Goal: Transaction & Acquisition: Purchase product/service

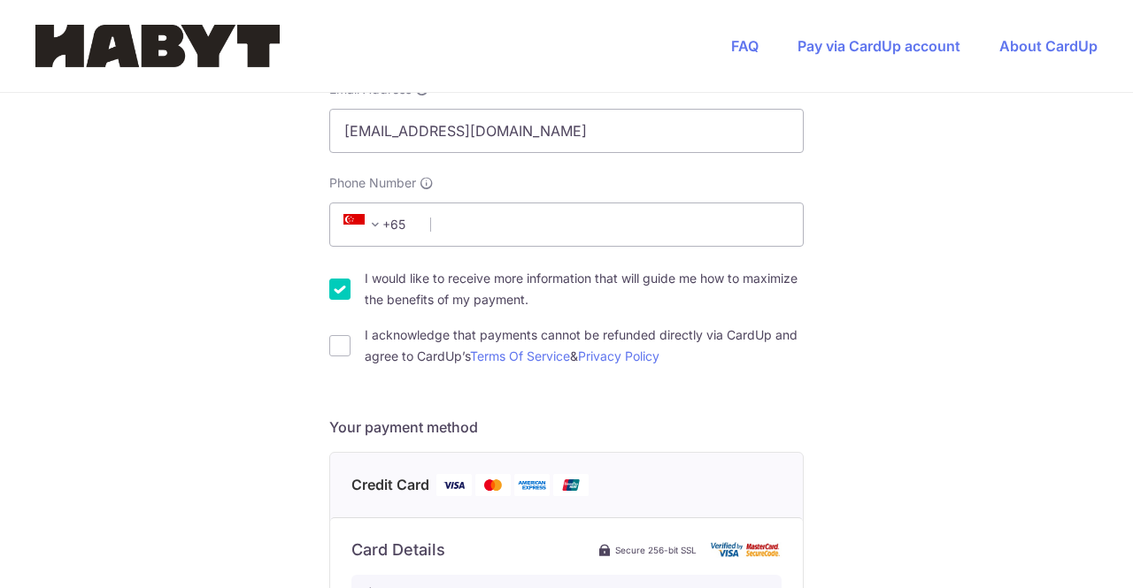
scroll to position [265, 0]
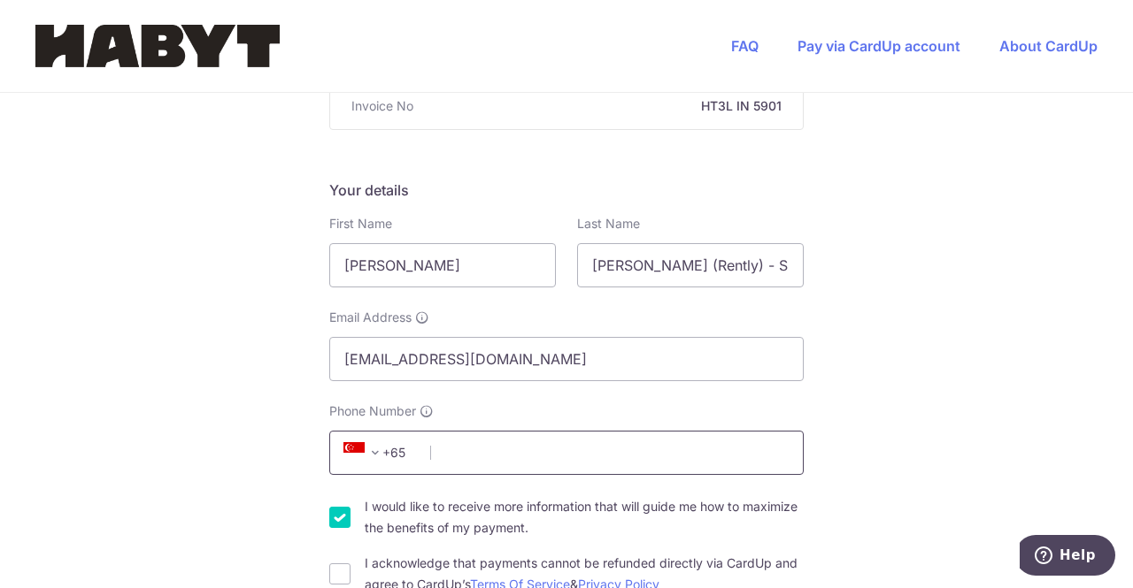
click at [474, 431] on input "Phone Number" at bounding box center [566, 453] width 474 height 44
type input "83513399"
type input "209186"
type input "16 Hamilton Road, Unit 04-01"
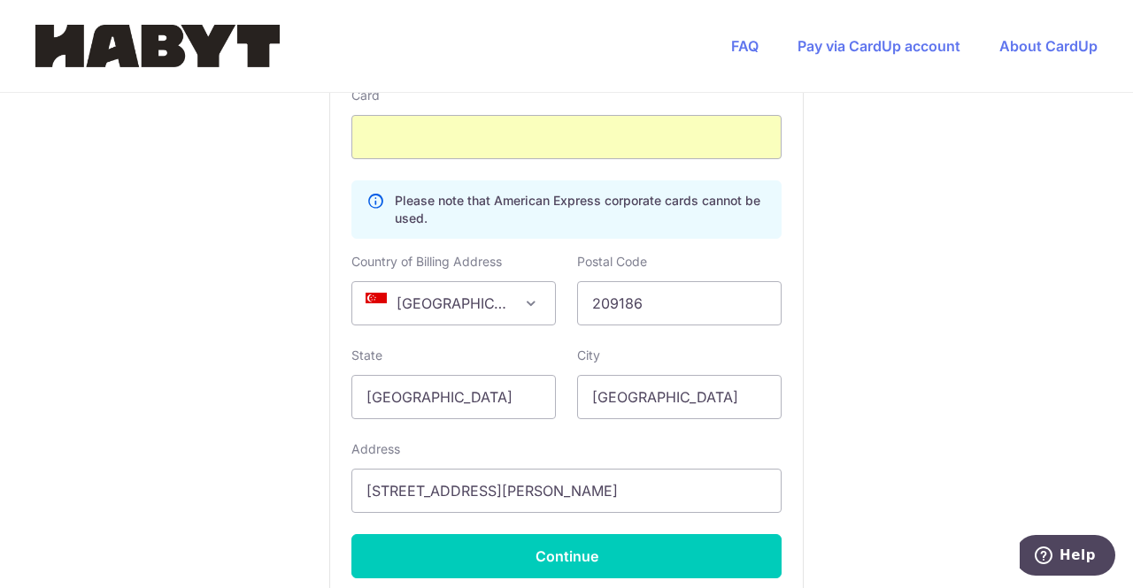
scroll to position [1039, 0]
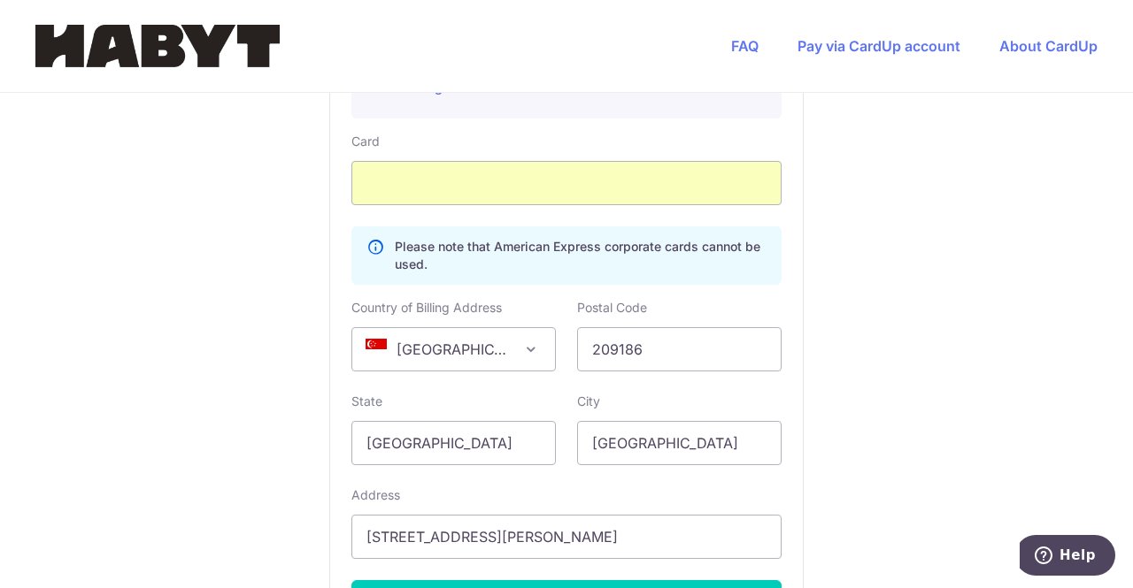
click at [495, 328] on span "Singapore" at bounding box center [453, 349] width 203 height 42
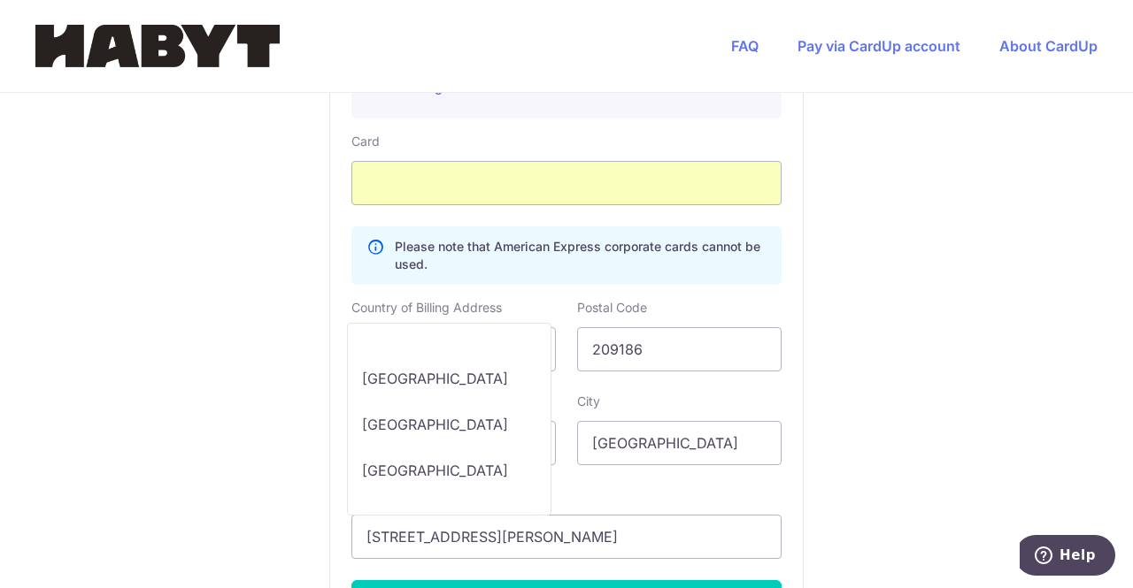
scroll to position [9439, 0]
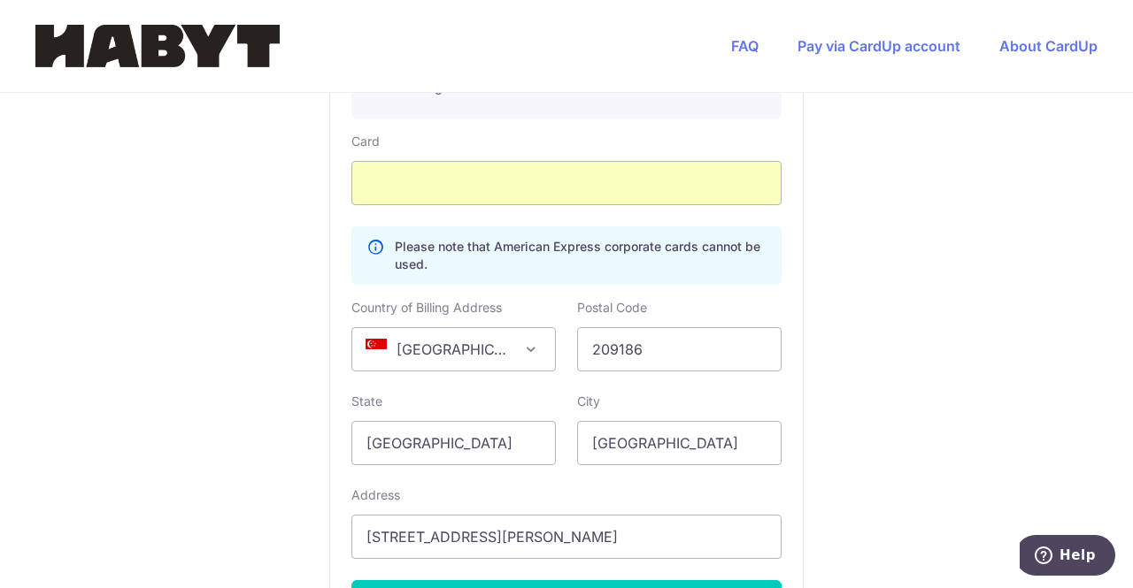
click at [465, 328] on span "Singapore" at bounding box center [453, 349] width 203 height 42
click at [494, 328] on span "Singapore" at bounding box center [453, 349] width 203 height 42
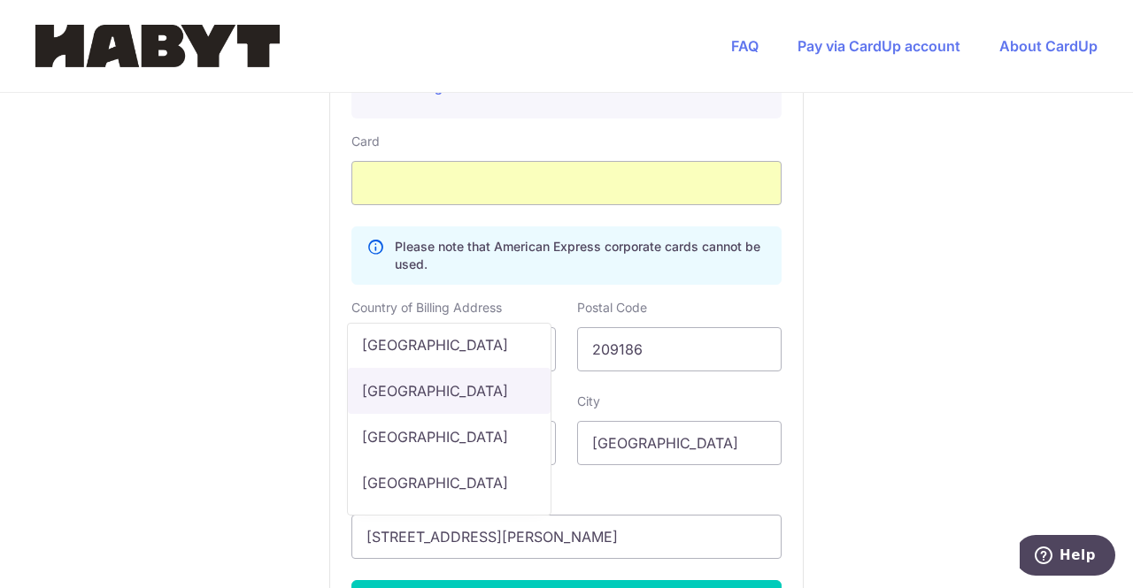
scroll to position [1858, 0]
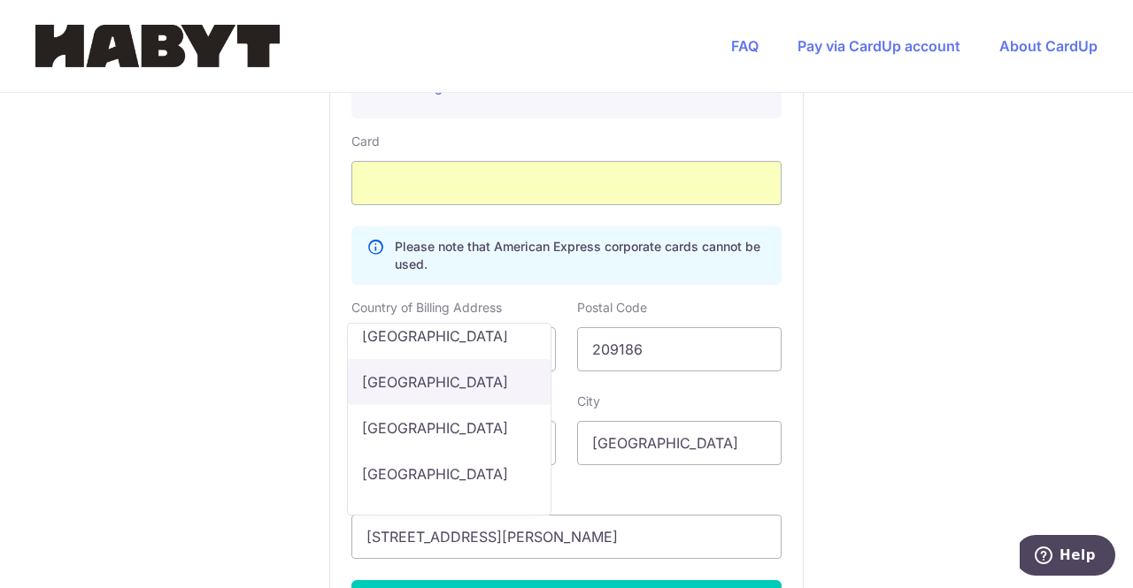
select select "CA"
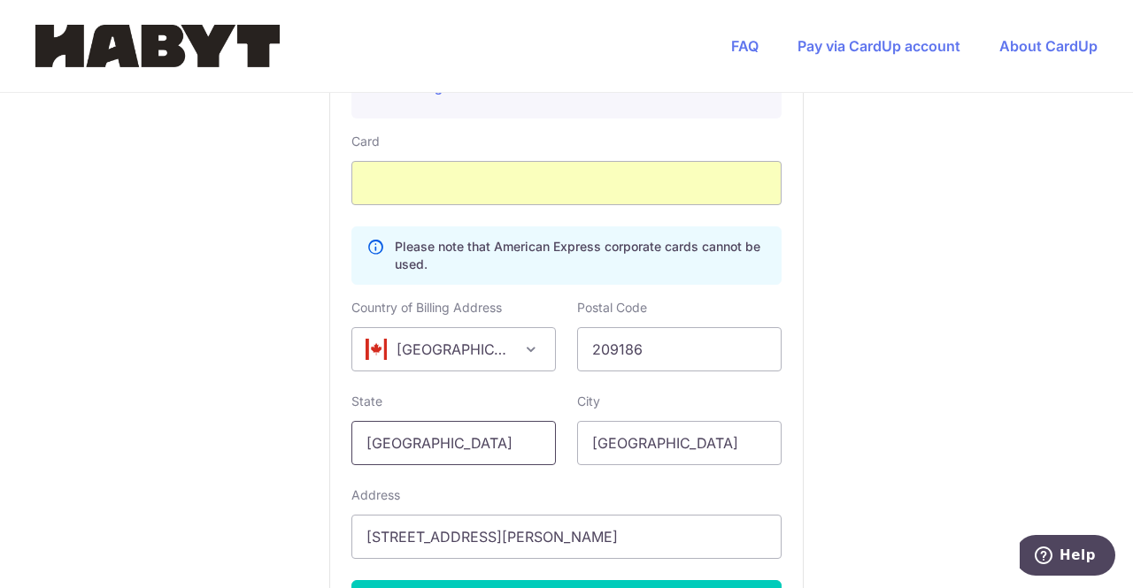
click at [438, 421] on input "Singapore" at bounding box center [453, 443] width 204 height 44
drag, startPoint x: 453, startPoint y: 394, endPoint x: 250, endPoint y: 378, distance: 204.1
type input "BC"
drag, startPoint x: 688, startPoint y: 390, endPoint x: 362, endPoint y: 376, distance: 326.8
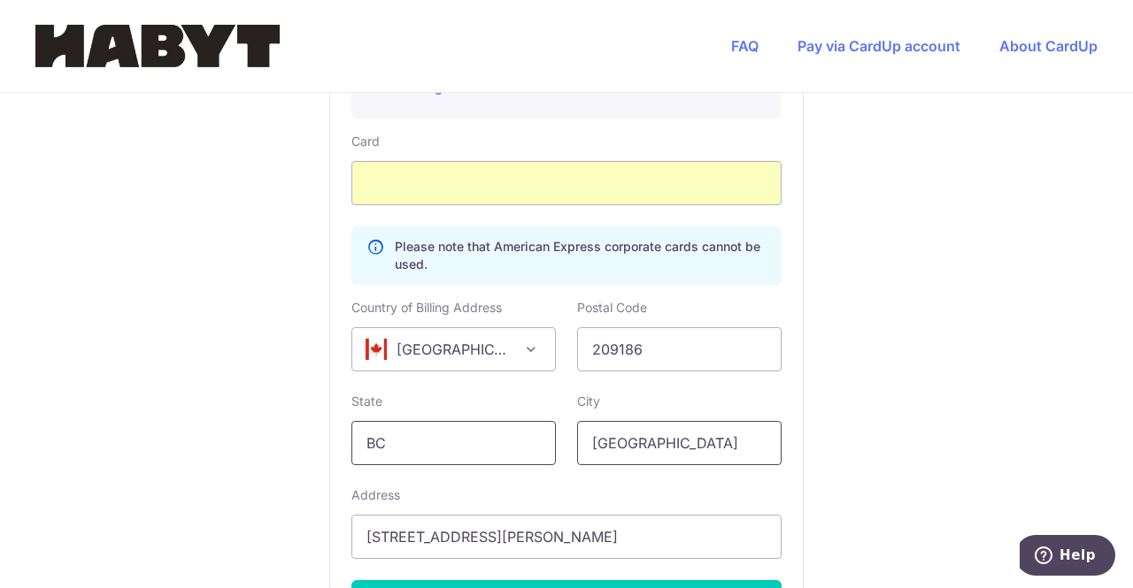
click at [362, 393] on div "State BC City Singapore" at bounding box center [566, 429] width 451 height 73
type input "}"
type input "Vancouver"
drag, startPoint x: 600, startPoint y: 479, endPoint x: 143, endPoint y: 441, distance: 458.1
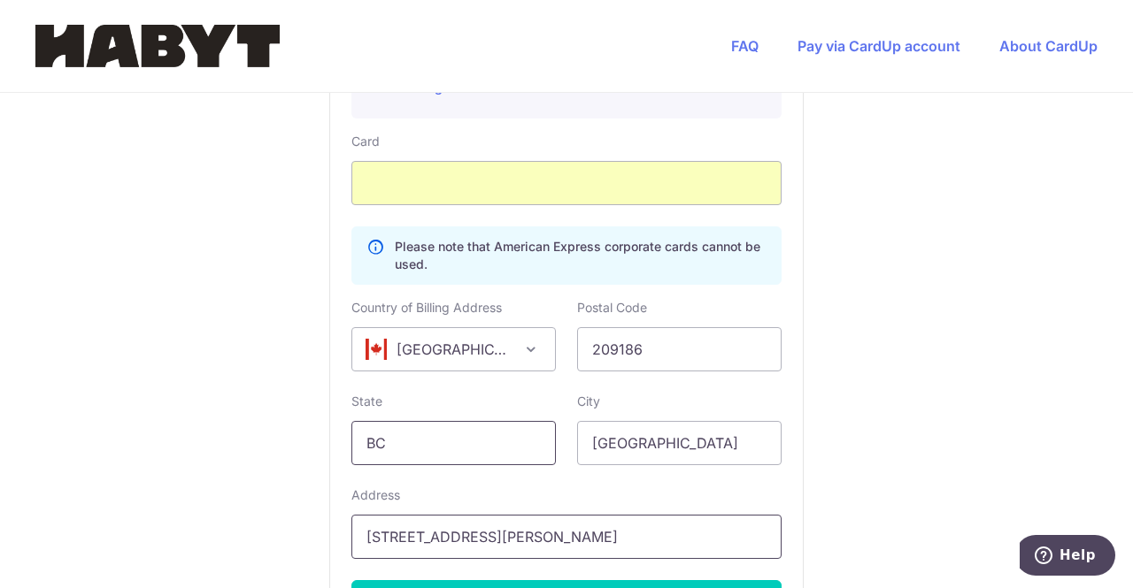
type input "5955 Student Union Blvd, Octopus House, Room 5-0503"
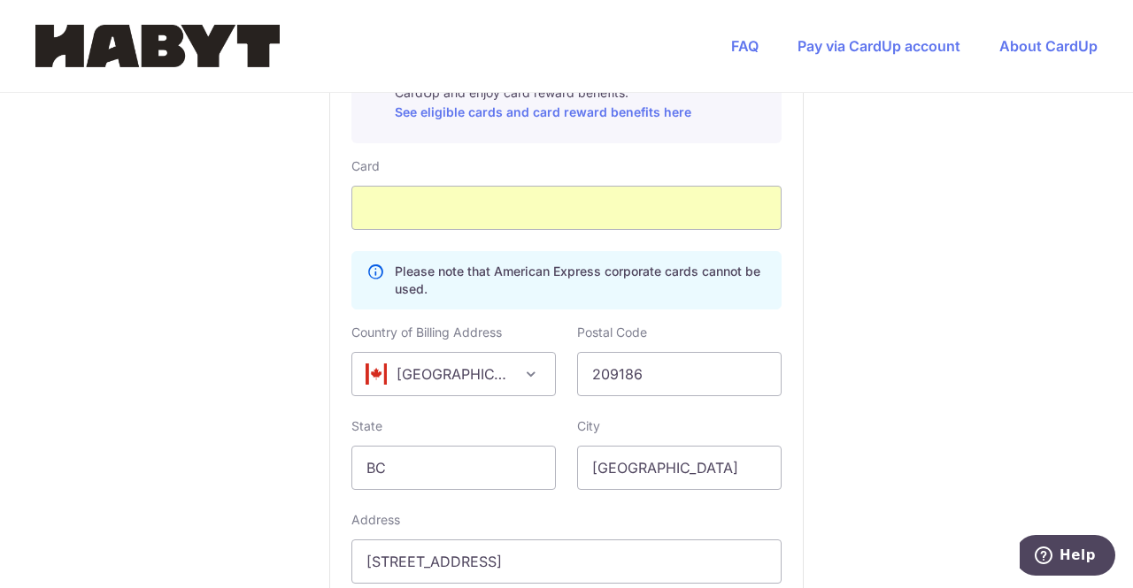
scroll to position [449, 0]
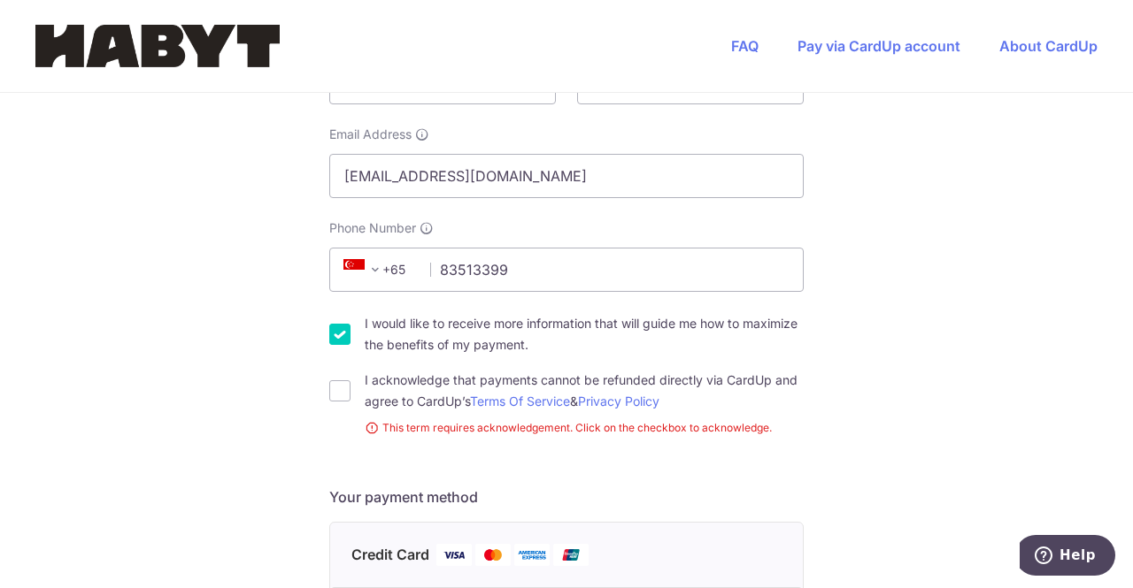
click at [329, 370] on div "I acknowledge that payments cannot be refunded directly via CardUp and agree to…" at bounding box center [566, 391] width 474 height 42
click at [338, 380] on input "I acknowledge that payments cannot be refunded directly via CardUp and agree to…" at bounding box center [339, 390] width 21 height 21
checkbox input "true"
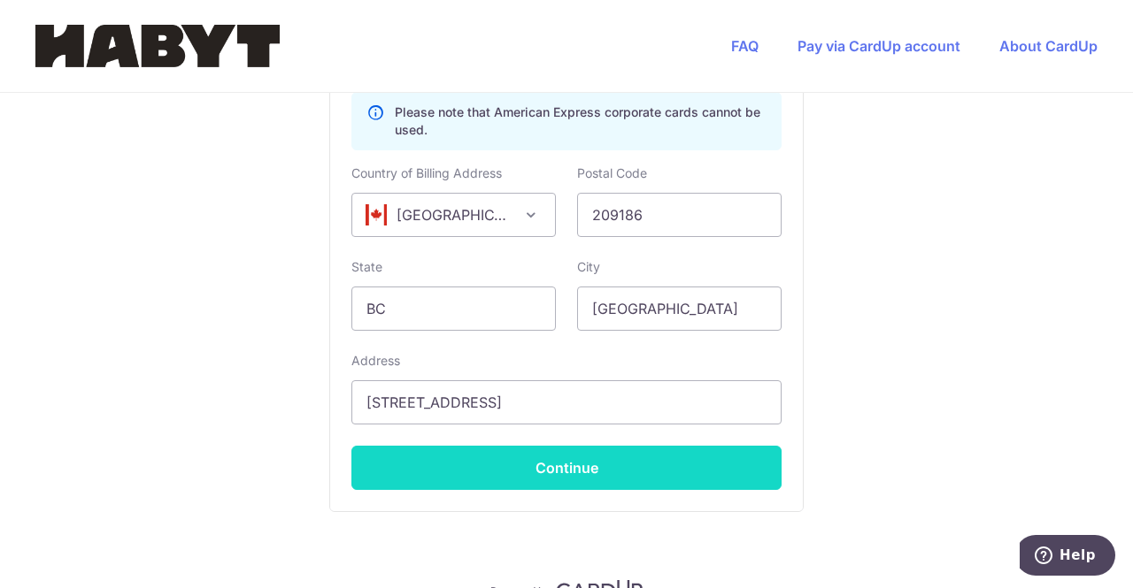
scroll to position [1216, 0]
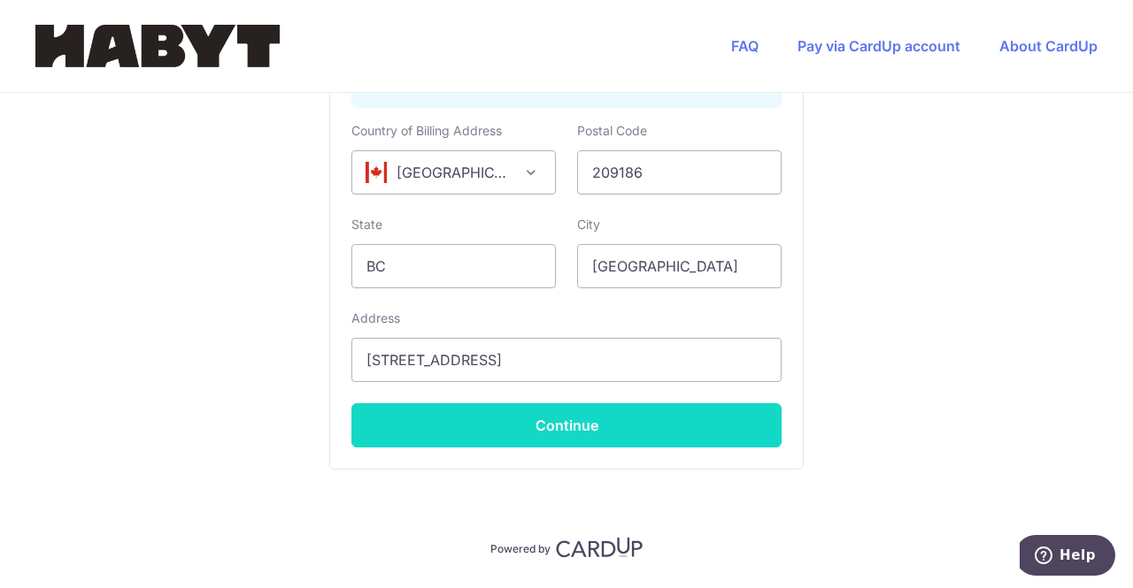
click at [573, 403] on button "Continue" at bounding box center [566, 425] width 430 height 44
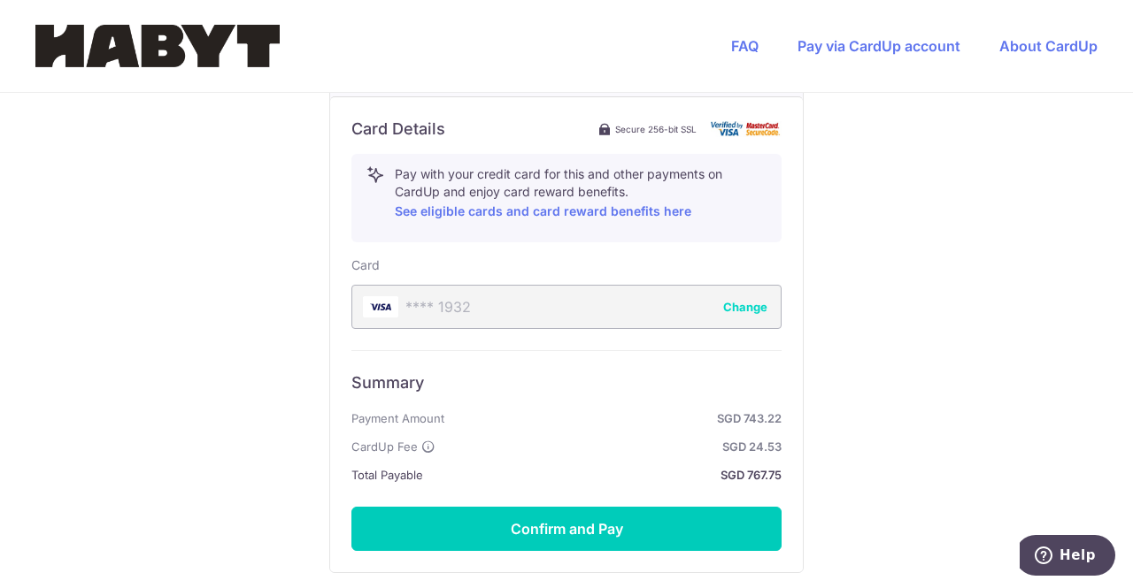
scroll to position [987, 0]
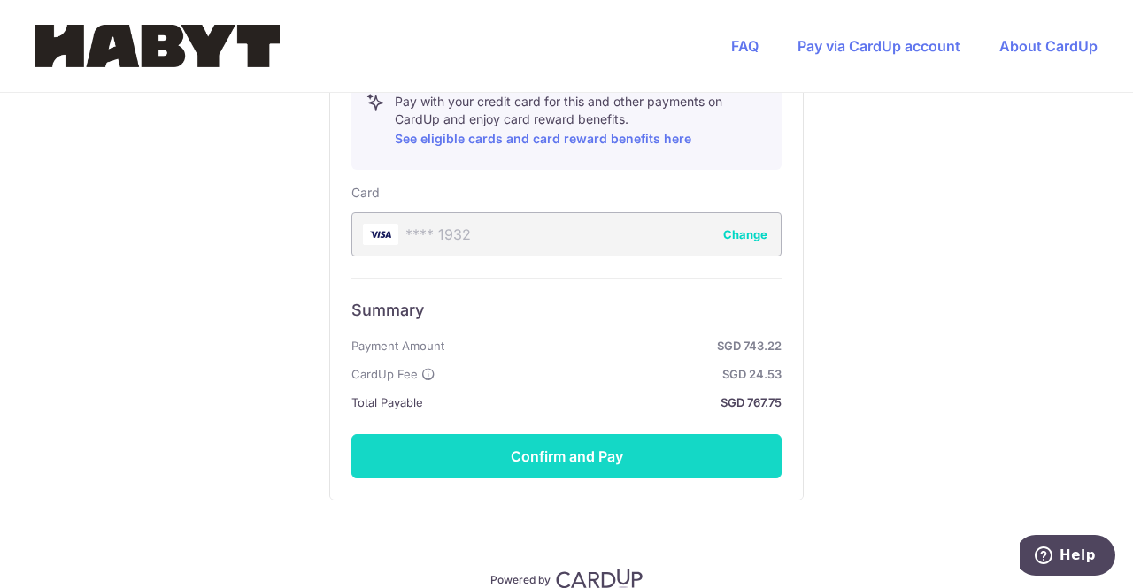
click at [591, 434] on button "Confirm and Pay" at bounding box center [566, 456] width 430 height 44
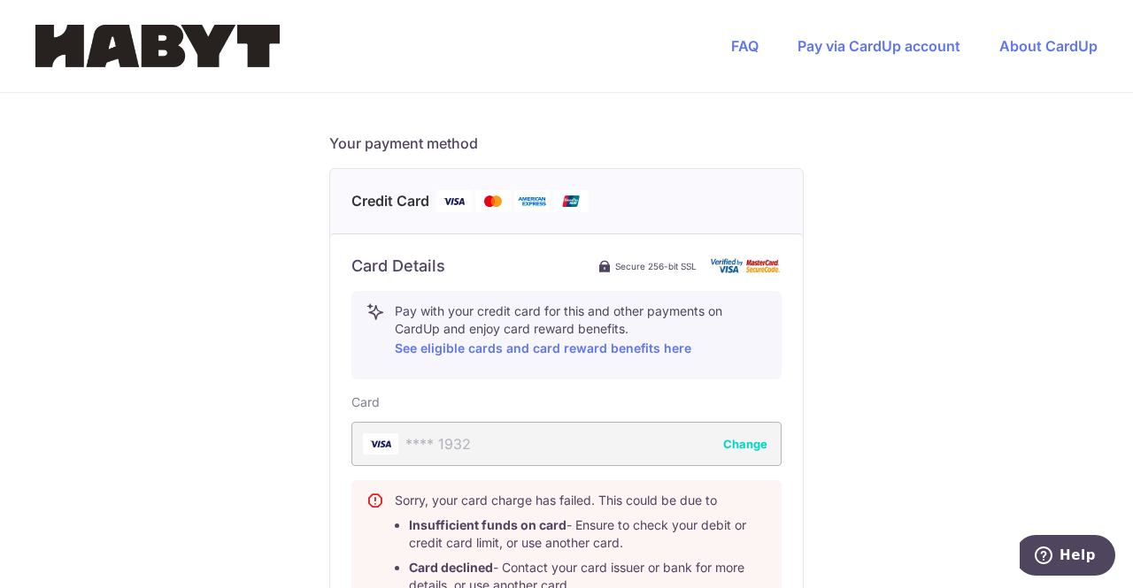
scroll to position [841, 0]
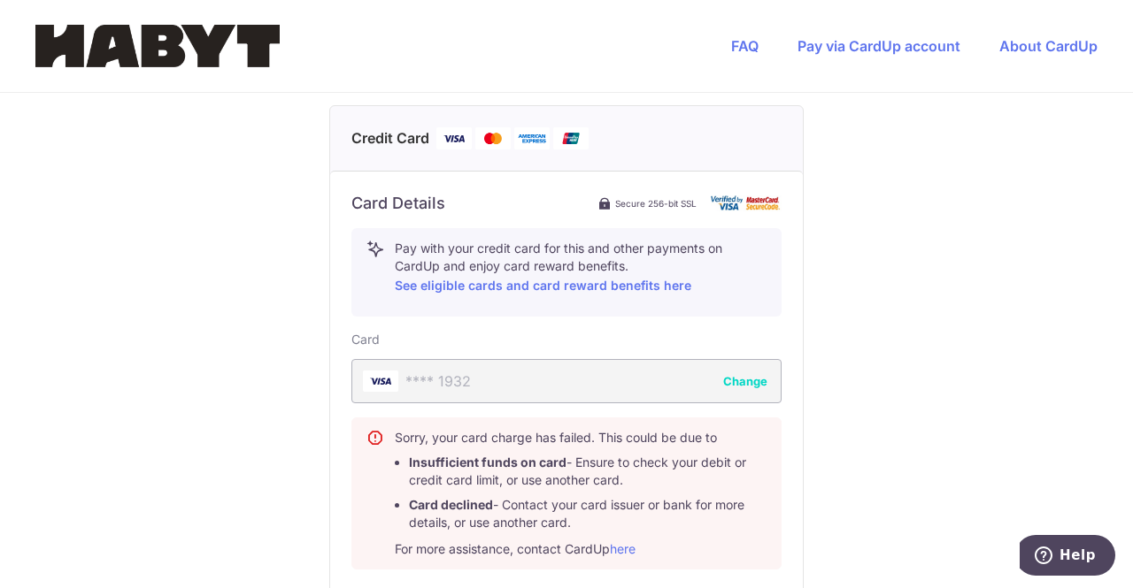
click at [480, 359] on div "**** 1932 Change" at bounding box center [566, 381] width 430 height 44
click at [773, 359] on div "**** 1932 Change" at bounding box center [566, 381] width 430 height 44
click at [756, 372] on button "Change" at bounding box center [745, 381] width 44 height 18
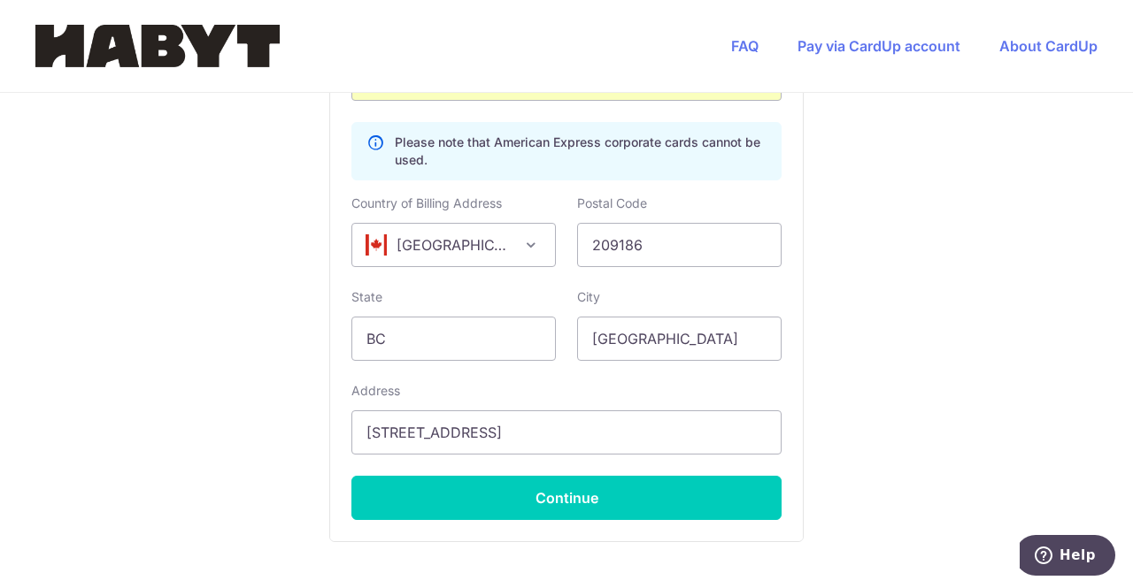
scroll to position [1194, 0]
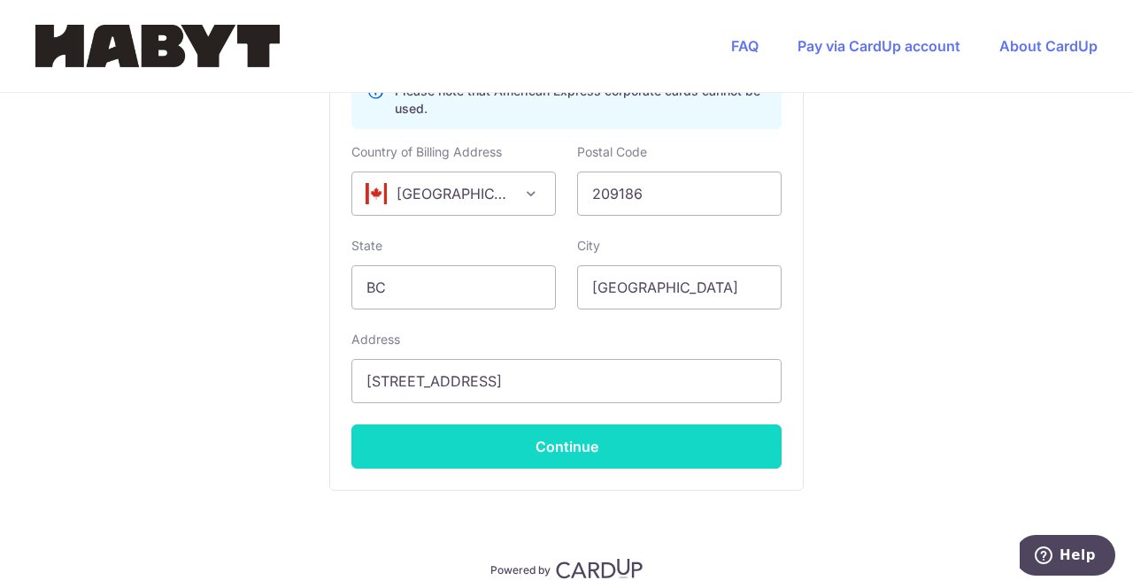
click at [593, 425] on button "Continue" at bounding box center [566, 447] width 430 height 44
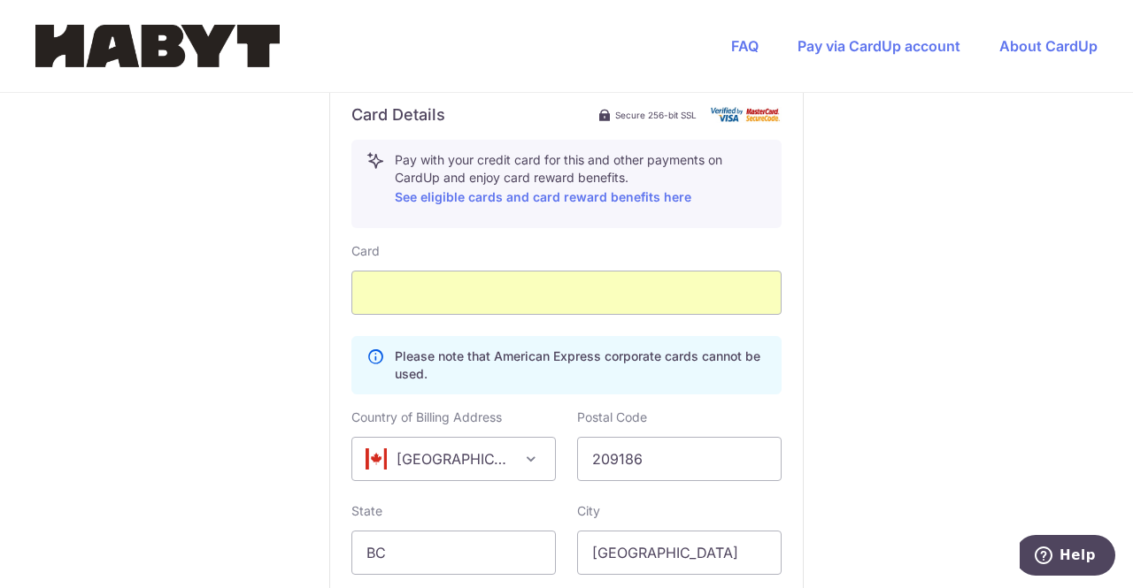
type input "**** 1007"
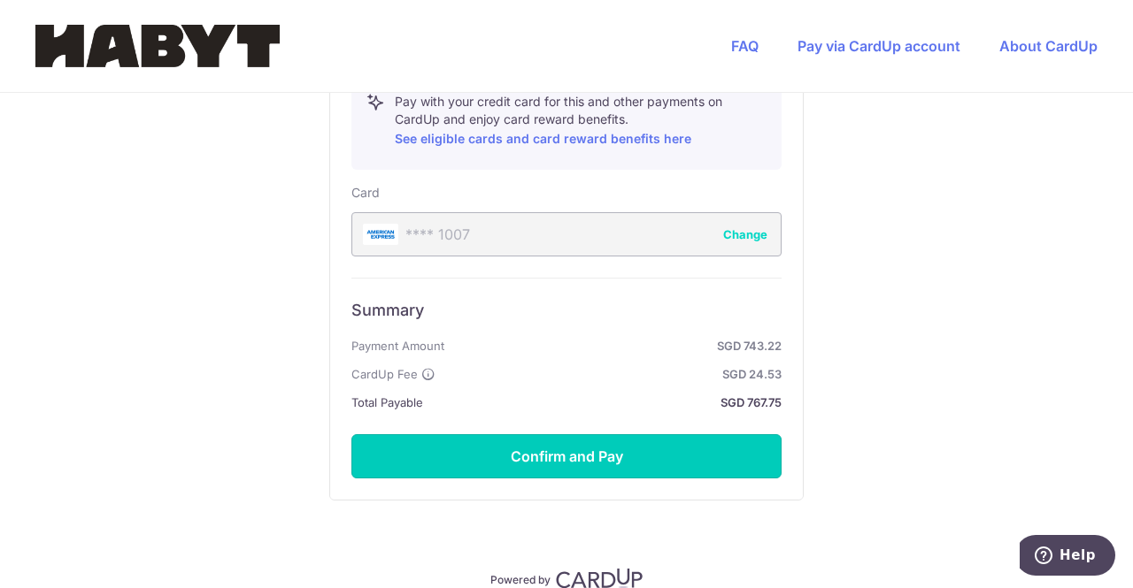
click at [612, 434] on button "Confirm and Pay" at bounding box center [566, 456] width 430 height 44
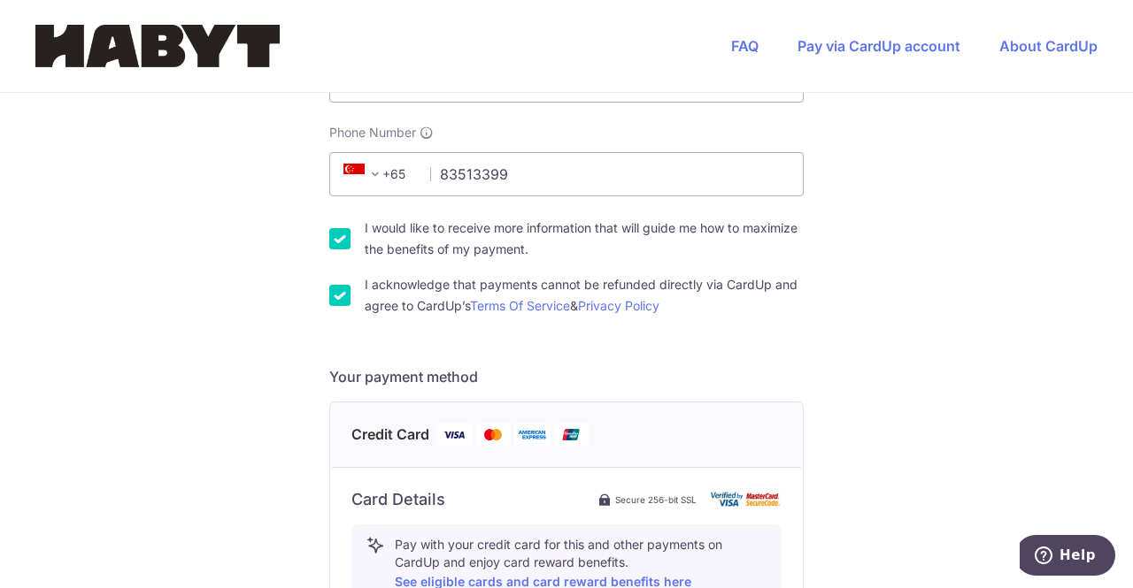
scroll to position [708, 0]
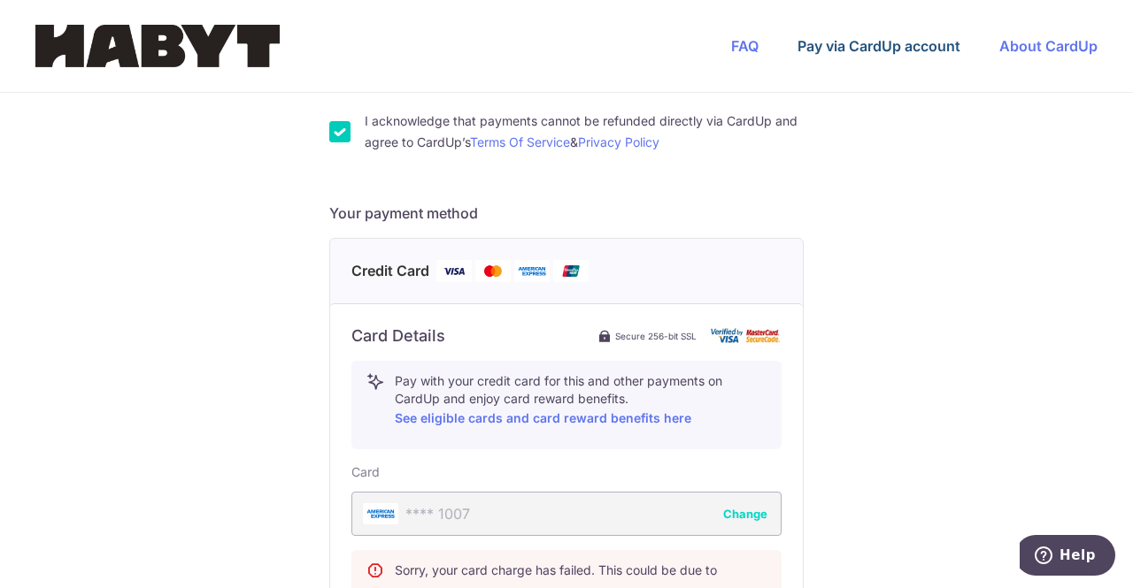
click at [899, 49] on link "Pay via CardUp account" at bounding box center [878, 46] width 163 height 18
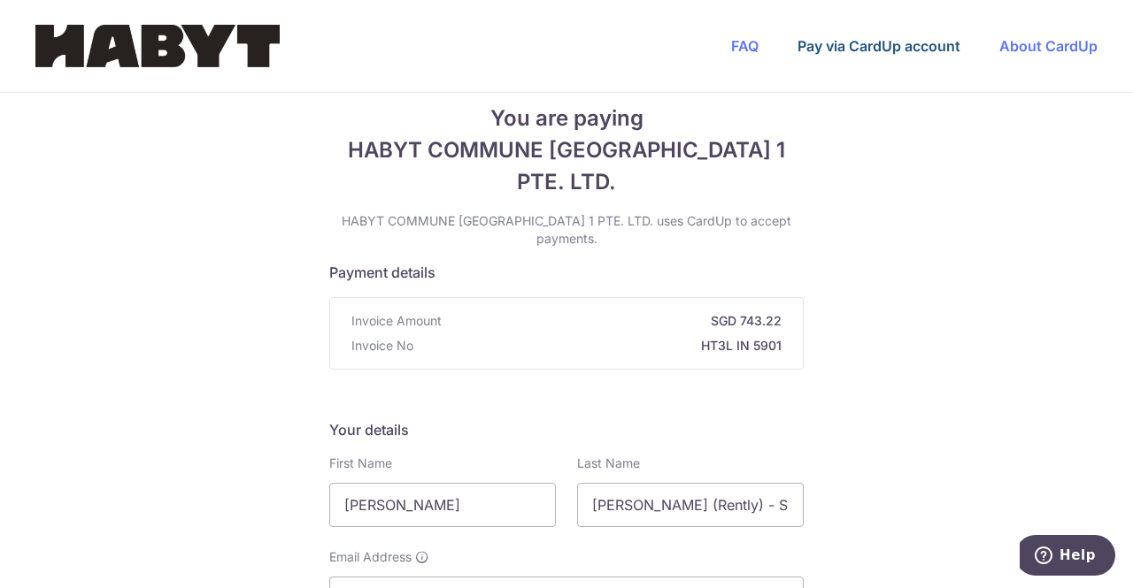
scroll to position [0, 0]
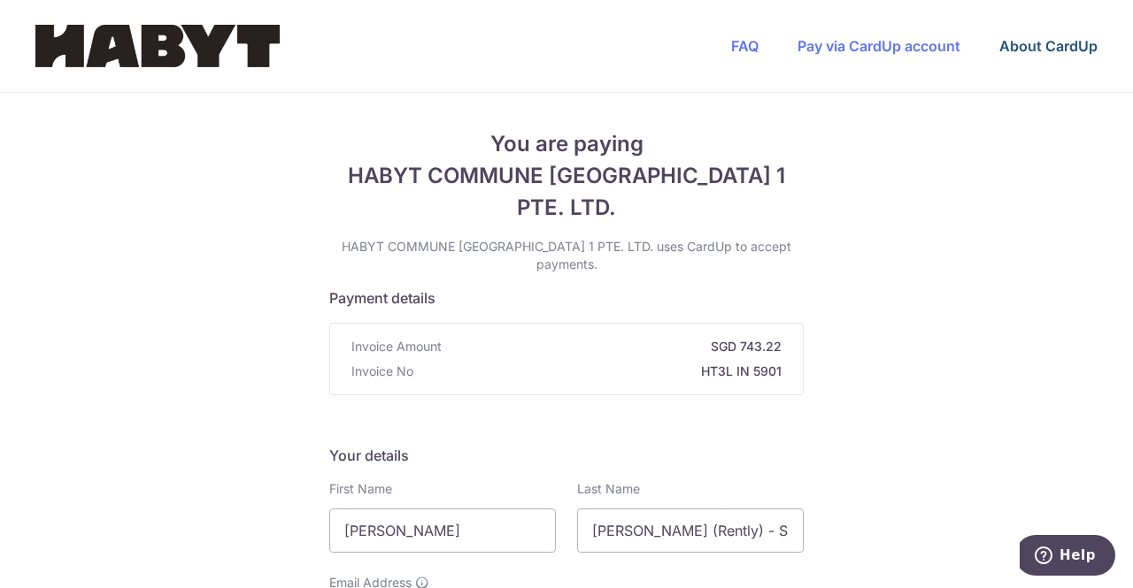
click at [1010, 43] on link "About CardUp" at bounding box center [1048, 46] width 98 height 18
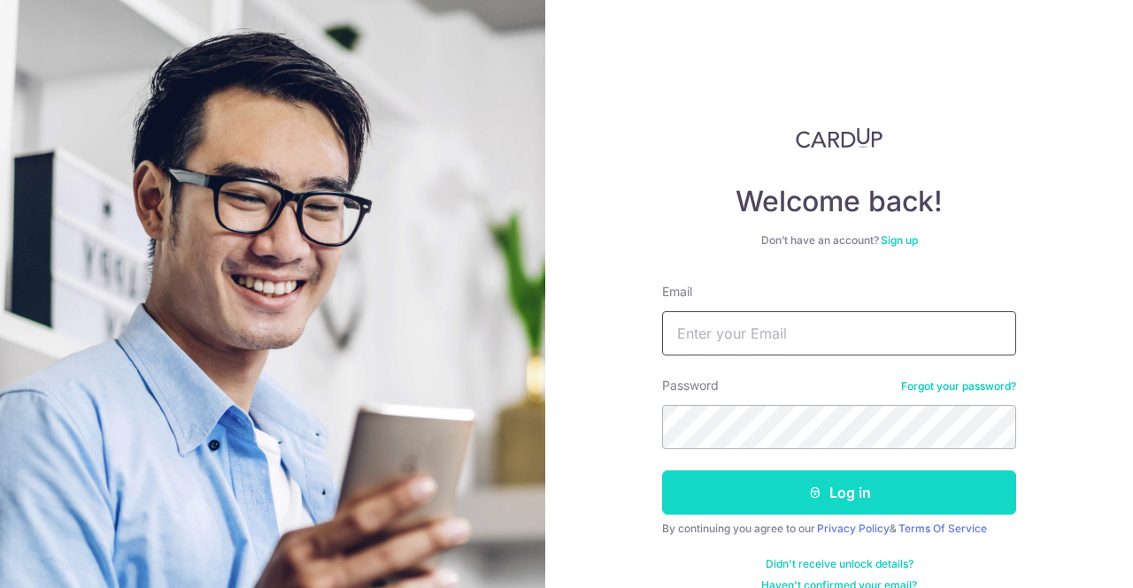
type input "[EMAIL_ADDRESS][DOMAIN_NAME]"
click at [823, 496] on button "Log in" at bounding box center [839, 493] width 354 height 44
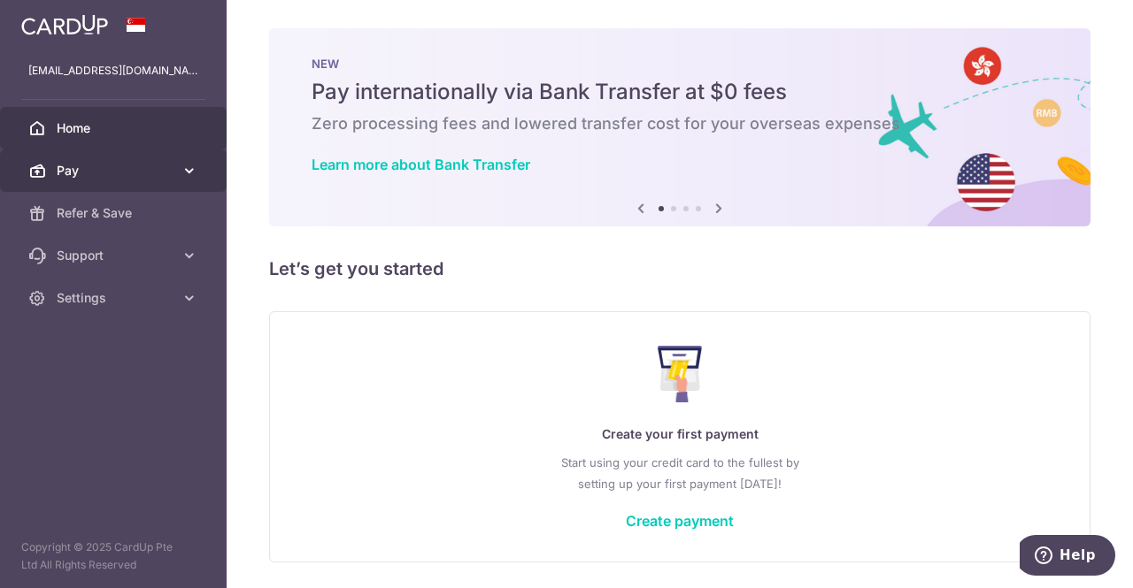
click at [176, 171] on link "Pay" at bounding box center [113, 171] width 227 height 42
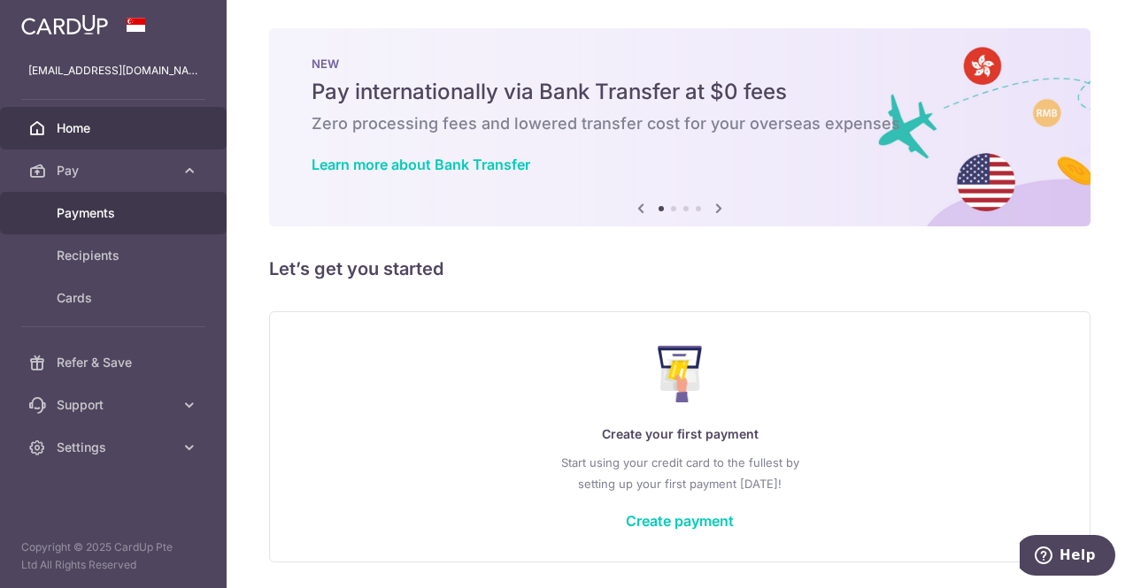
click at [118, 220] on span "Payments" at bounding box center [115, 213] width 117 height 18
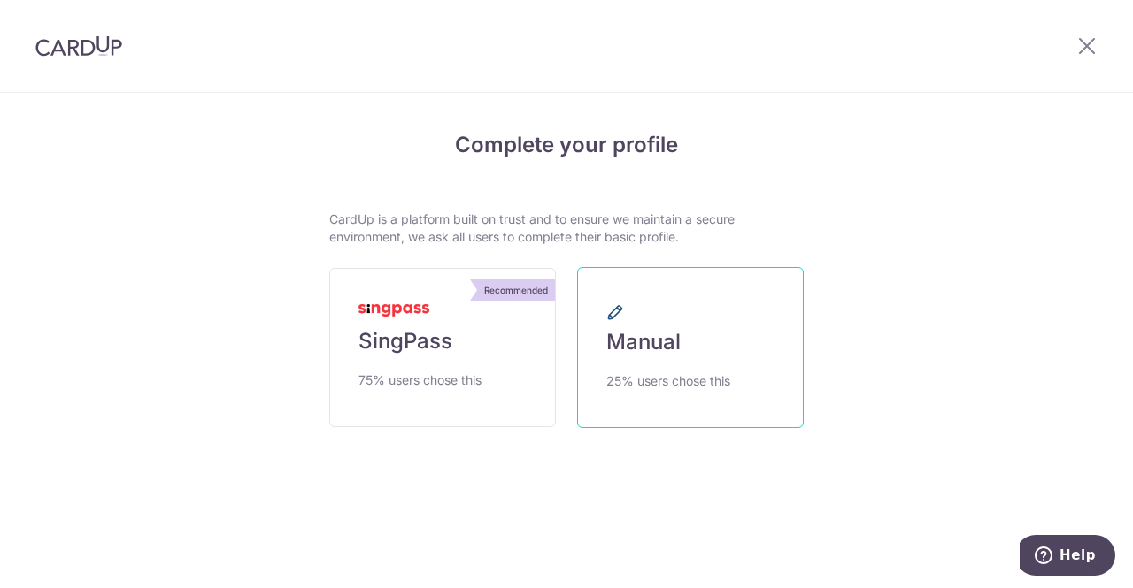
click at [680, 397] on link "Manual 25% users chose this" at bounding box center [690, 347] width 227 height 161
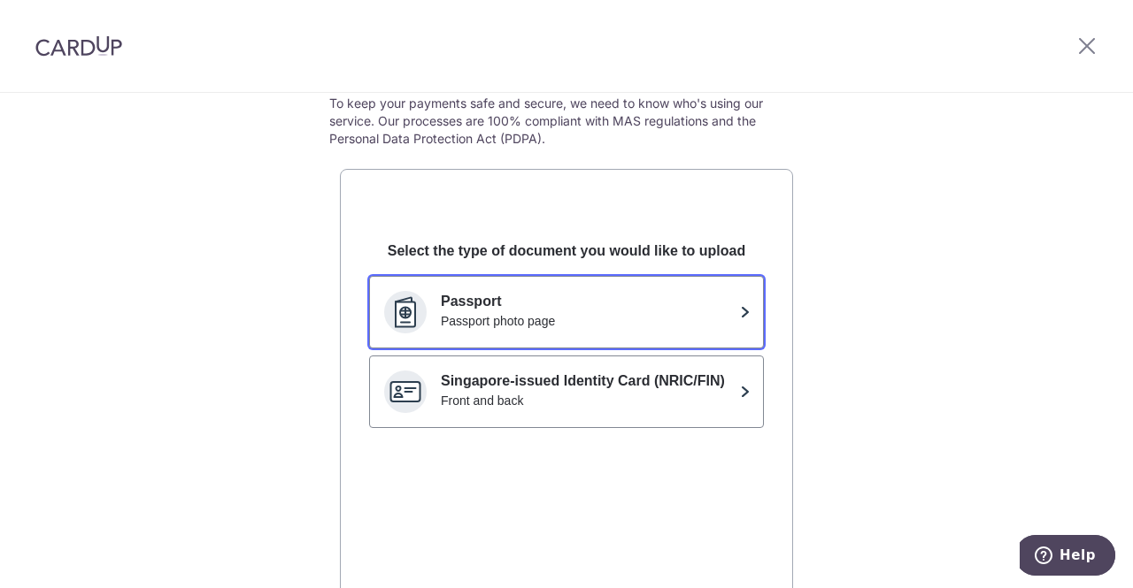
scroll to position [88, 0]
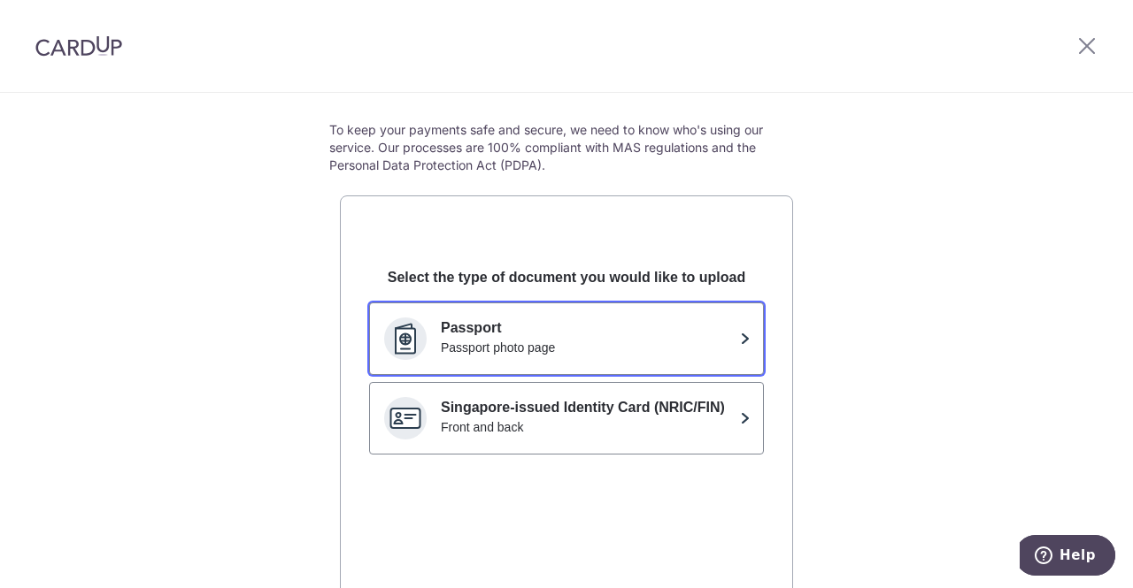
click at [625, 331] on p "Passport" at bounding box center [587, 328] width 292 height 21
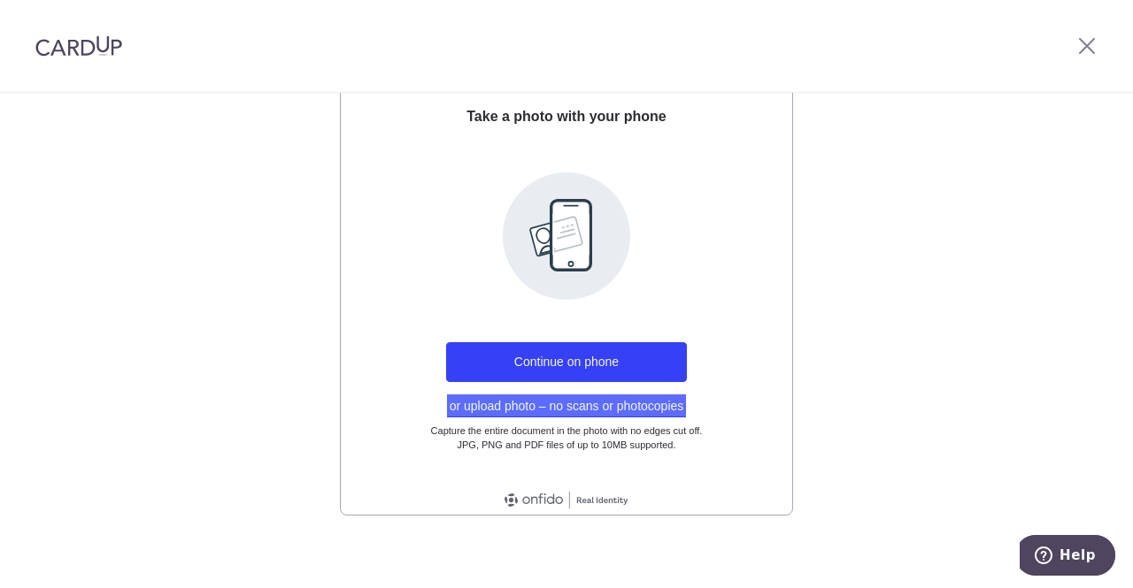
scroll to position [309, 0]
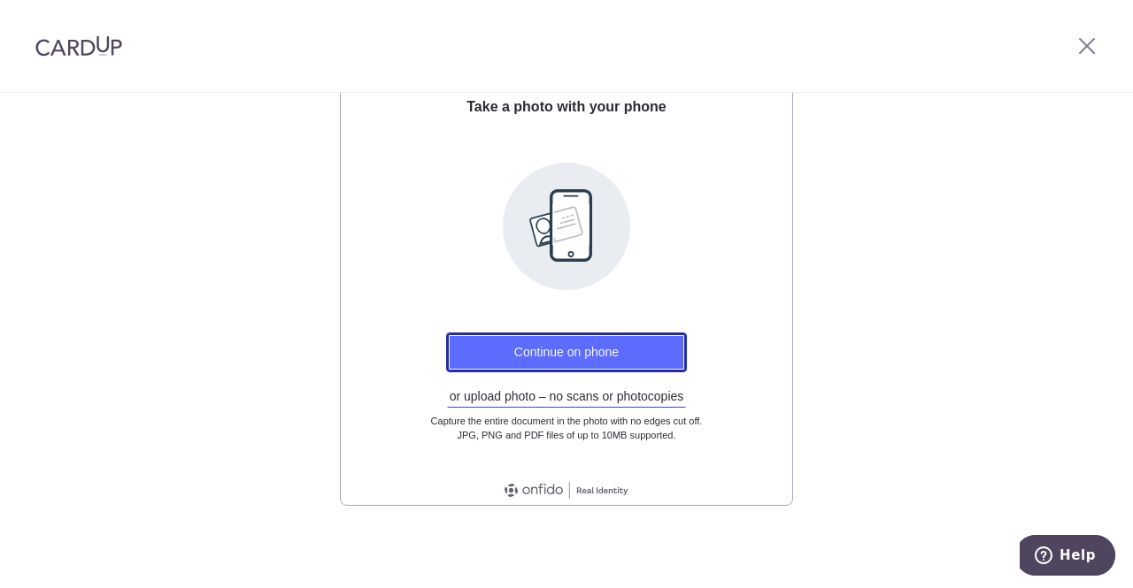
click at [598, 357] on button "Continue on phone" at bounding box center [566, 353] width 241 height 40
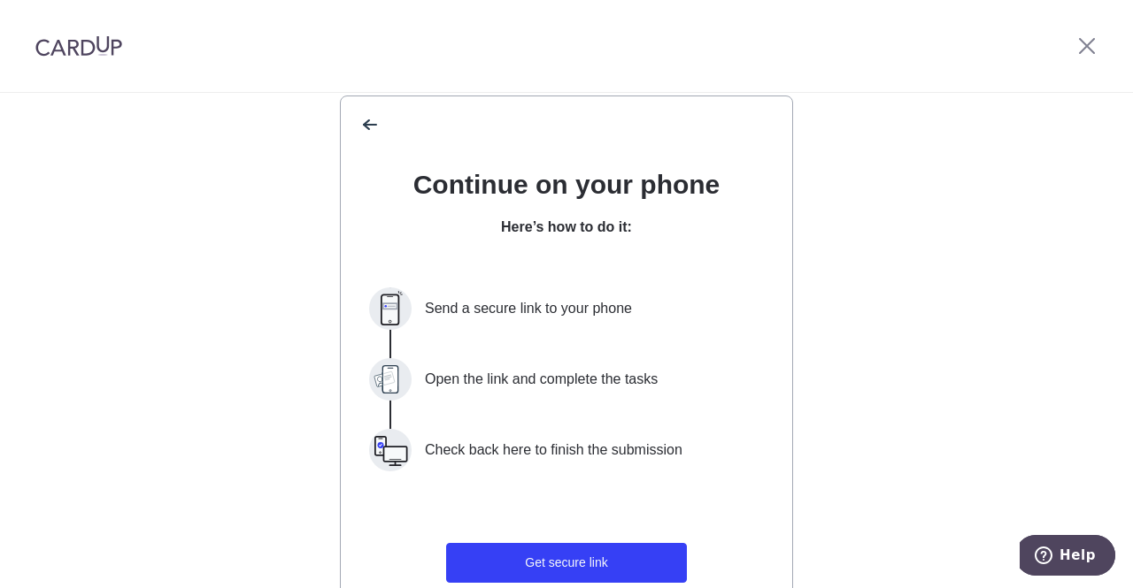
scroll to position [265, 0]
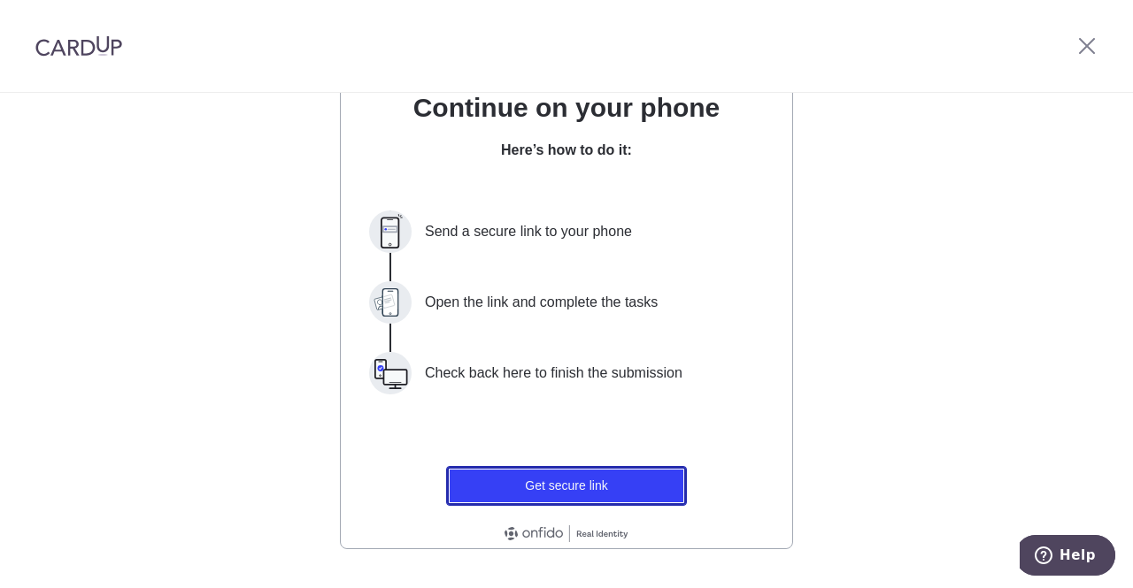
click at [580, 479] on button "Get secure link" at bounding box center [566, 486] width 241 height 40
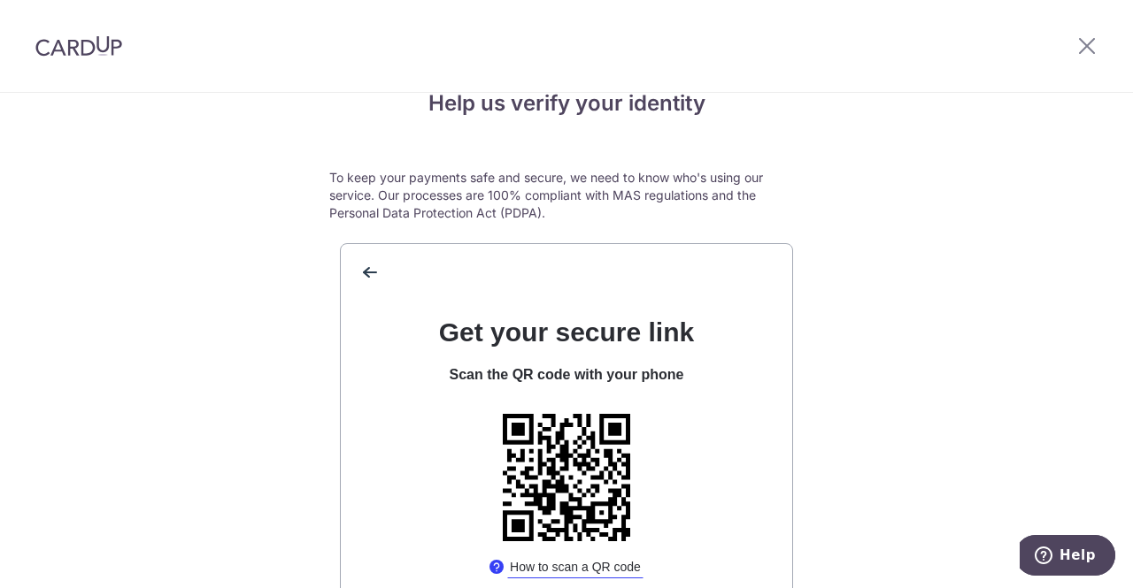
scroll to position [0, 0]
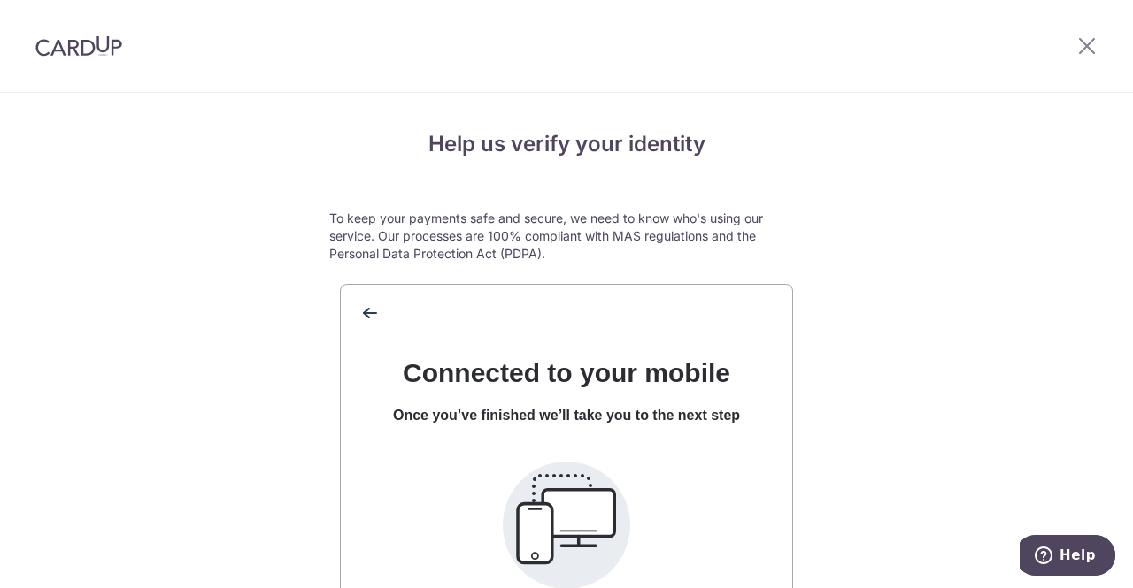
click at [547, 290] on div "back" at bounding box center [566, 306] width 451 height 42
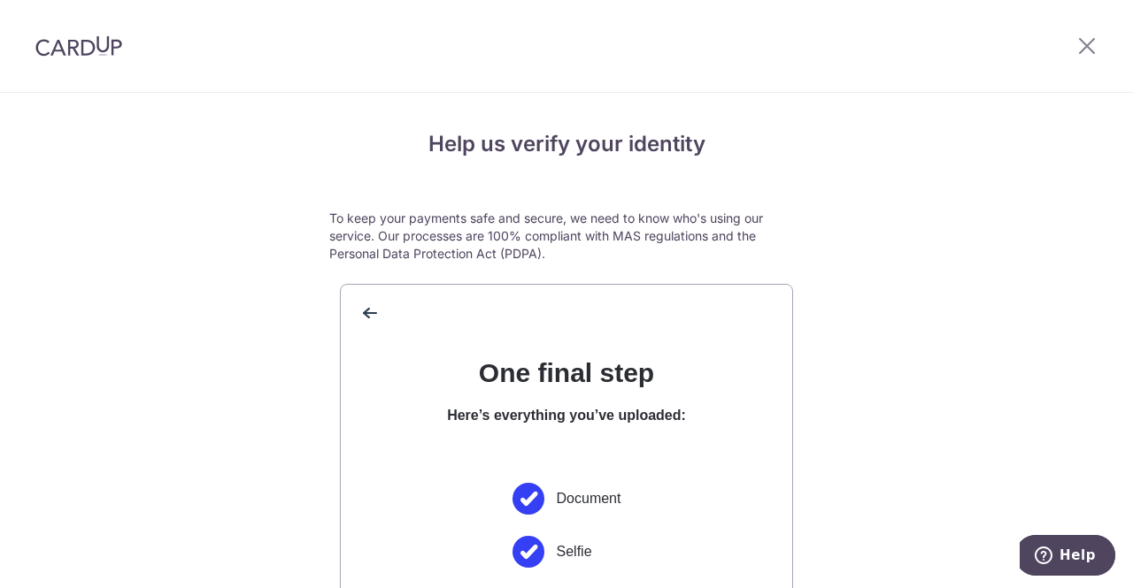
scroll to position [309, 0]
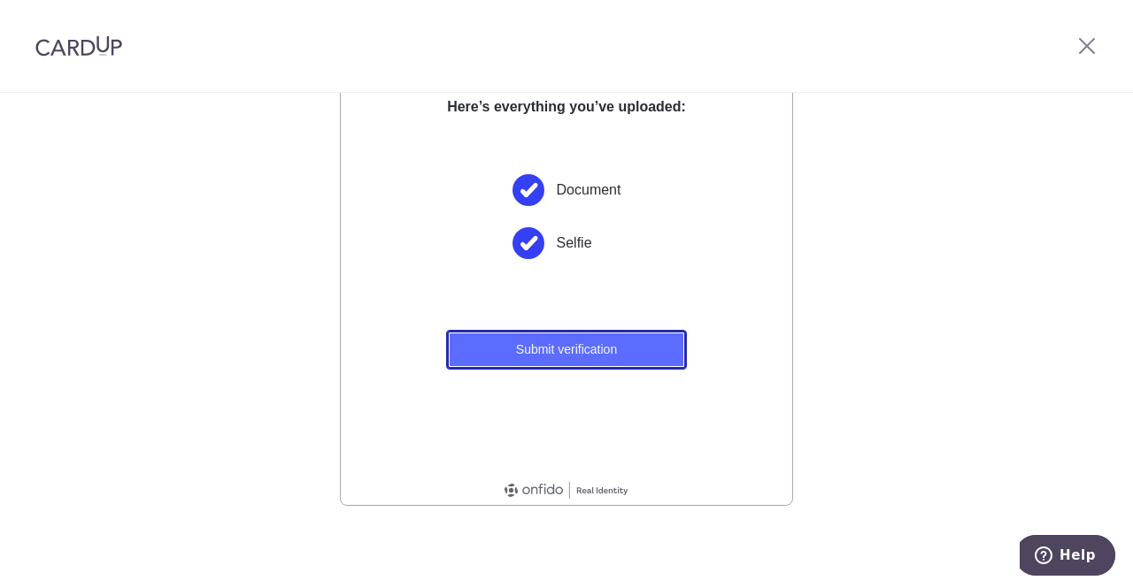
click at [644, 368] on button "Submit verification" at bounding box center [566, 350] width 241 height 40
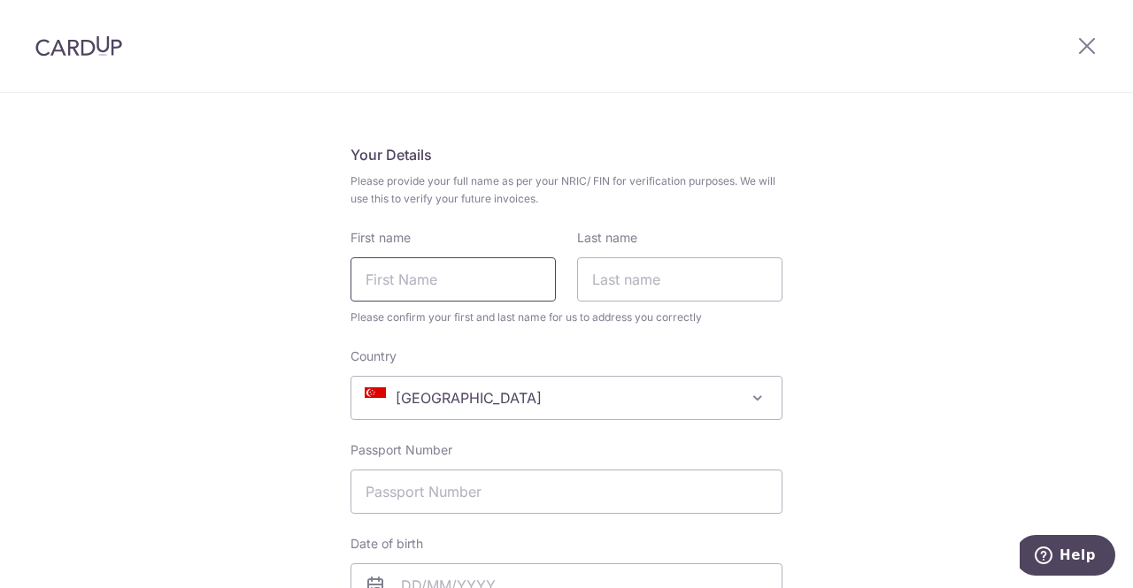
click at [487, 284] on input "First name" at bounding box center [452, 279] width 205 height 44
type input "[PERSON_NAME]"
select select "[GEOGRAPHIC_DATA]"
type input "2363081260"
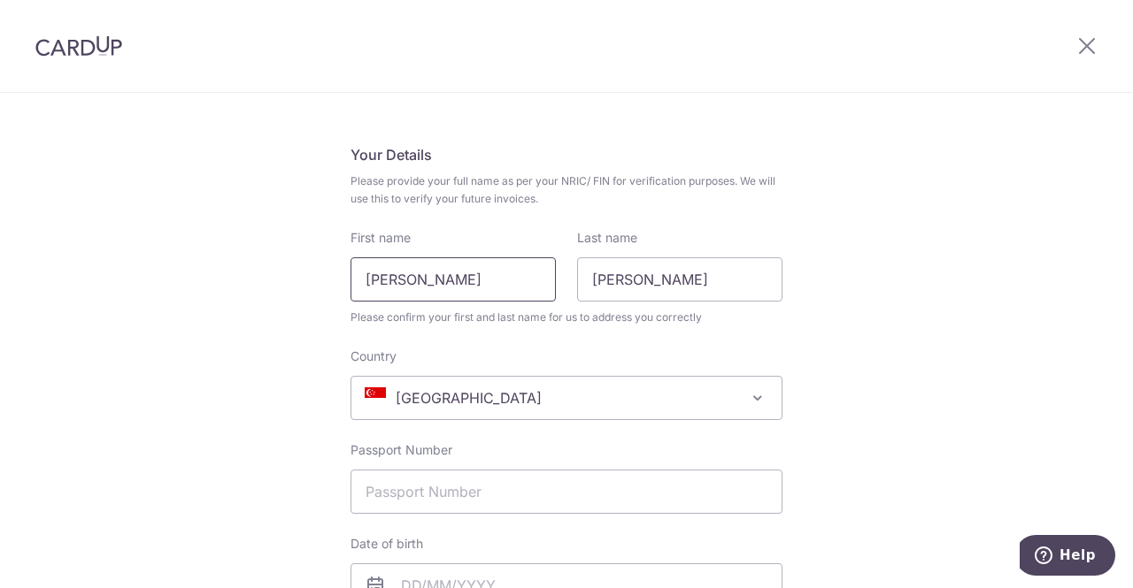
type input "5955 Student Union Blvd"
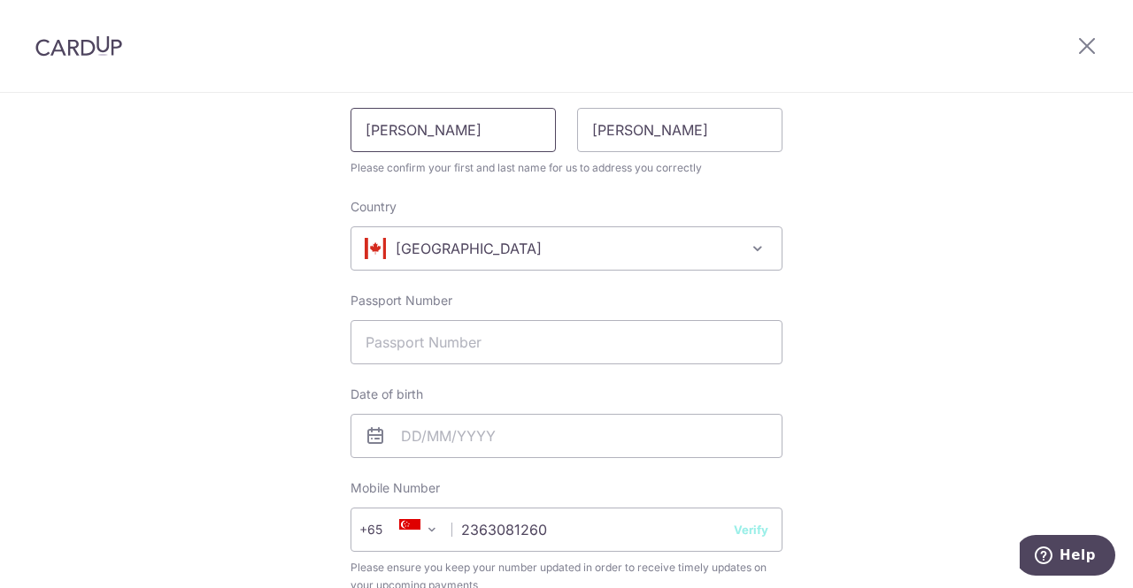
scroll to position [265, 0]
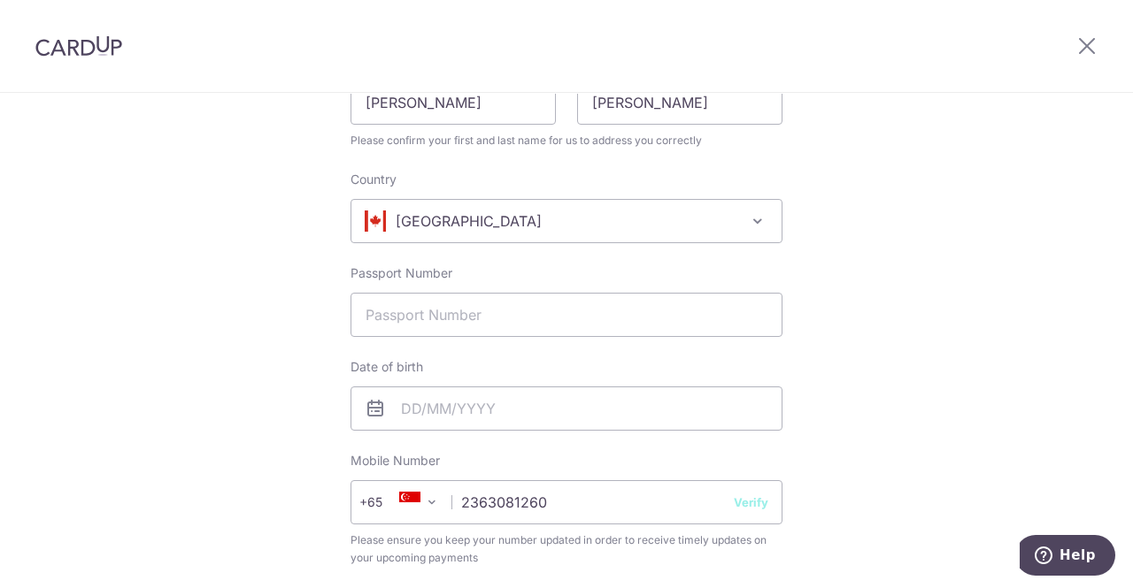
click at [519, 229] on span "[GEOGRAPHIC_DATA]" at bounding box center [566, 221] width 430 height 42
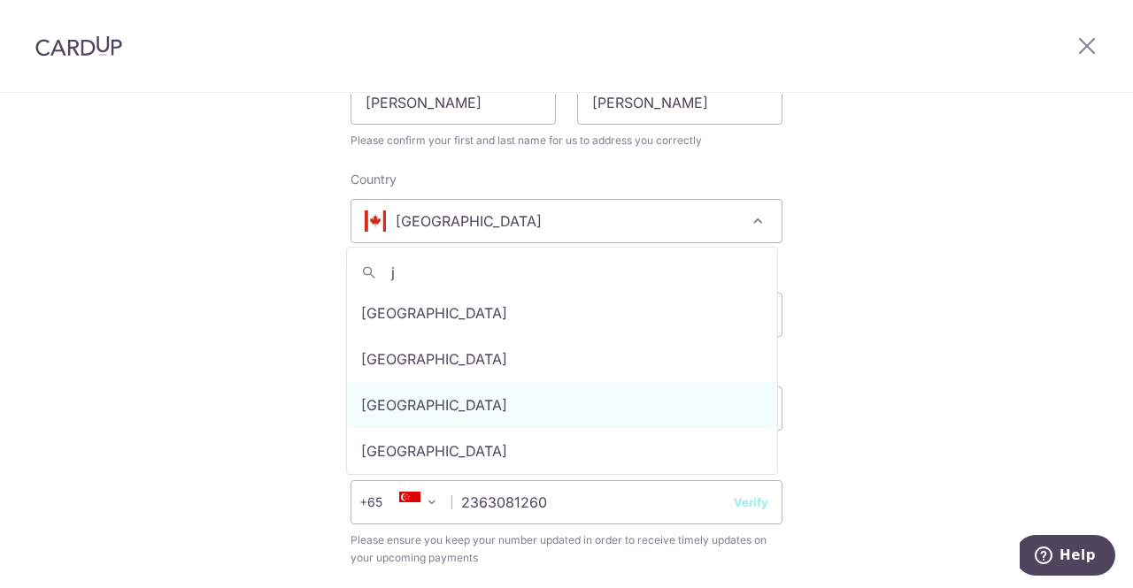
scroll to position [0, 0]
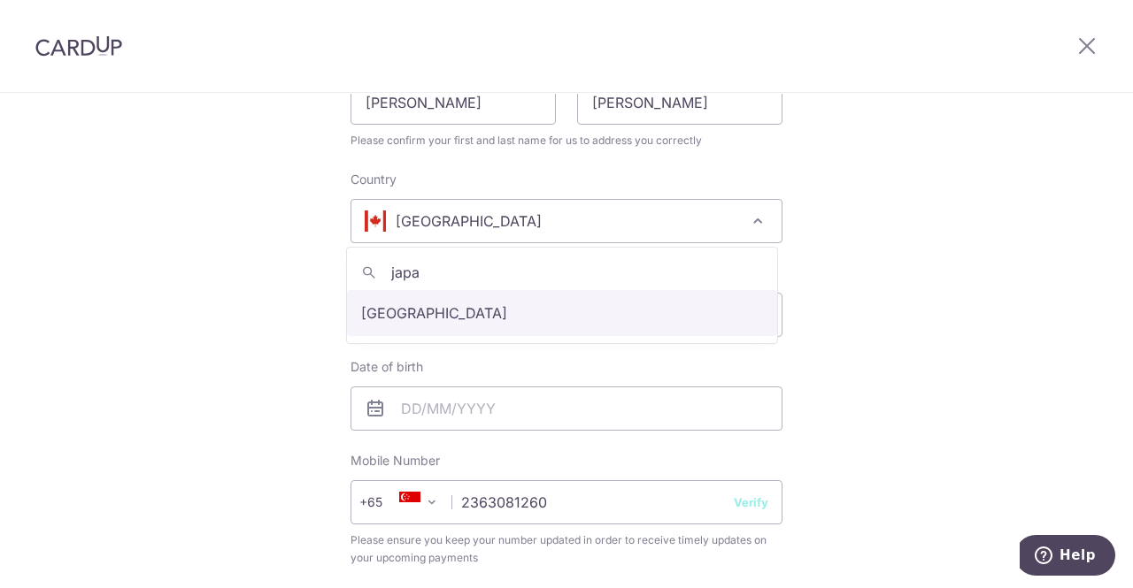
type input "japa"
select select "[GEOGRAPHIC_DATA]"
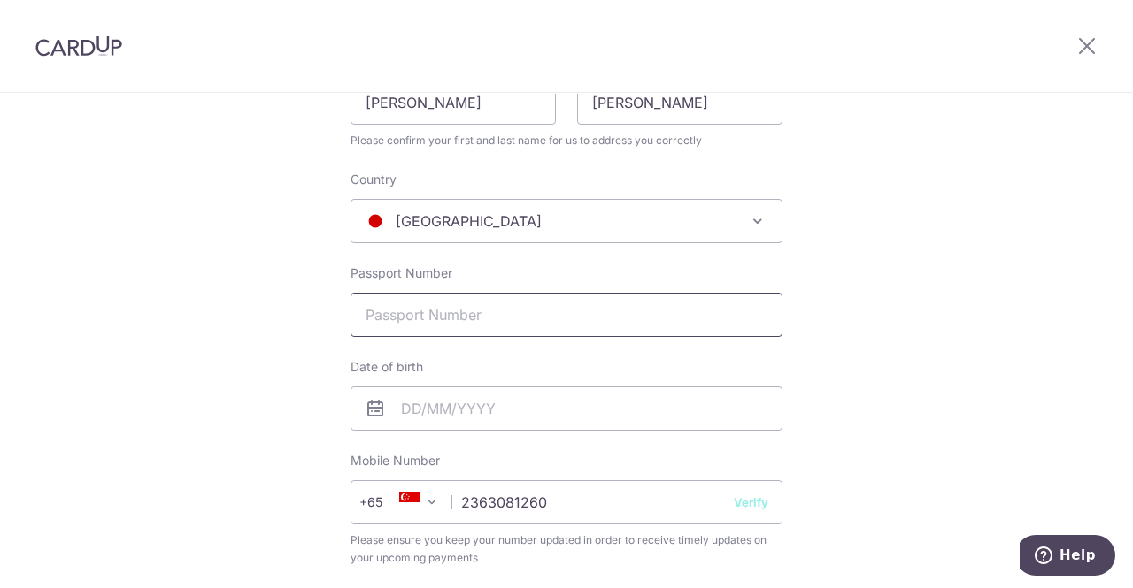
click at [497, 315] on input "Passport Number" at bounding box center [566, 315] width 432 height 44
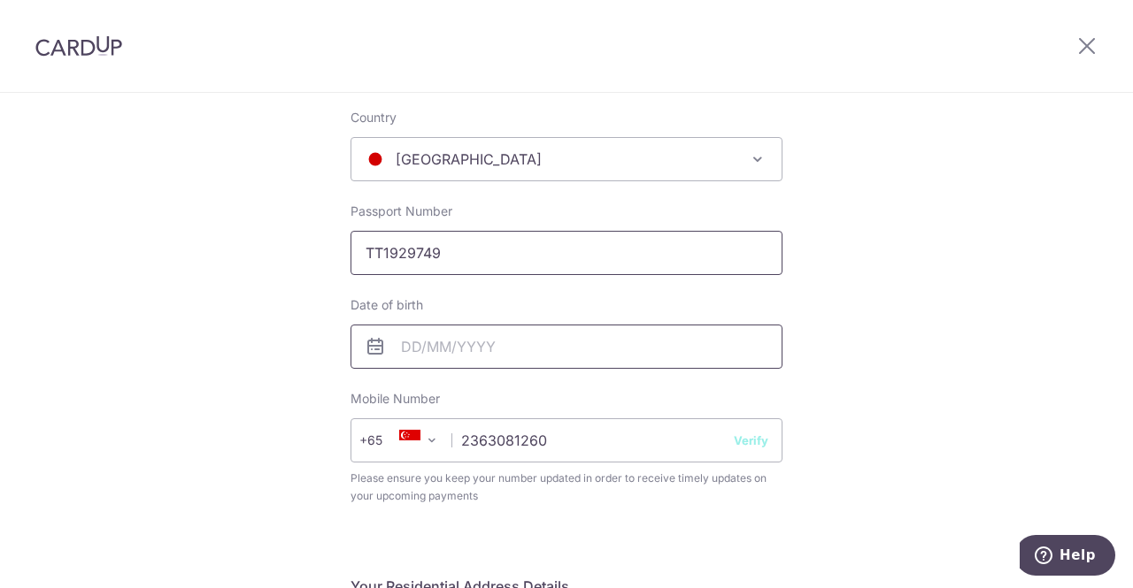
scroll to position [354, 0]
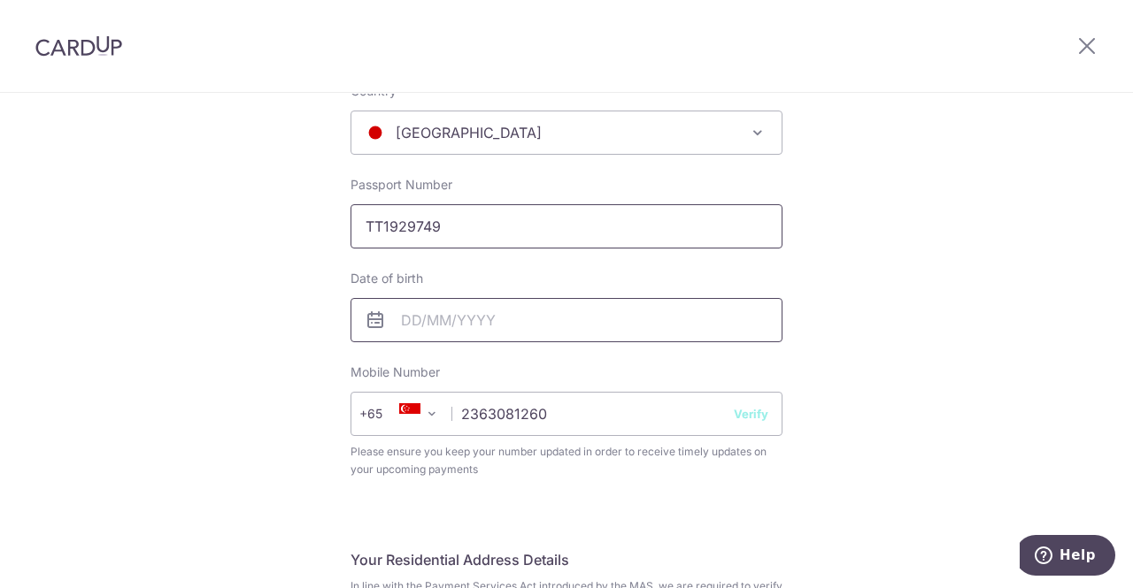
type input "TT1929749"
click at [396, 325] on input "text" at bounding box center [566, 320] width 432 height 44
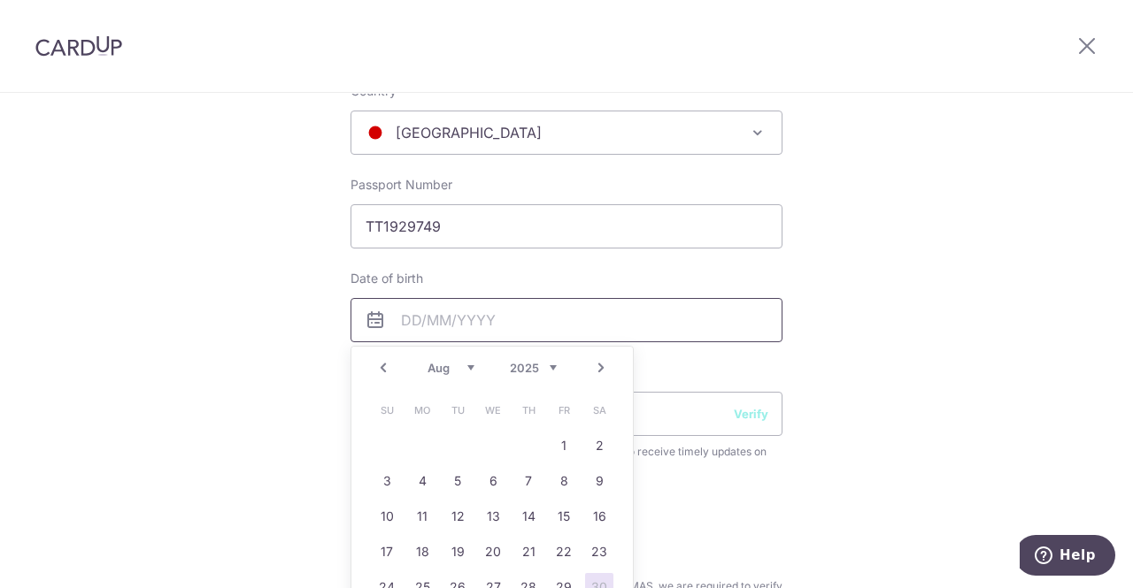
type input "0"
type input "2"
type input "[DATE]"
click at [929, 445] on div "Complete your details Your Details Please provide your full name as per your NR…" at bounding box center [566, 538] width 1133 height 1597
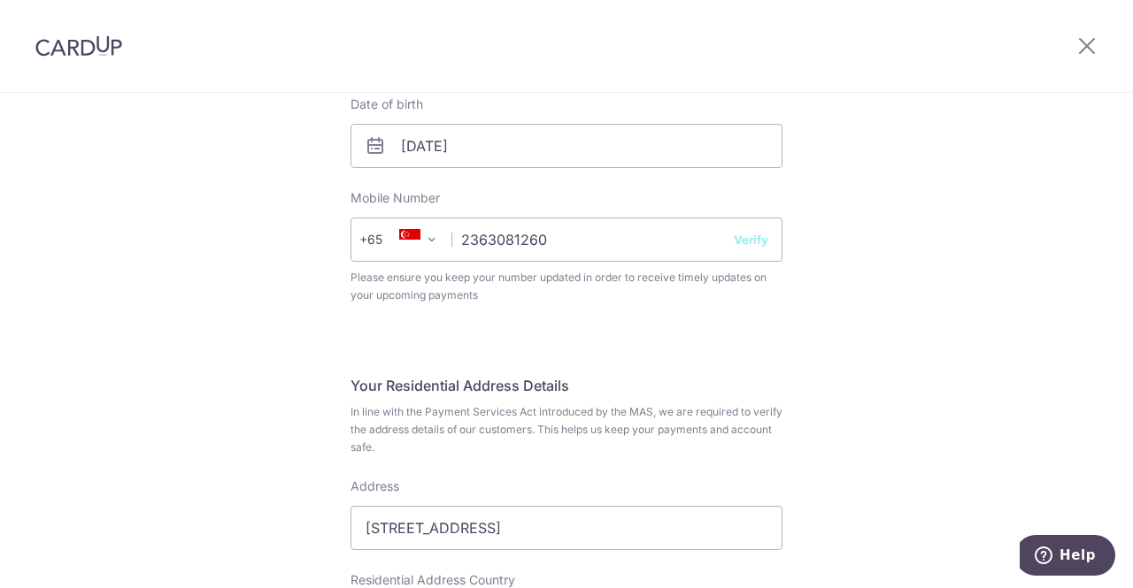
scroll to position [442, 0]
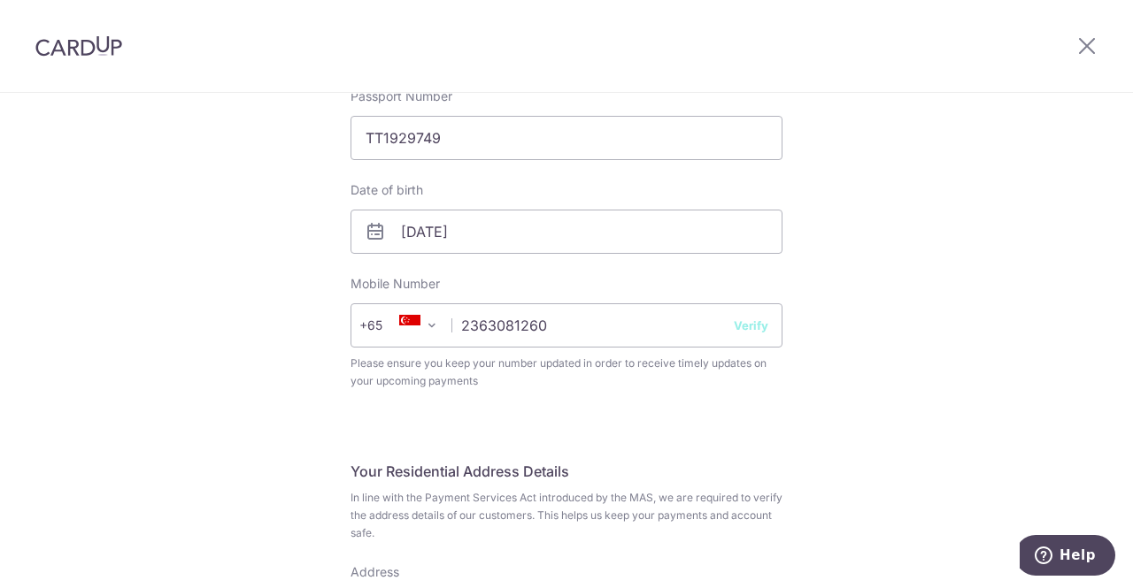
click at [370, 325] on span "+65" at bounding box center [383, 325] width 48 height 21
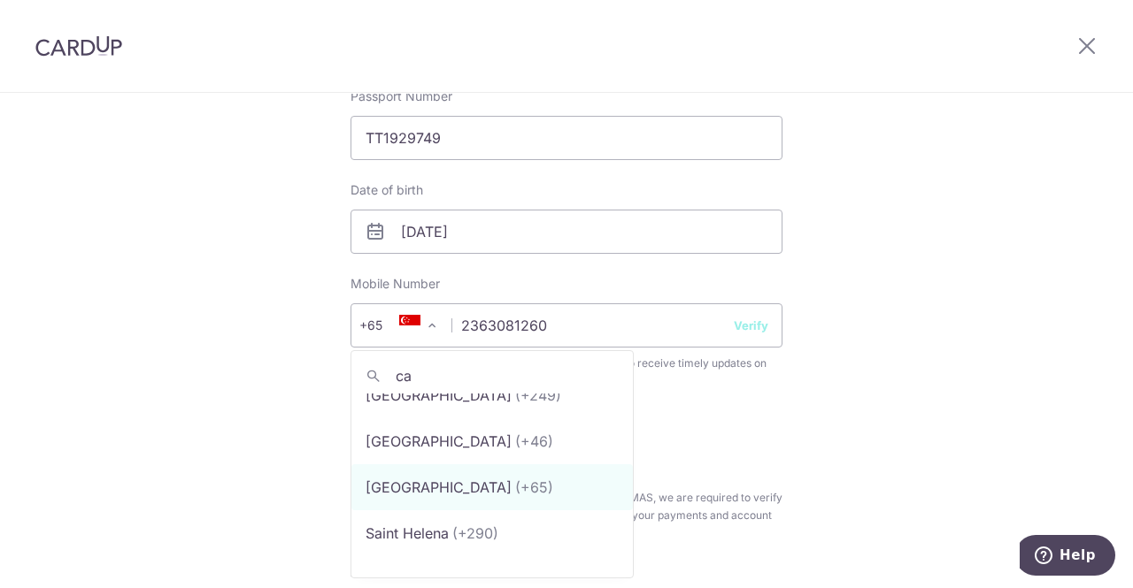
scroll to position [0, 0]
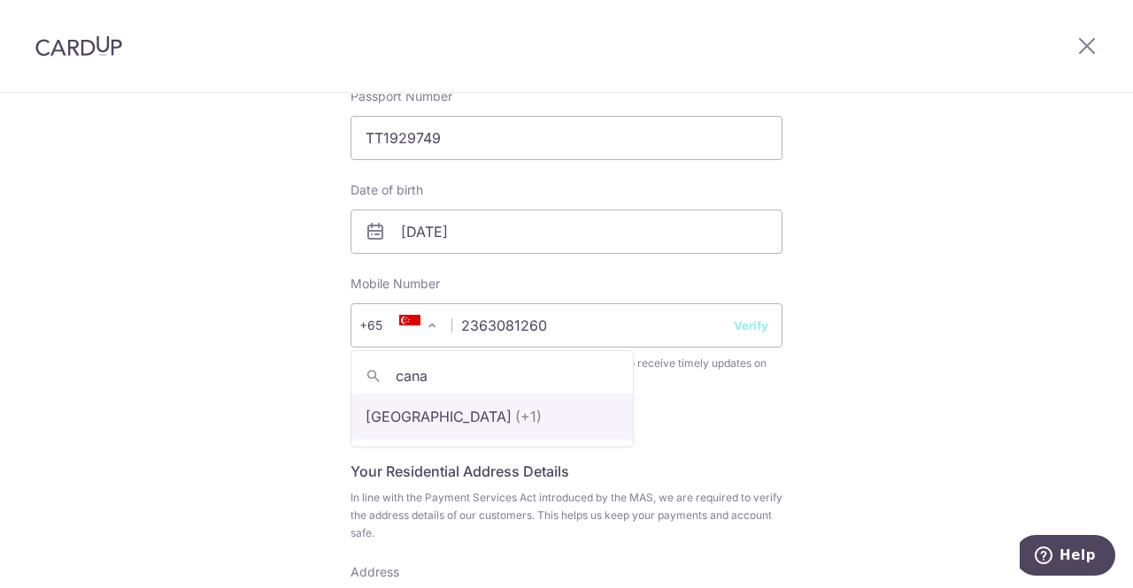
type input "cana"
select select "38"
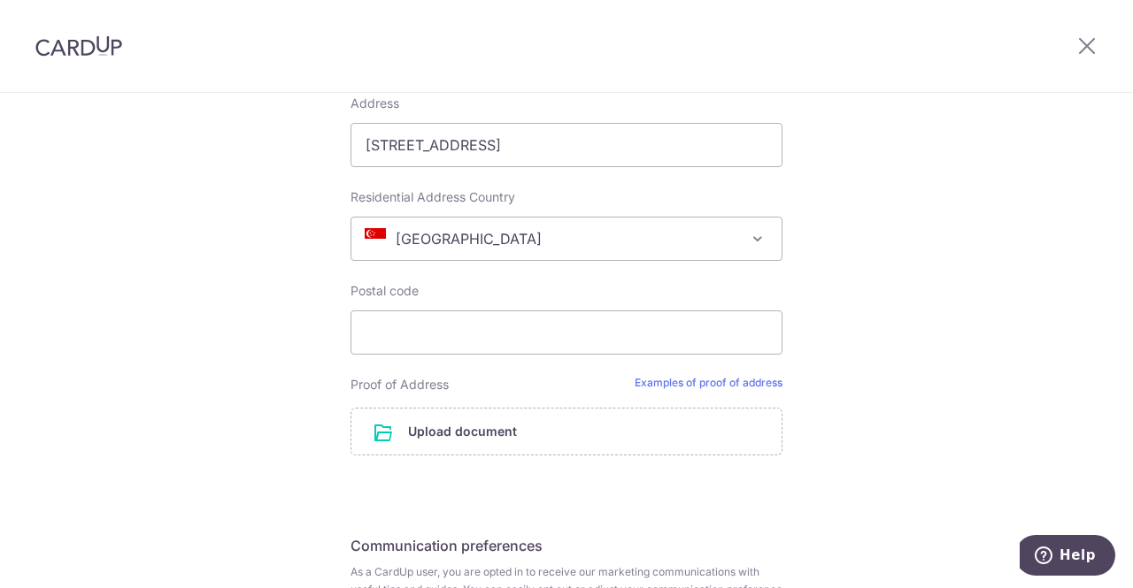
scroll to position [885, 0]
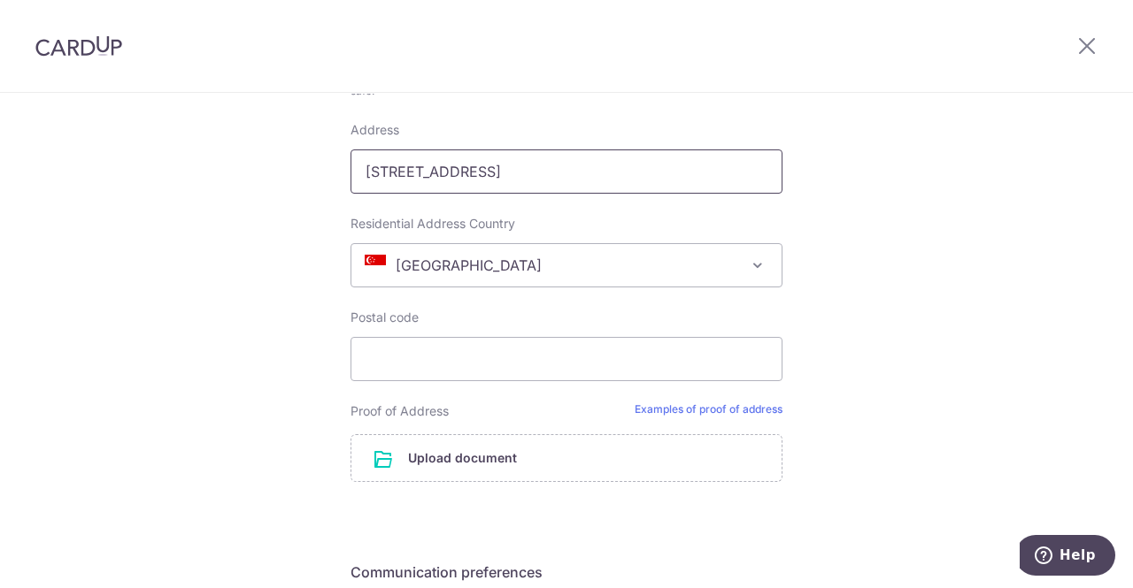
drag, startPoint x: 537, startPoint y: 175, endPoint x: 175, endPoint y: 172, distance: 361.9
click at [175, 172] on div "Complete your details Your Details Please provide your full name as per your NR…" at bounding box center [566, 7] width 1133 height 1597
type input "16 Hamilton Road, Unit 04-01"
click at [410, 365] on input "Postal code" at bounding box center [566, 359] width 432 height 44
type input "209186"
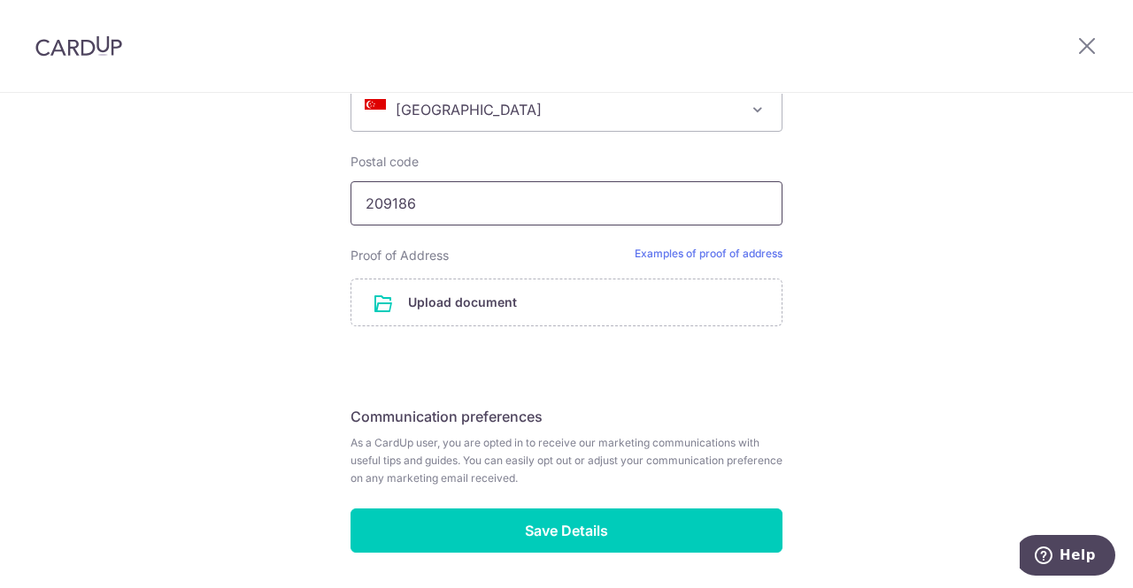
scroll to position [1012, 0]
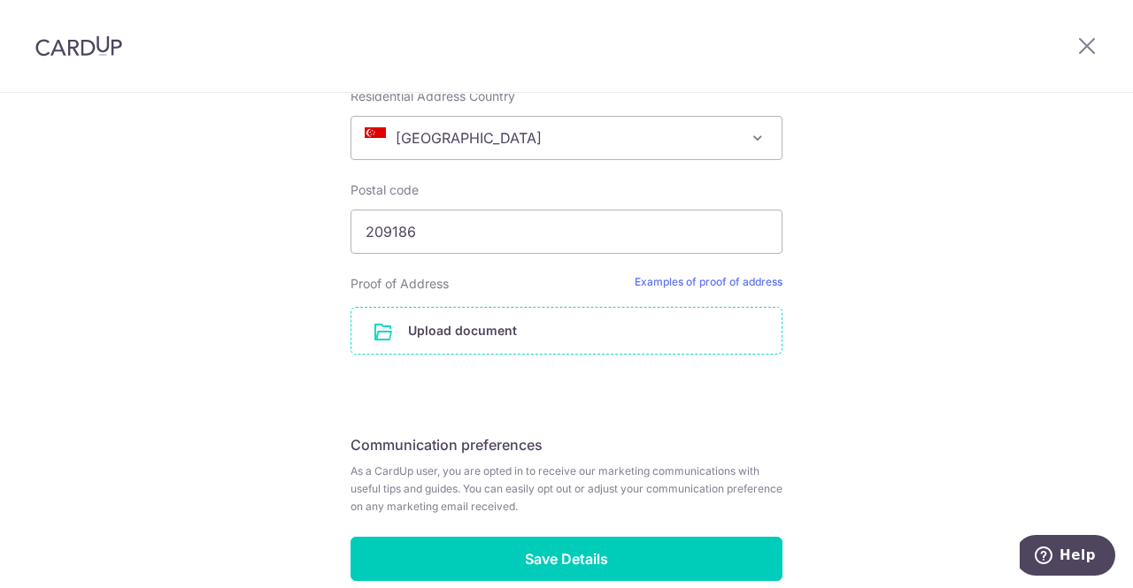
click at [467, 324] on input "file" at bounding box center [566, 331] width 430 height 46
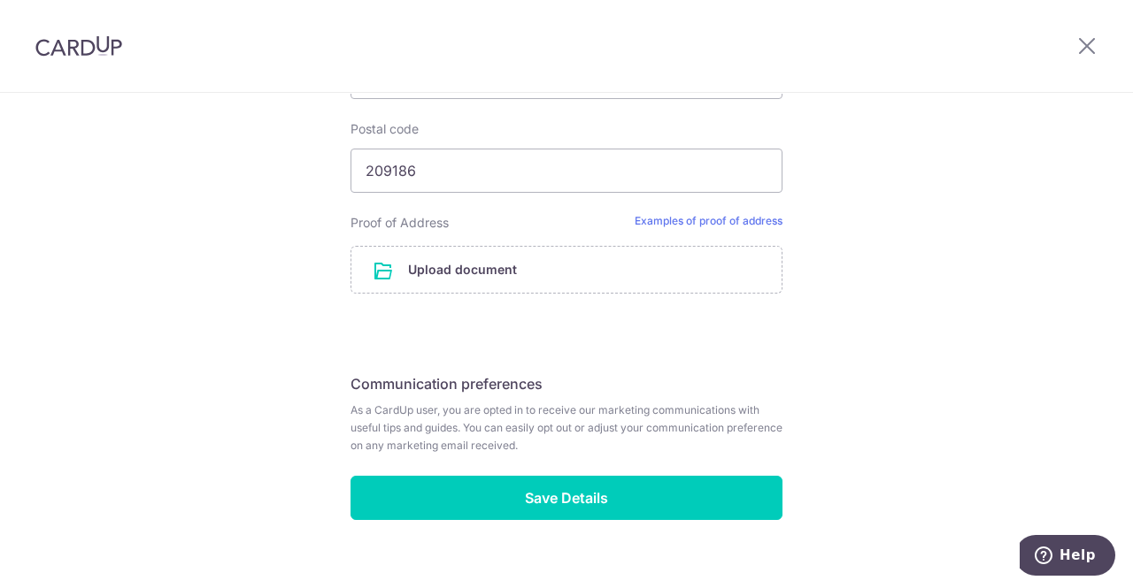
scroll to position [1101, 0]
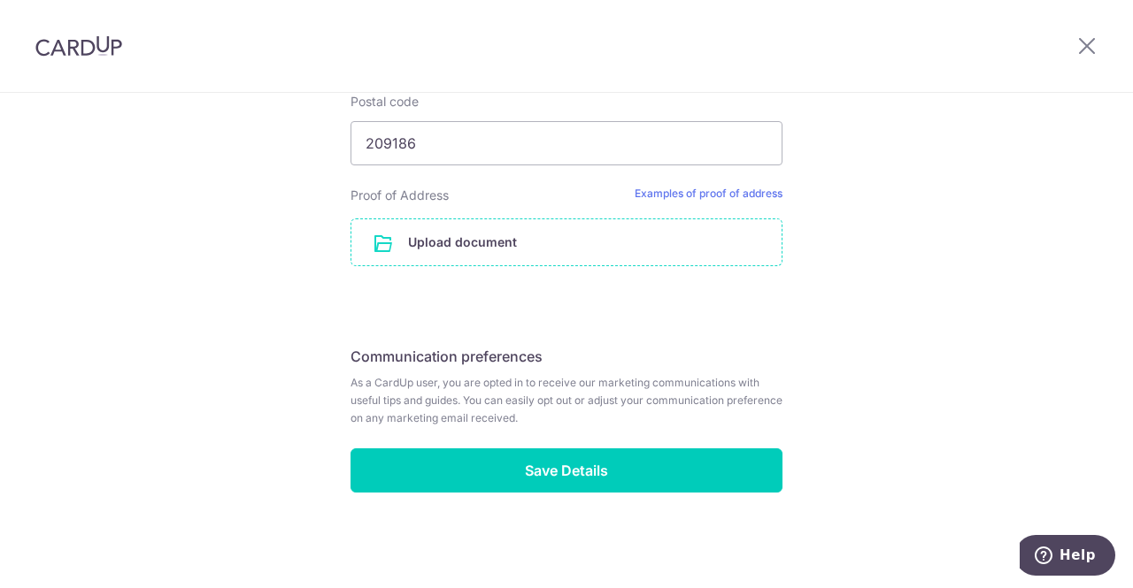
click at [616, 240] on input "file" at bounding box center [566, 242] width 430 height 46
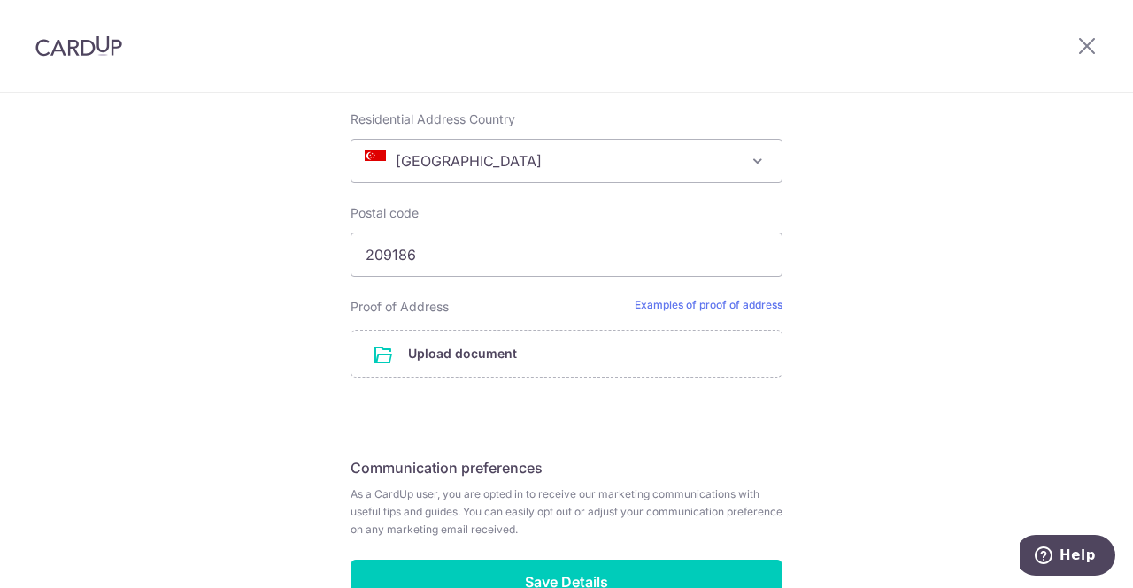
scroll to position [835, 0]
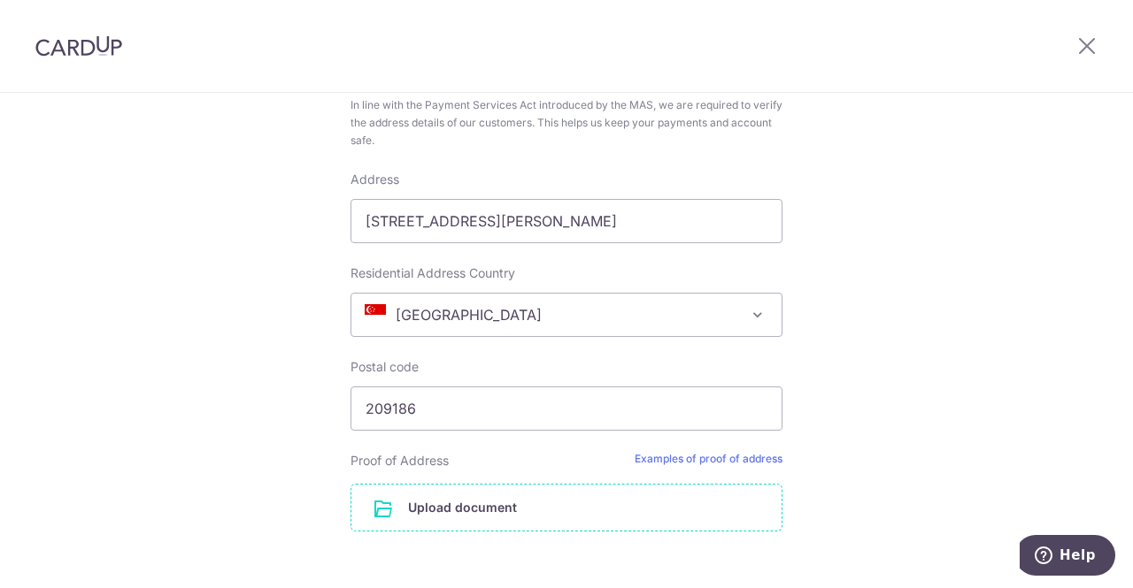
click at [461, 509] on input "file" at bounding box center [566, 508] width 430 height 46
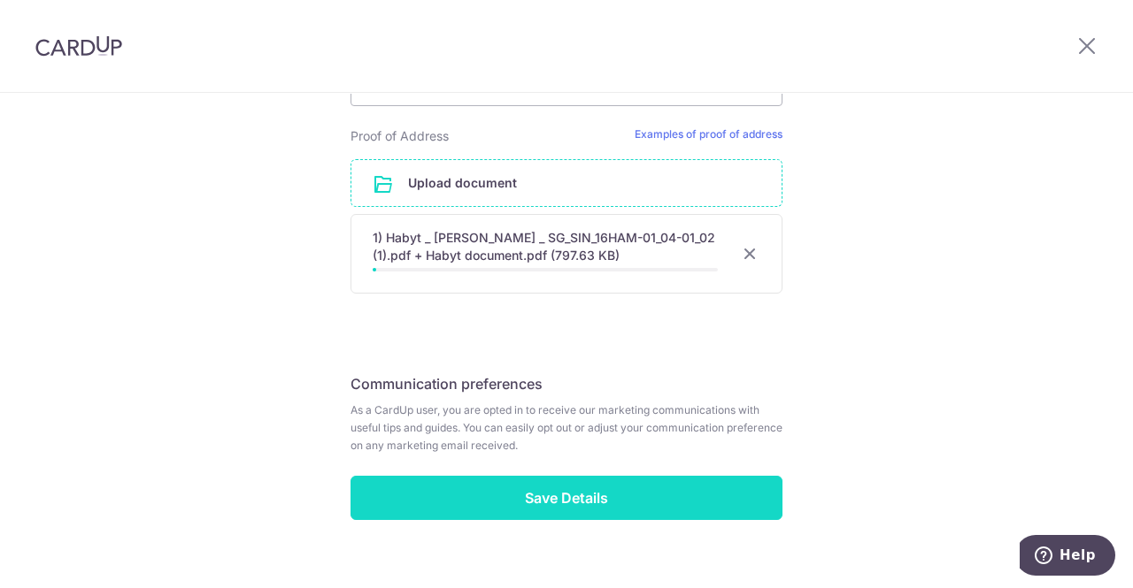
scroll to position [1187, 0]
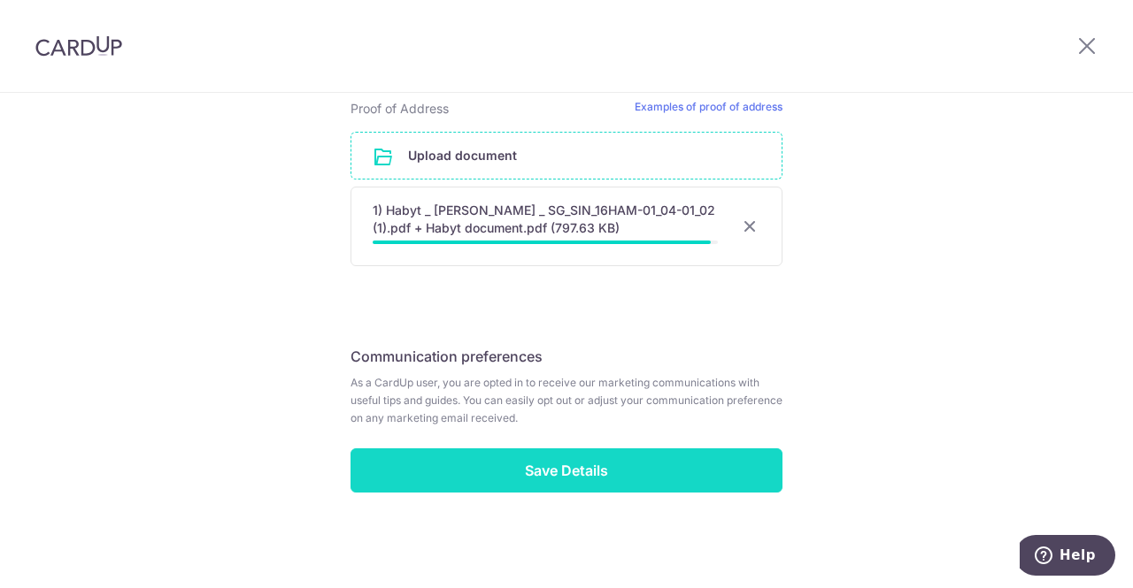
click at [596, 466] on input "Save Details" at bounding box center [566, 471] width 432 height 44
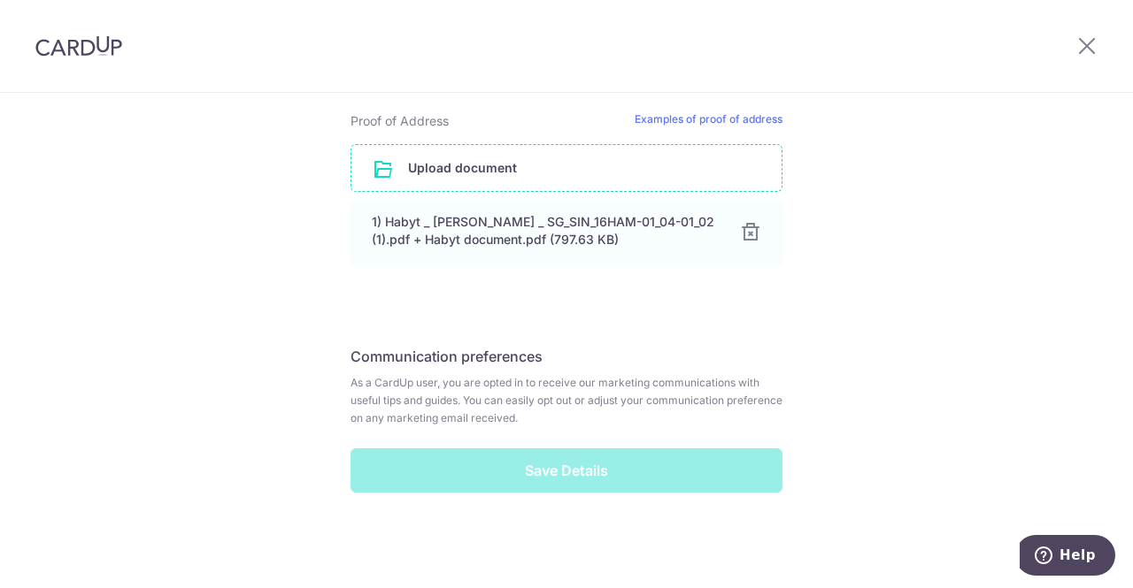
scroll to position [931, 0]
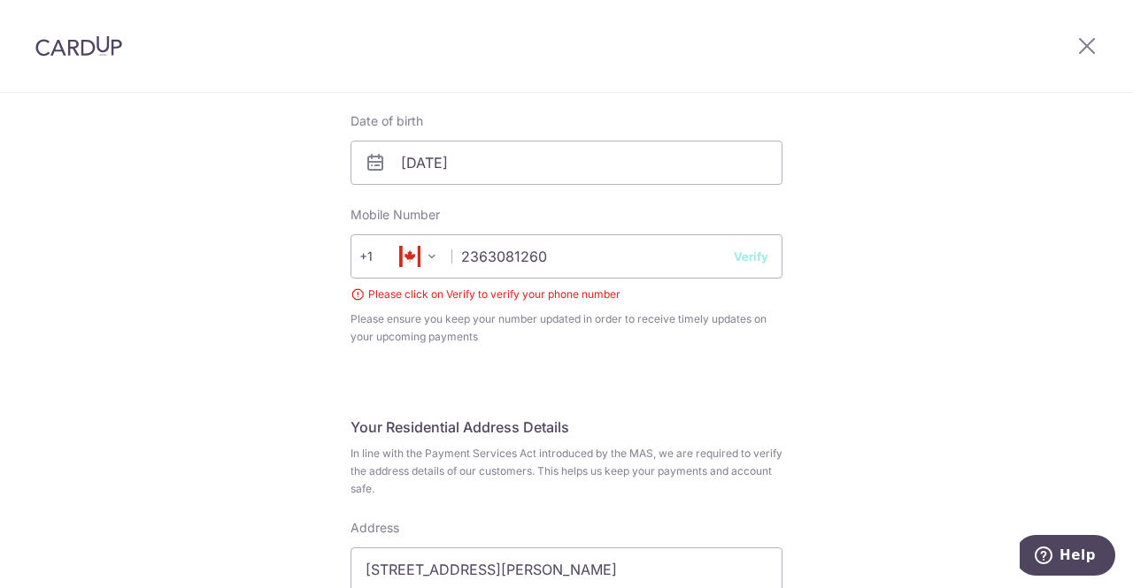
scroll to position [423, 0]
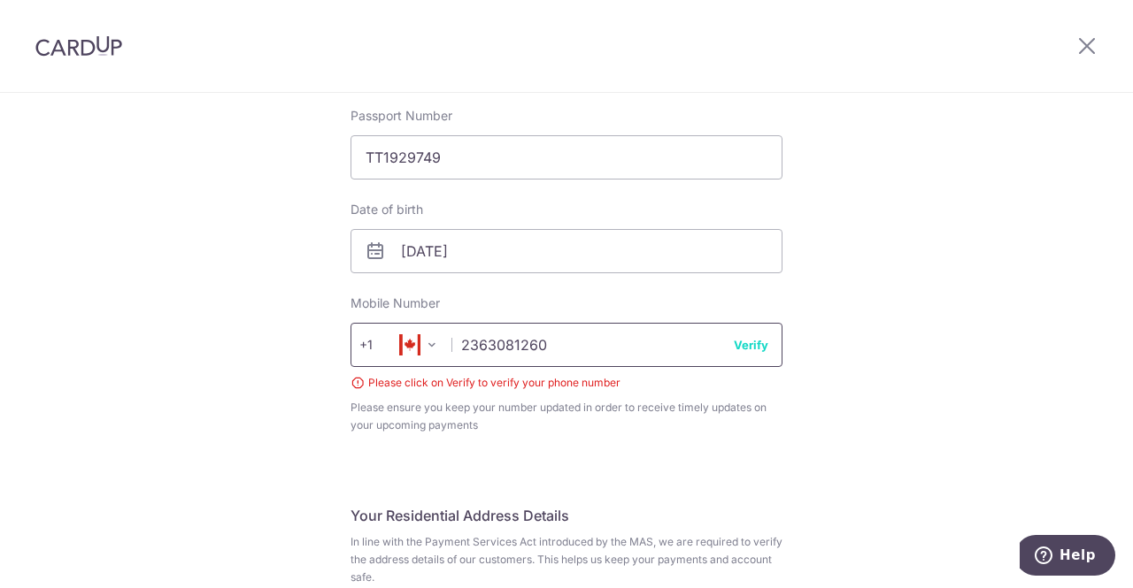
click at [571, 349] on input "2363081260" at bounding box center [566, 345] width 432 height 44
click at [749, 354] on input "2363081260" at bounding box center [566, 345] width 432 height 44
click at [747, 347] on button "Verify" at bounding box center [750, 345] width 35 height 18
click at [750, 348] on button "Verify" at bounding box center [750, 345] width 35 height 18
click at [749, 349] on button "Verify" at bounding box center [750, 345] width 35 height 18
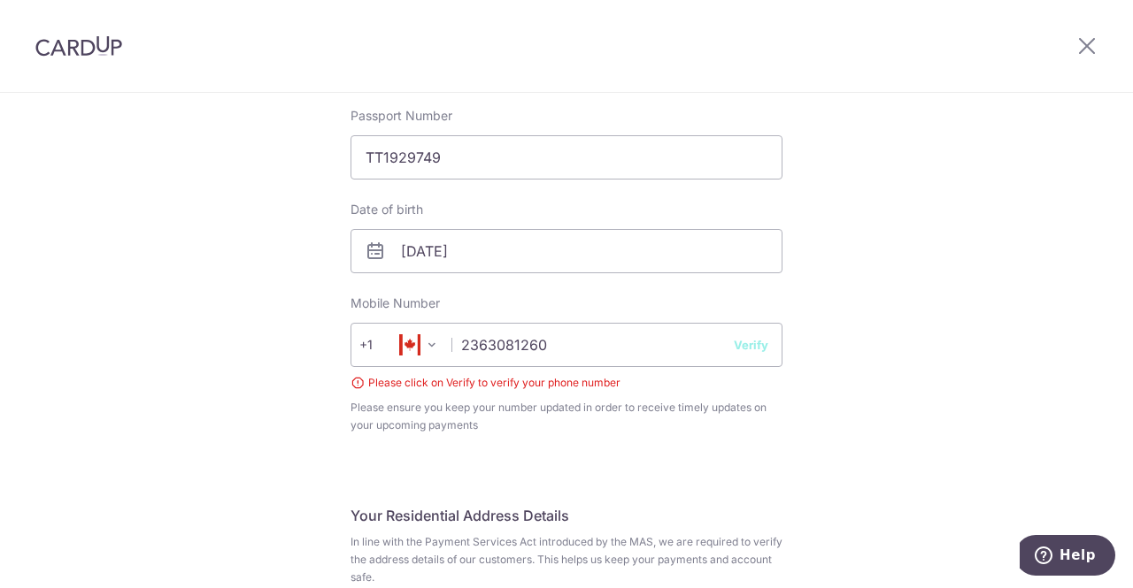
click at [793, 393] on div "Complete your details Your Details Please provide your full name as per your NR…" at bounding box center [566, 532] width 474 height 1679
click at [536, 339] on input "2363081260" at bounding box center [566, 345] width 432 height 44
click at [768, 358] on input "2363081260" at bounding box center [566, 345] width 432 height 44
click at [747, 349] on button "Verify" at bounding box center [750, 345] width 35 height 18
click at [566, 344] on input "2363081260" at bounding box center [566, 345] width 432 height 44
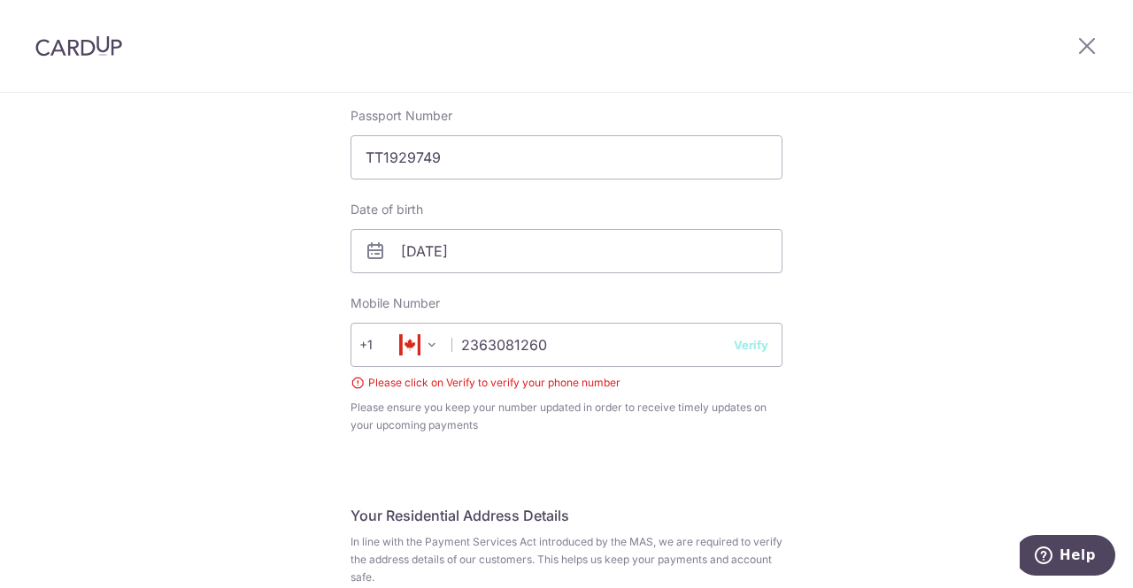
click at [779, 372] on div "Complete your details Your Details Please provide your full name as per your NR…" at bounding box center [566, 532] width 474 height 1679
drag, startPoint x: 651, startPoint y: 356, endPoint x: 665, endPoint y: 362, distance: 15.5
click at [649, 357] on input "2363081260" at bounding box center [566, 345] width 432 height 44
type input "2363081260"
click at [950, 360] on div "Complete your details Your Details Please provide your full name as per your NR…" at bounding box center [566, 529] width 1133 height 1716
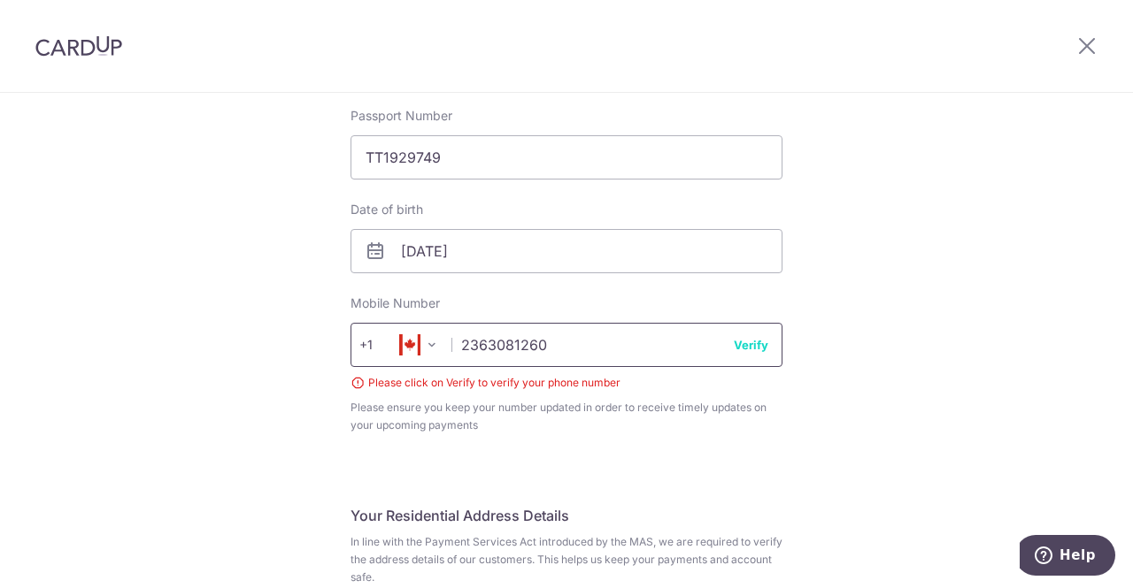
click at [768, 349] on input "2363081260" at bounding box center [566, 345] width 432 height 44
click at [760, 349] on button "Verify" at bounding box center [750, 345] width 35 height 18
click at [749, 348] on button "Verify" at bounding box center [750, 345] width 35 height 18
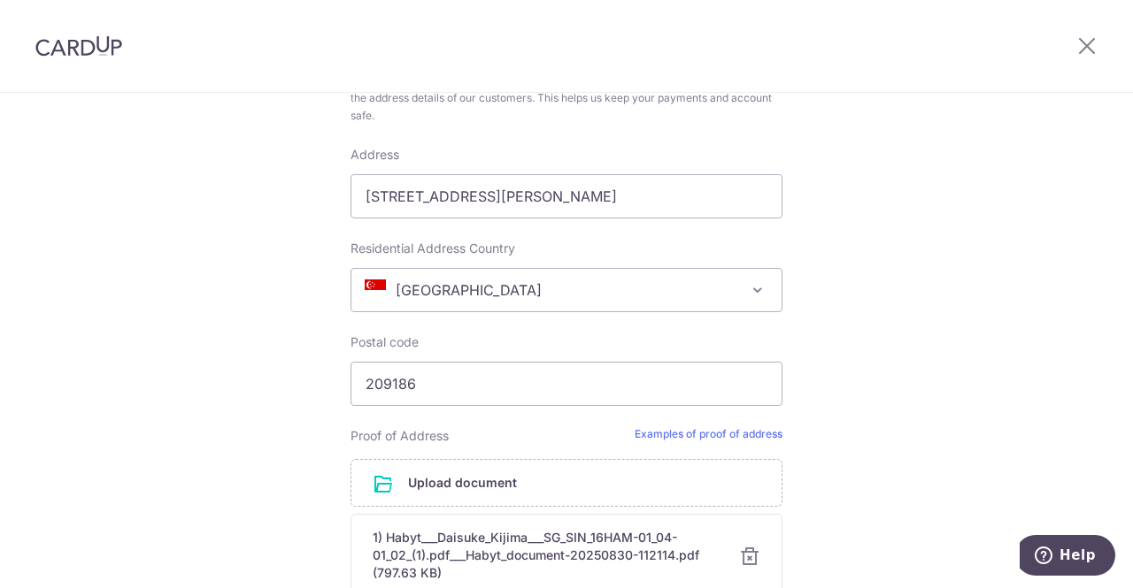
scroll to position [1219, 0]
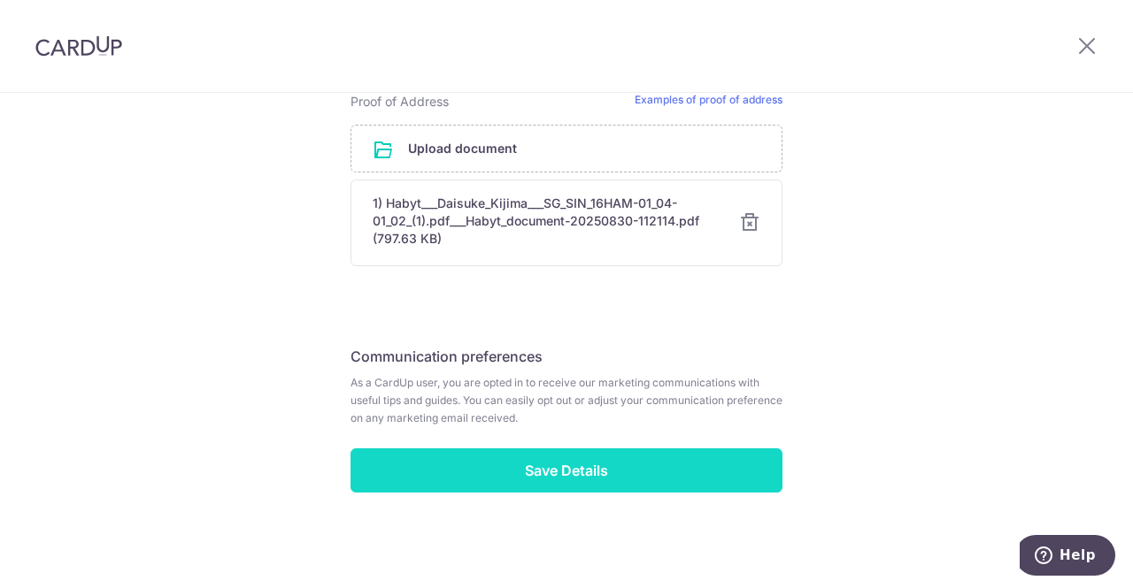
click at [633, 472] on input "Save Details" at bounding box center [566, 471] width 432 height 44
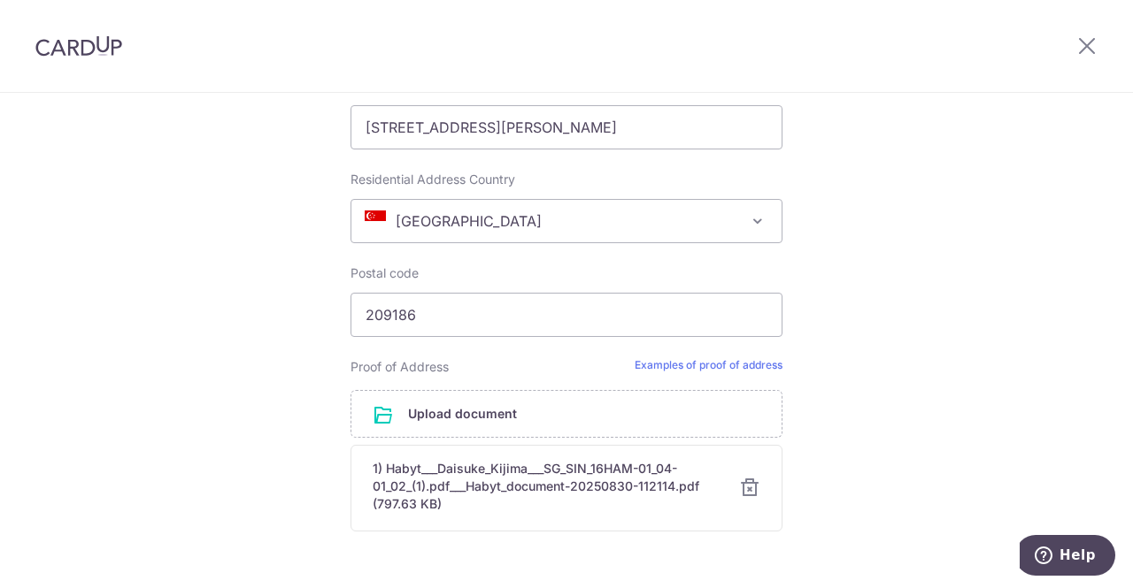
scroll to position [511, 0]
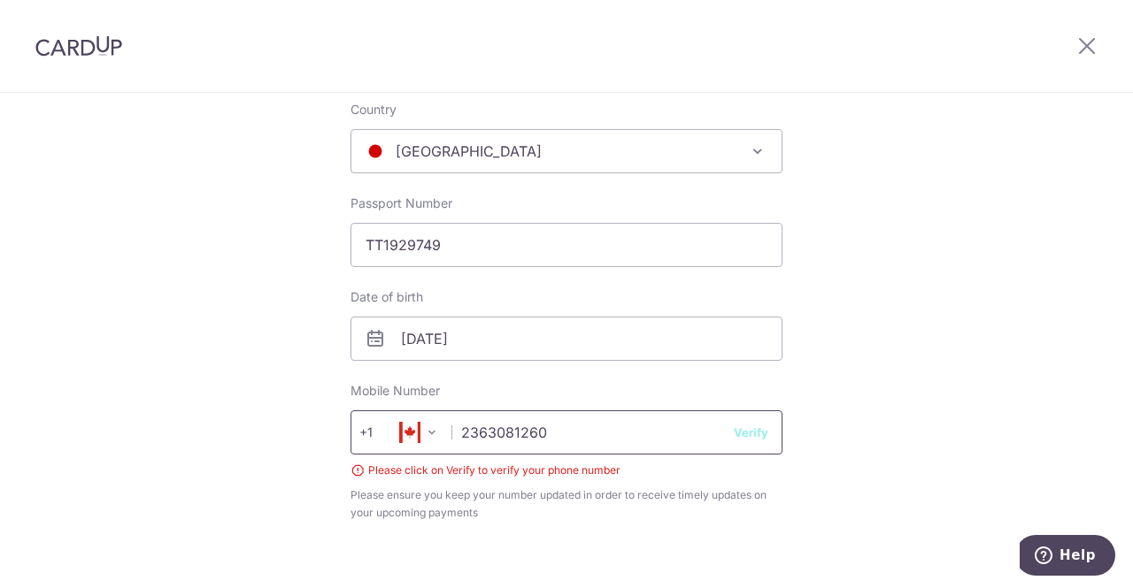
scroll to position [334, 0]
click at [379, 441] on span "+1" at bounding box center [383, 433] width 48 height 21
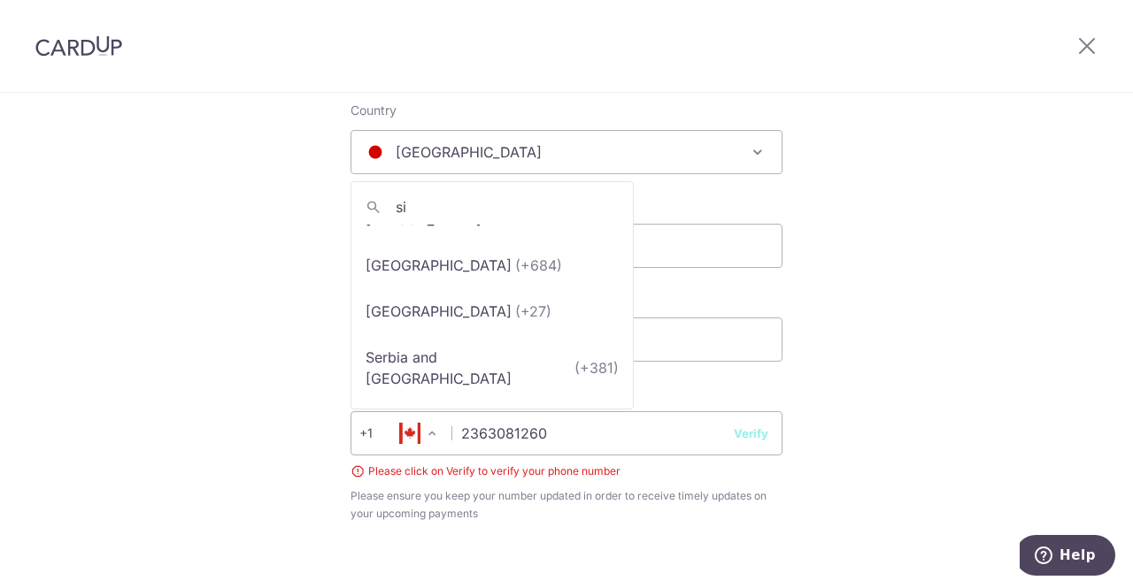
scroll to position [0, 0]
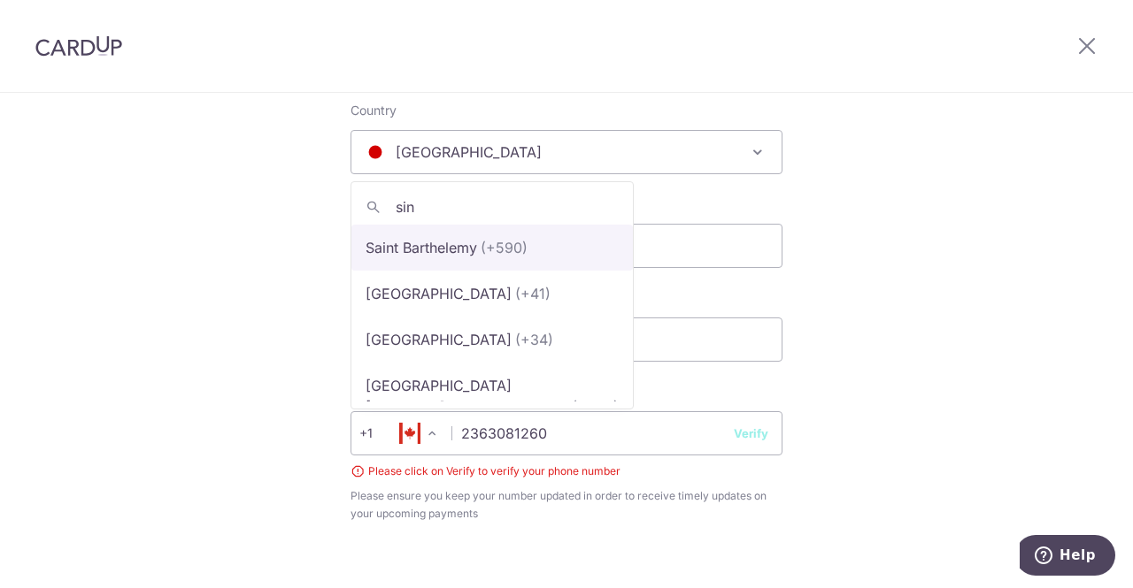
type input "sing"
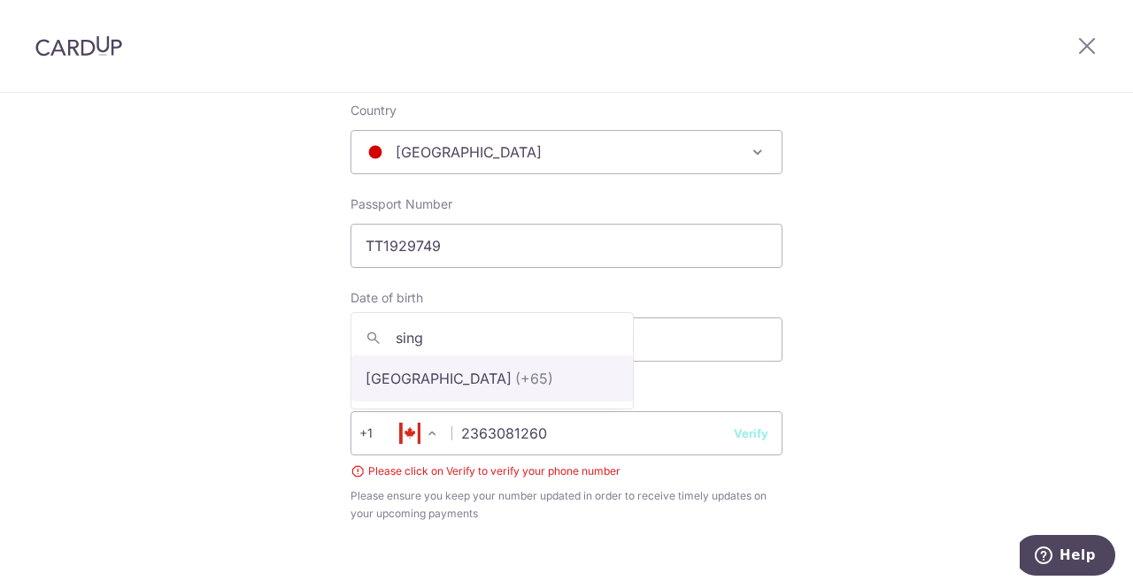
select select "199"
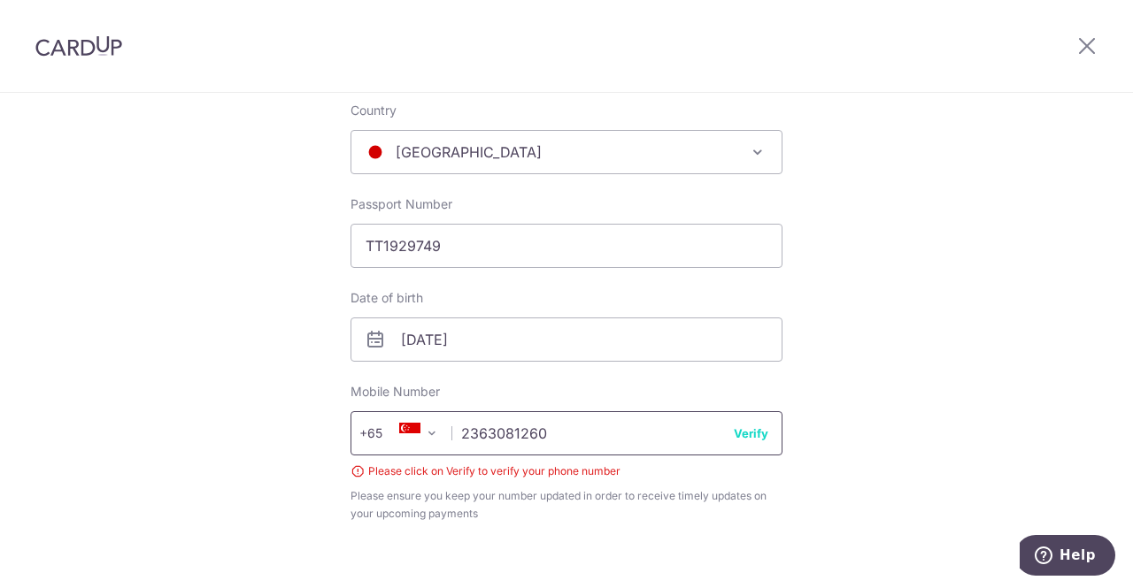
click at [560, 420] on input "2363081260" at bounding box center [566, 433] width 432 height 44
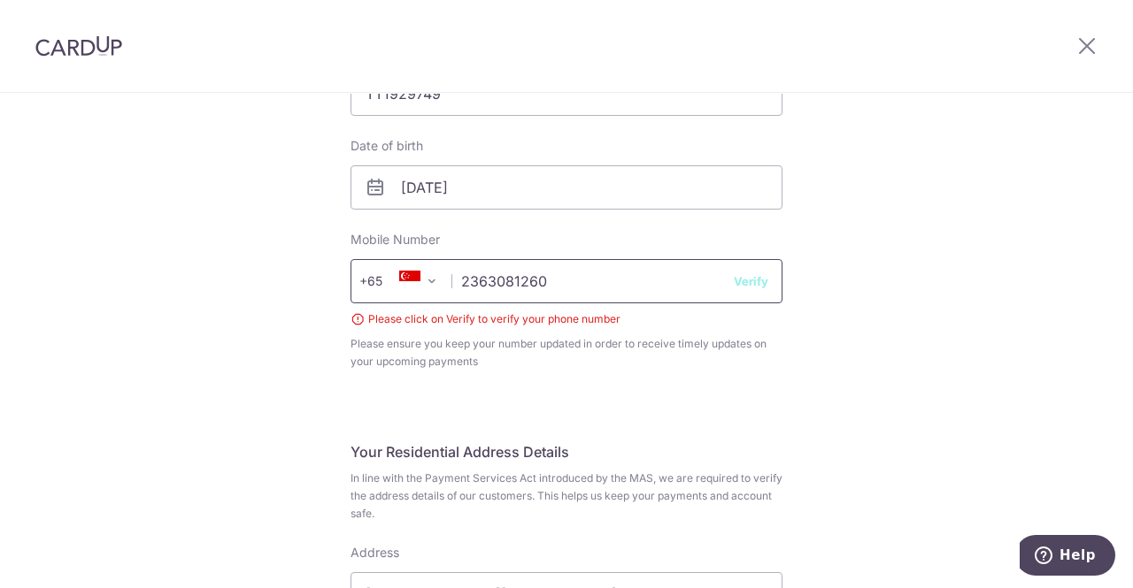
scroll to position [423, 0]
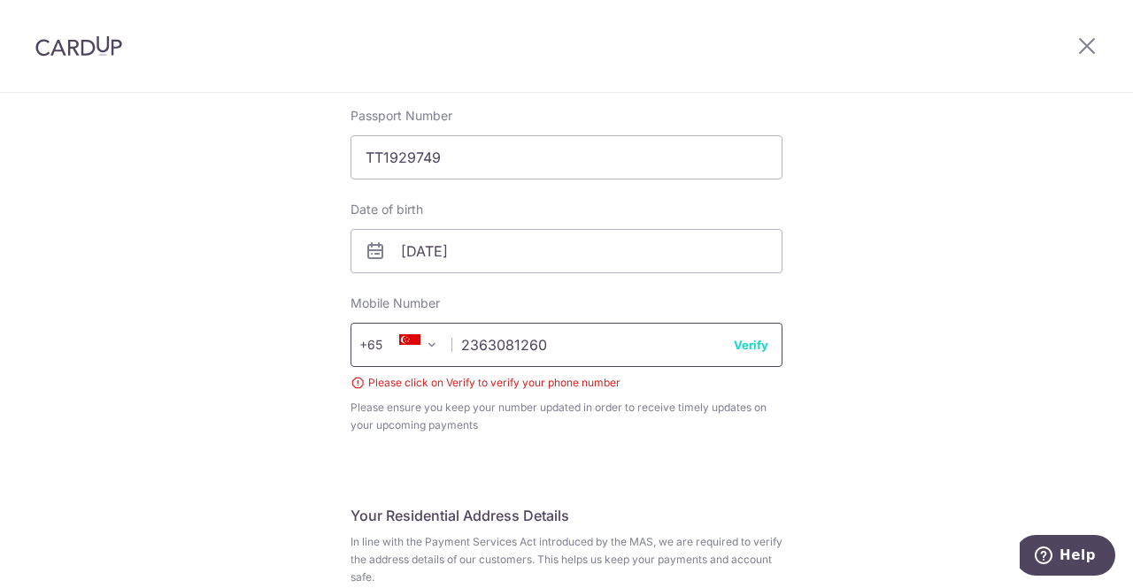
drag, startPoint x: 555, startPoint y: 346, endPoint x: 396, endPoint y: 342, distance: 158.4
click at [408, 348] on div "+376 +971 +93 +1268 +1264 +355 +374 +244 +0 +54 +1684 +43 +61 +297 +358 +994 +3…" at bounding box center [566, 345] width 432 height 44
click at [602, 349] on input "text" at bounding box center [566, 345] width 432 height 44
type input "83513399"
select select "[GEOGRAPHIC_DATA]"
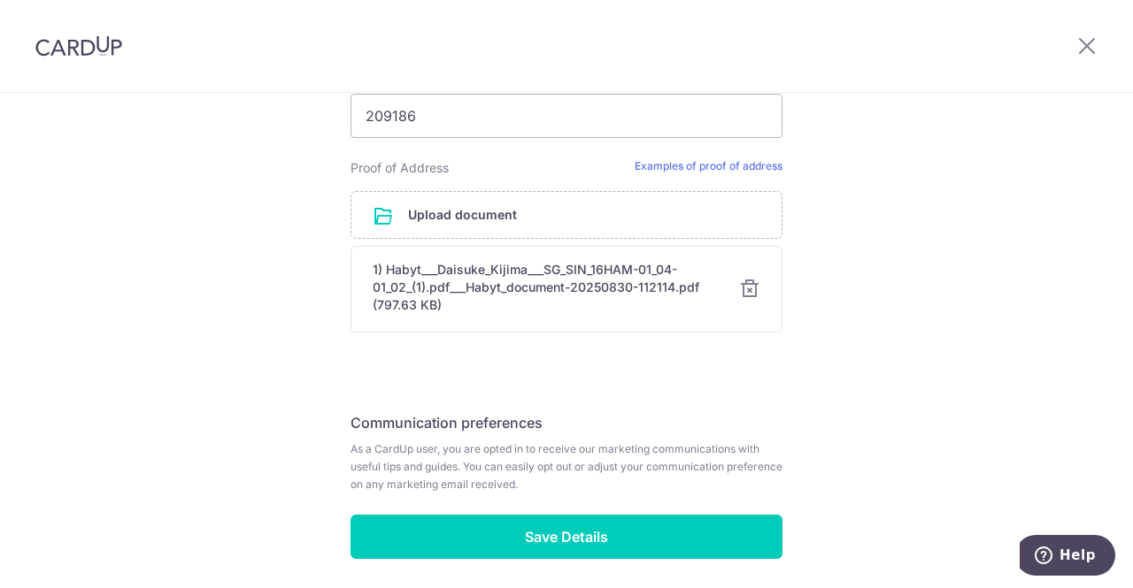
scroll to position [1207, 0]
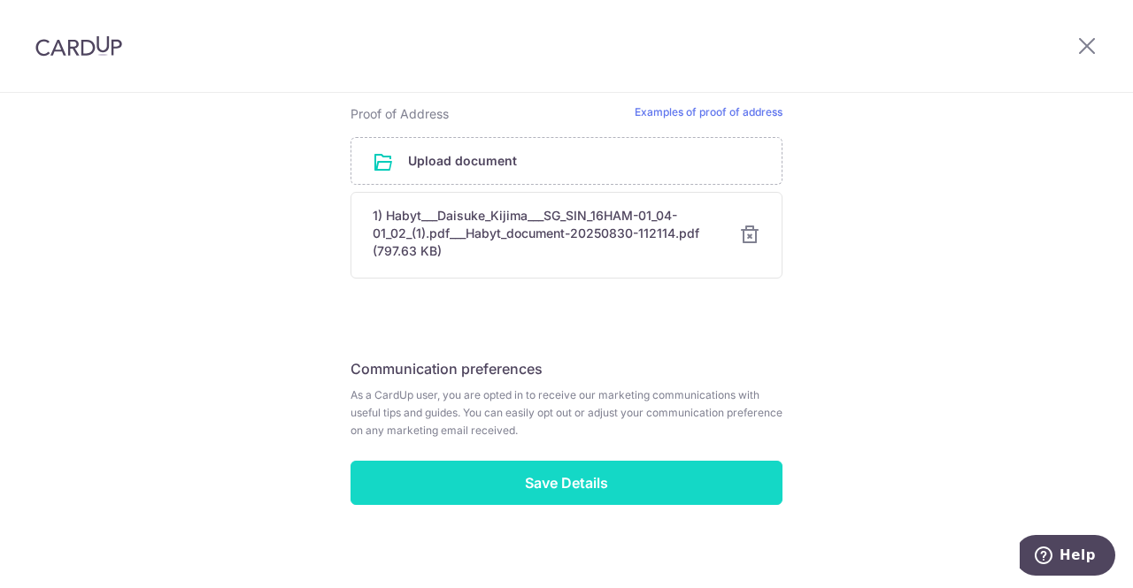
click at [633, 495] on input "Save Details" at bounding box center [566, 483] width 432 height 44
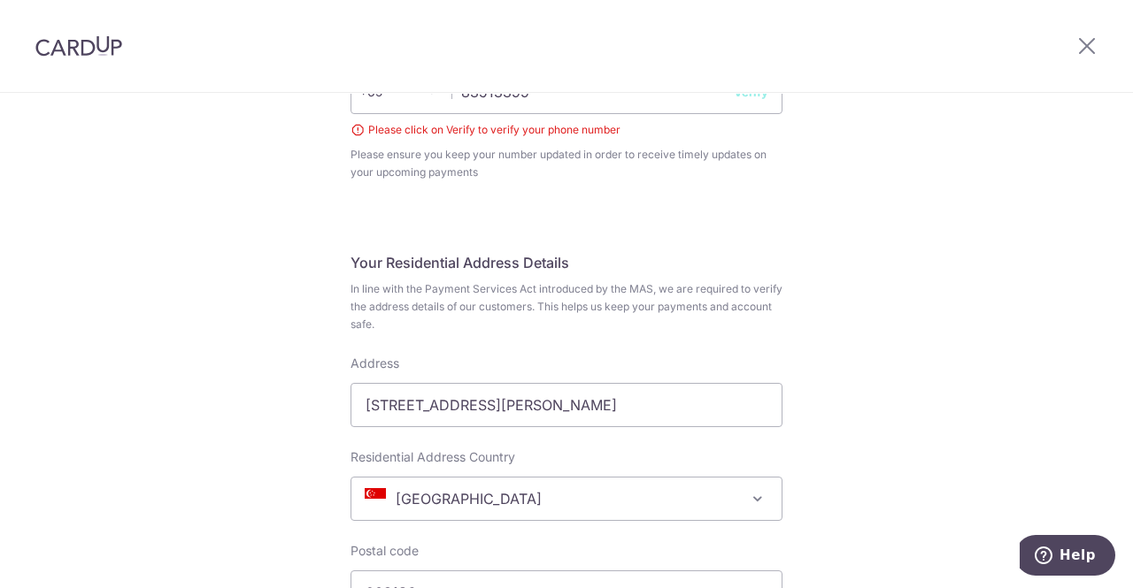
scroll to position [322, 0]
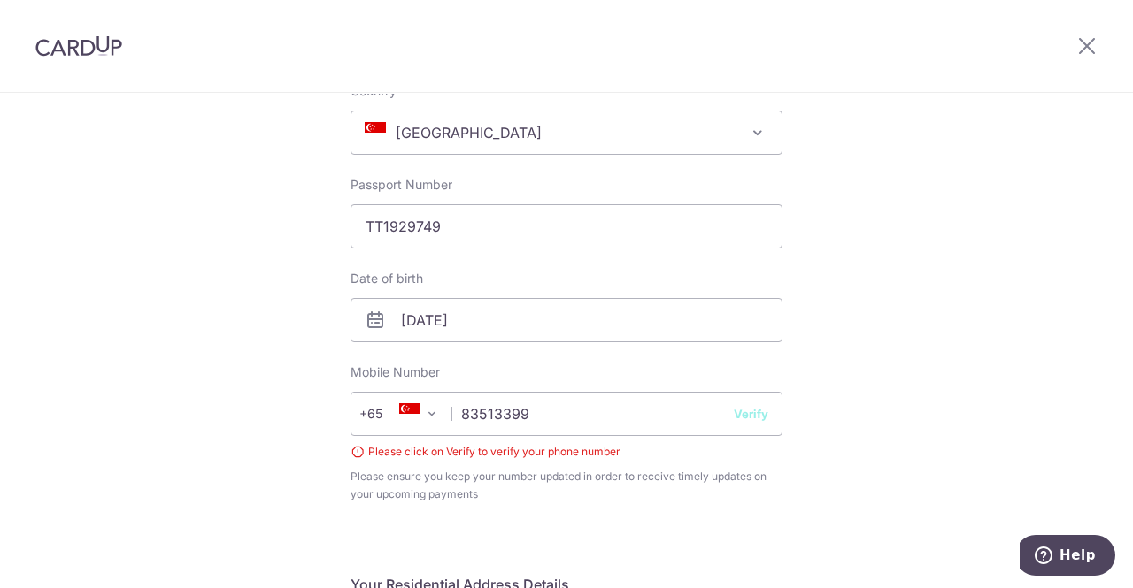
scroll to position [531, 0]
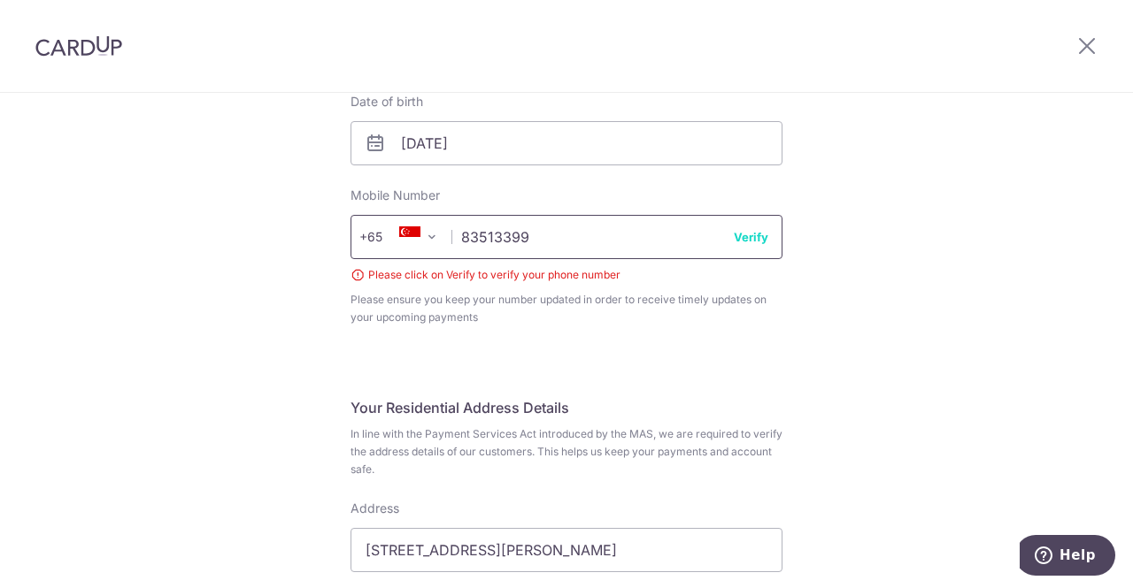
click at [641, 227] on input "83513399" at bounding box center [566, 237] width 432 height 44
click at [747, 244] on button "Verify" at bounding box center [750, 237] width 35 height 18
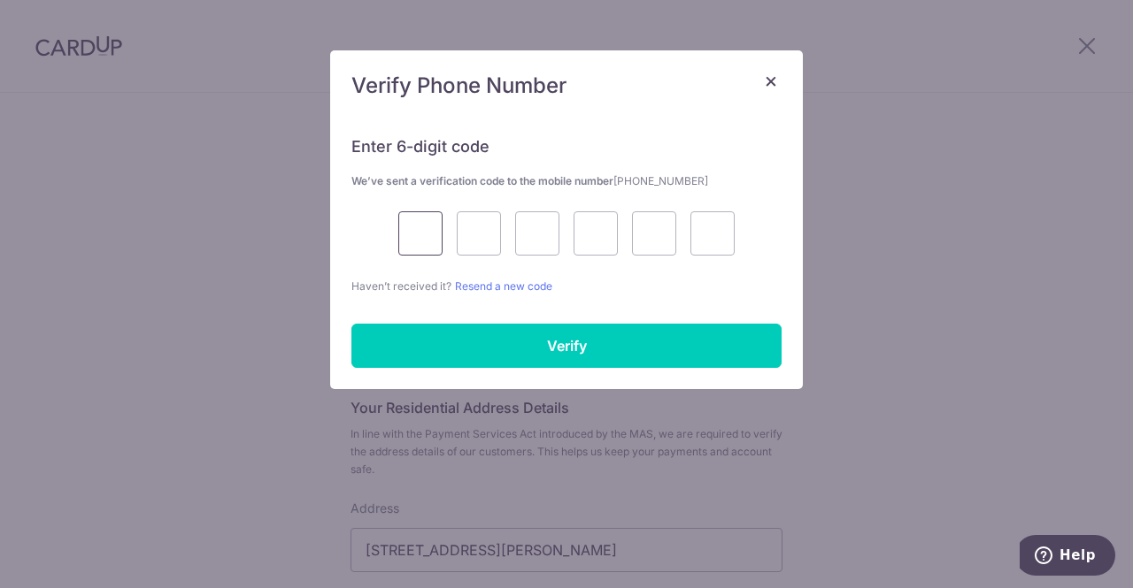
click at [440, 249] on input "text" at bounding box center [420, 233] width 44 height 44
click at [423, 232] on input "text" at bounding box center [420, 233] width 44 height 44
type input "8"
type input "6"
type input "8"
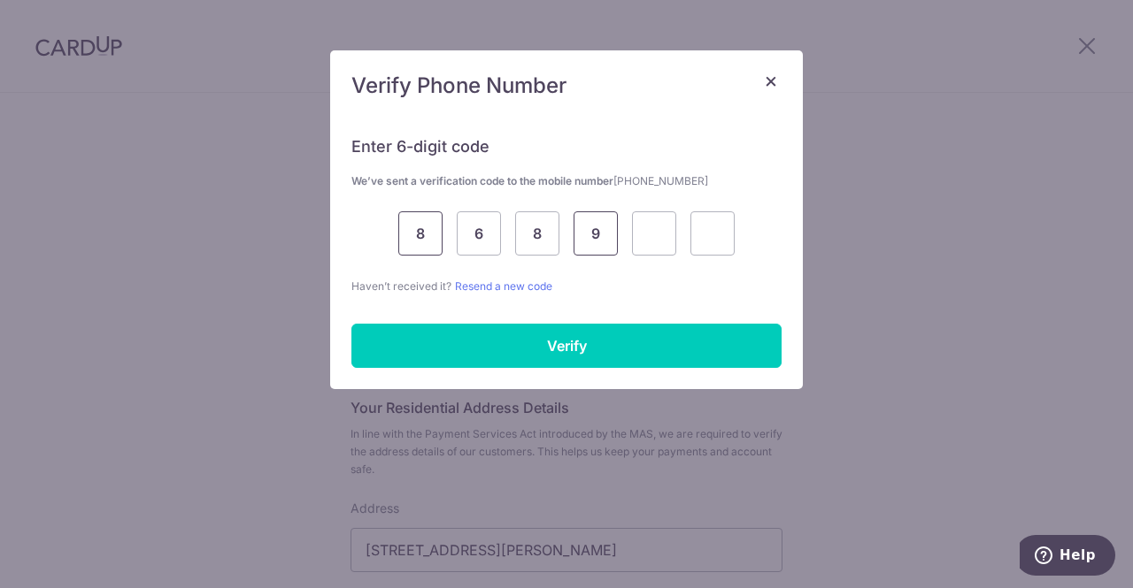
type input "9"
type input "3"
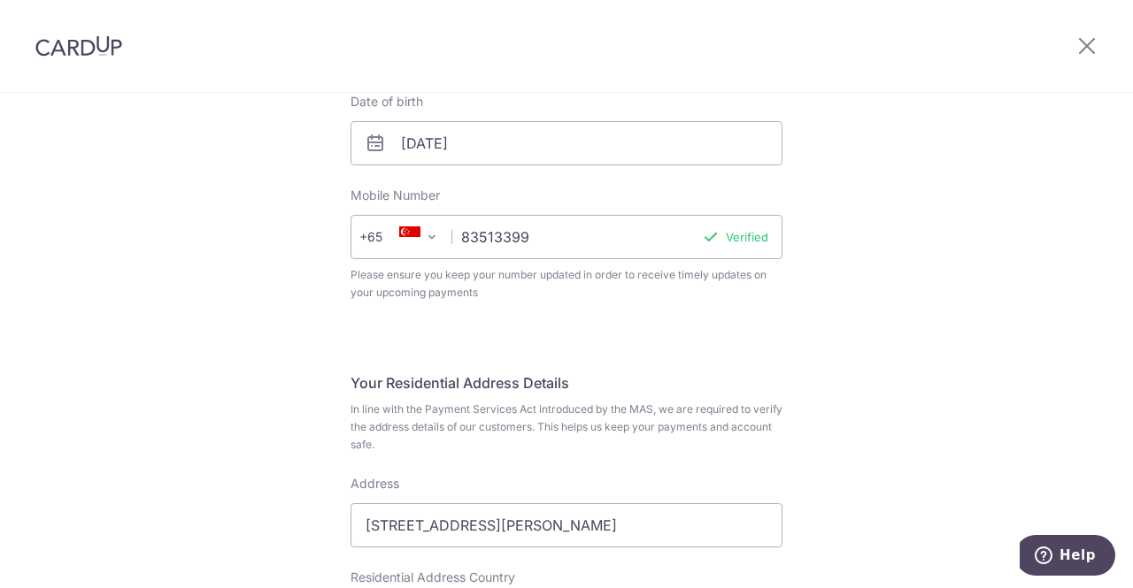
click at [440, 320] on fieldset "Your Details Please provide your full name as per your NRIC/ FIN for verificati…" at bounding box center [566, 12] width 432 height 621
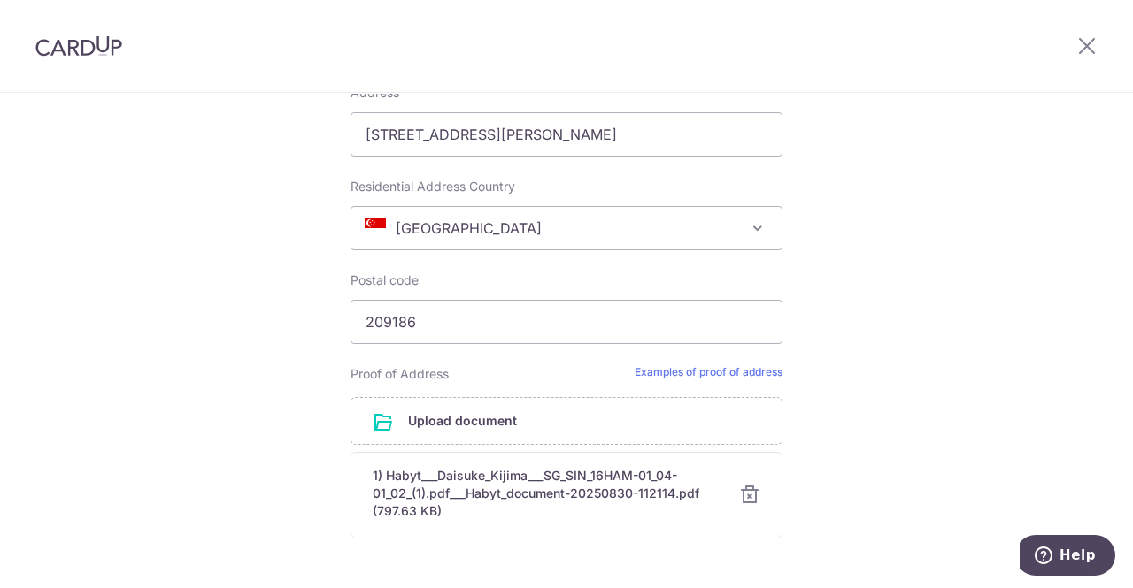
scroll to position [1194, 0]
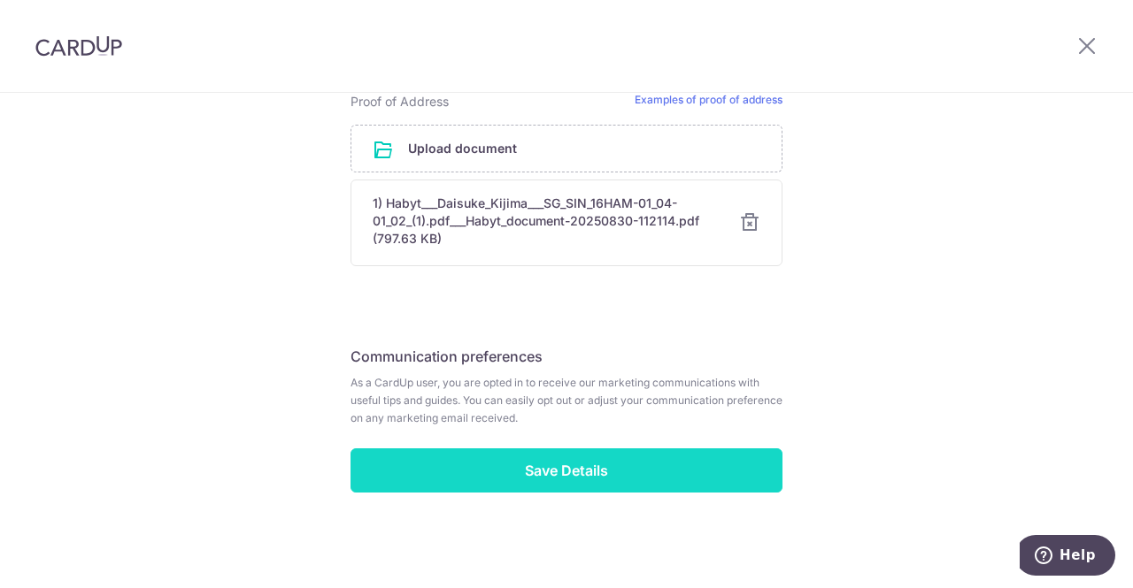
click at [597, 464] on input "Save Details" at bounding box center [566, 471] width 432 height 44
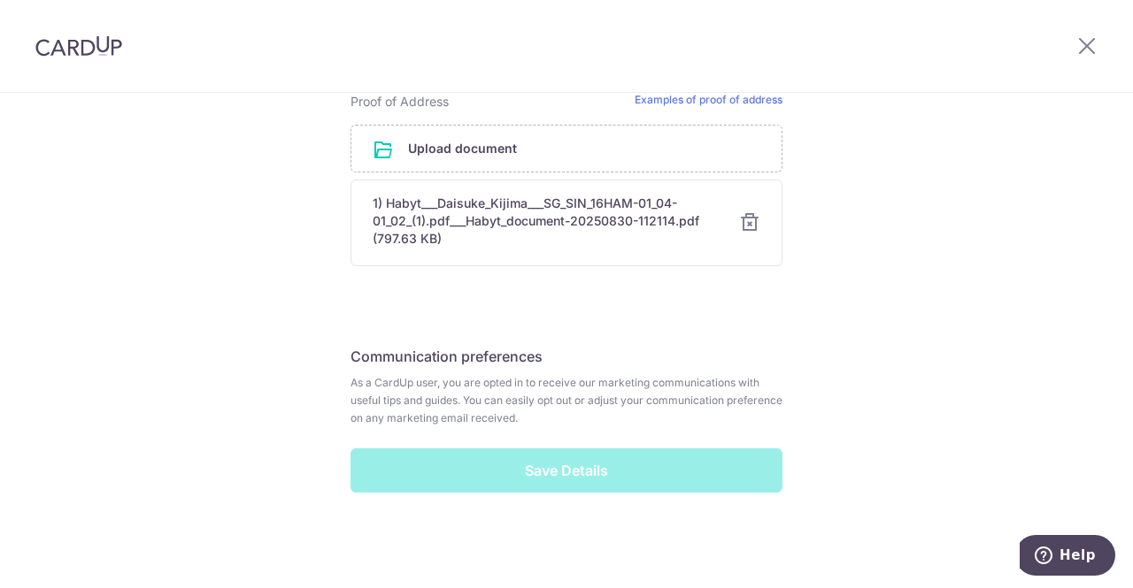
click at [616, 487] on div "Save Details" at bounding box center [566, 471] width 453 height 44
click at [616, 470] on div "Save Details" at bounding box center [566, 471] width 453 height 44
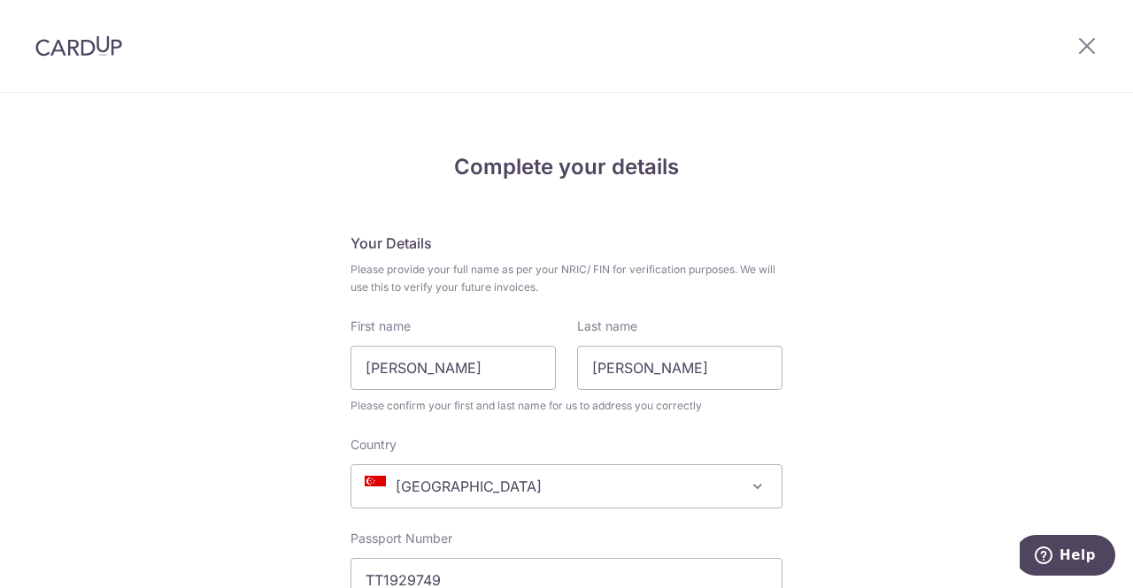
scroll to position [189, 0]
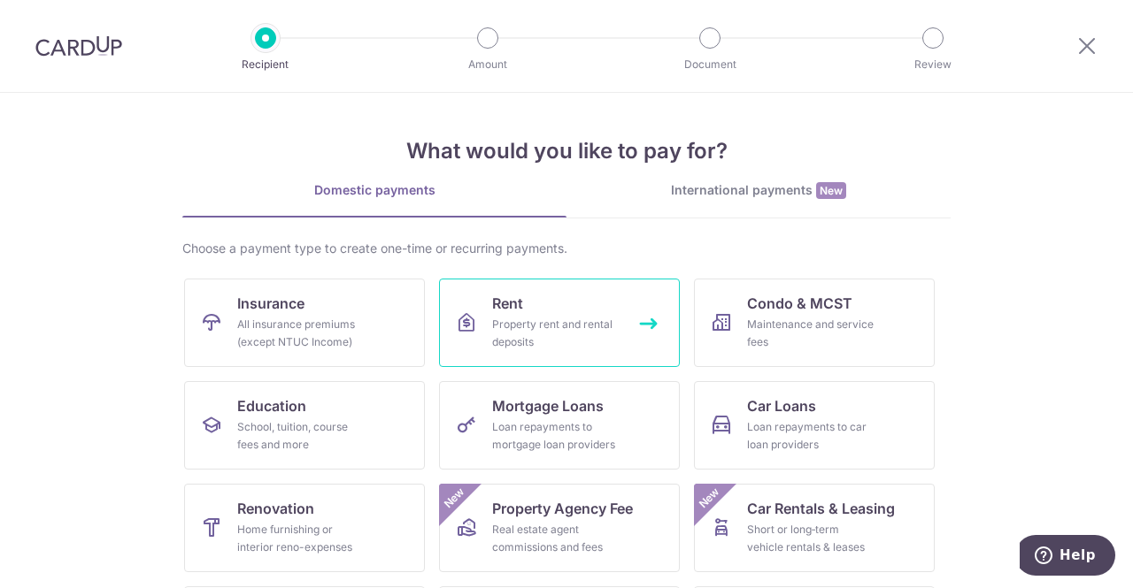
click at [580, 316] on div "Property rent and rental deposits" at bounding box center [555, 333] width 127 height 35
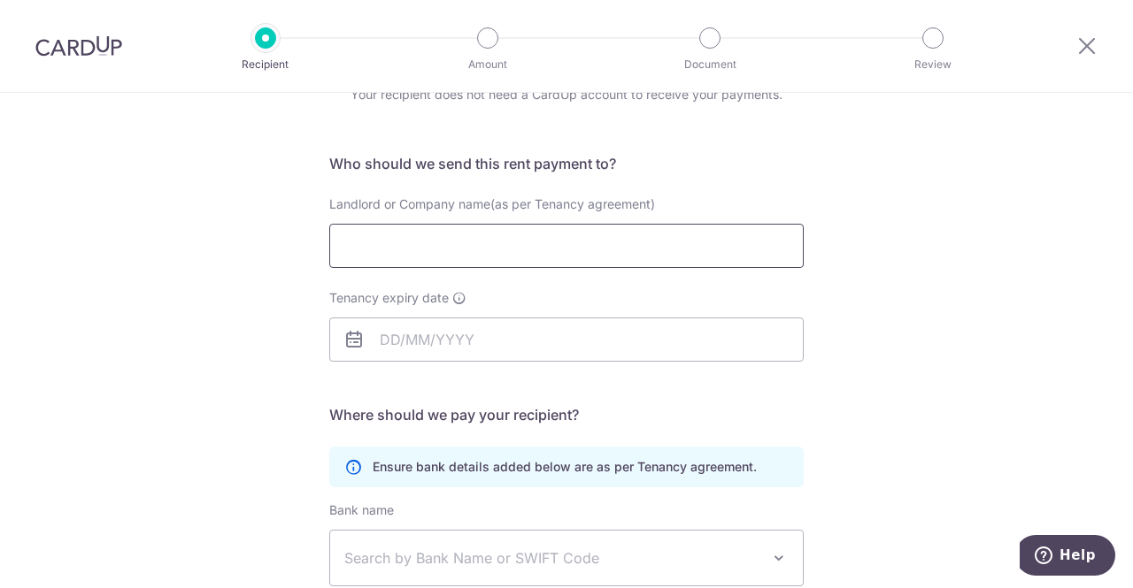
click at [448, 250] on input "Landlord or Company name(as per Tenancy agreement)" at bounding box center [566, 246] width 474 height 44
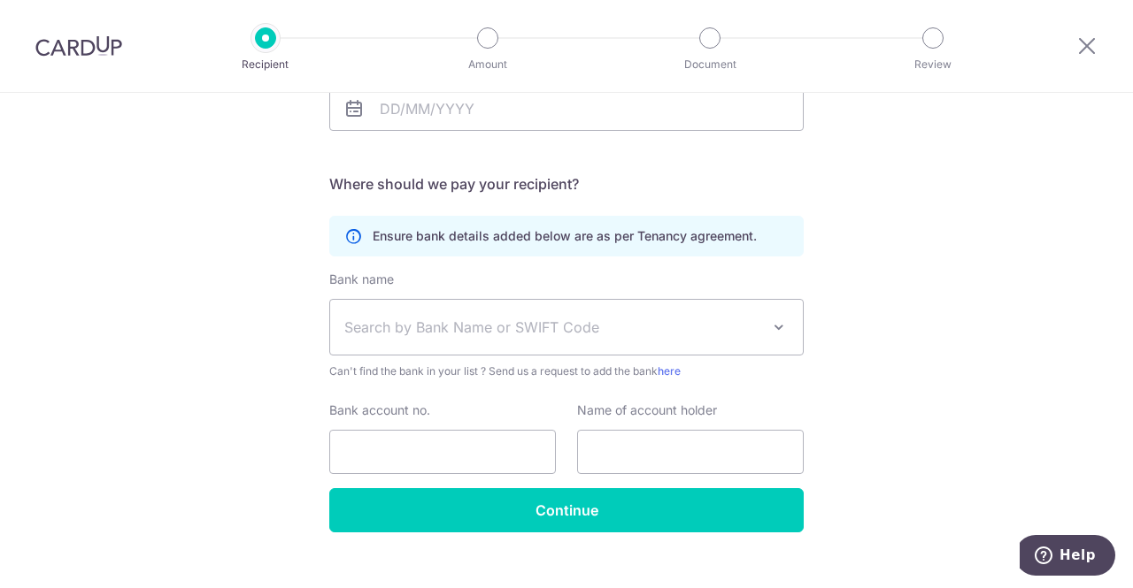
scroll to position [345, 0]
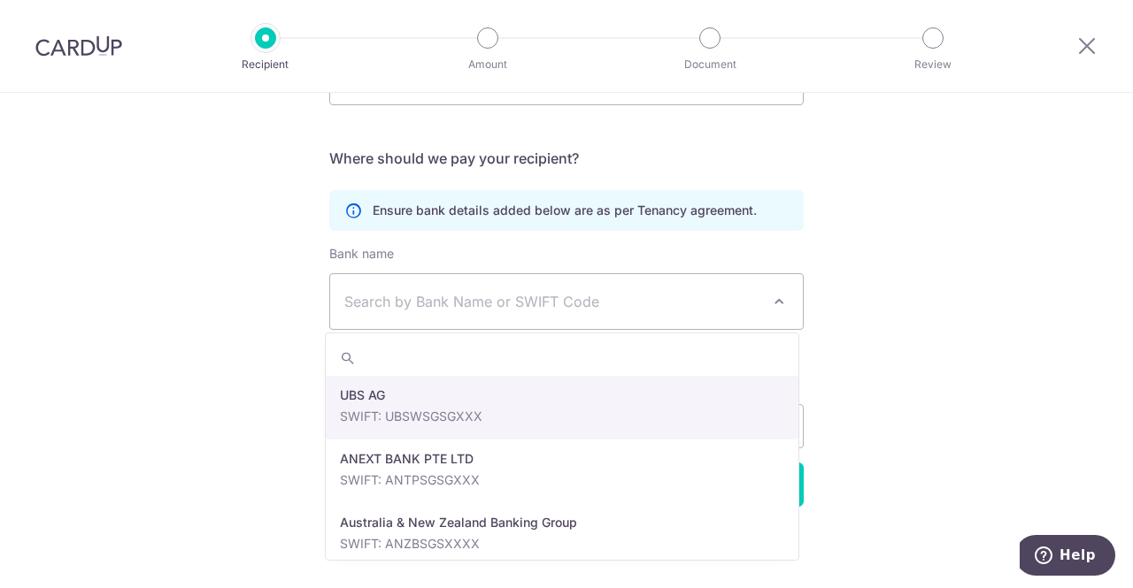
click at [510, 308] on span "Search by Bank Name or SWIFT Code" at bounding box center [552, 301] width 416 height 21
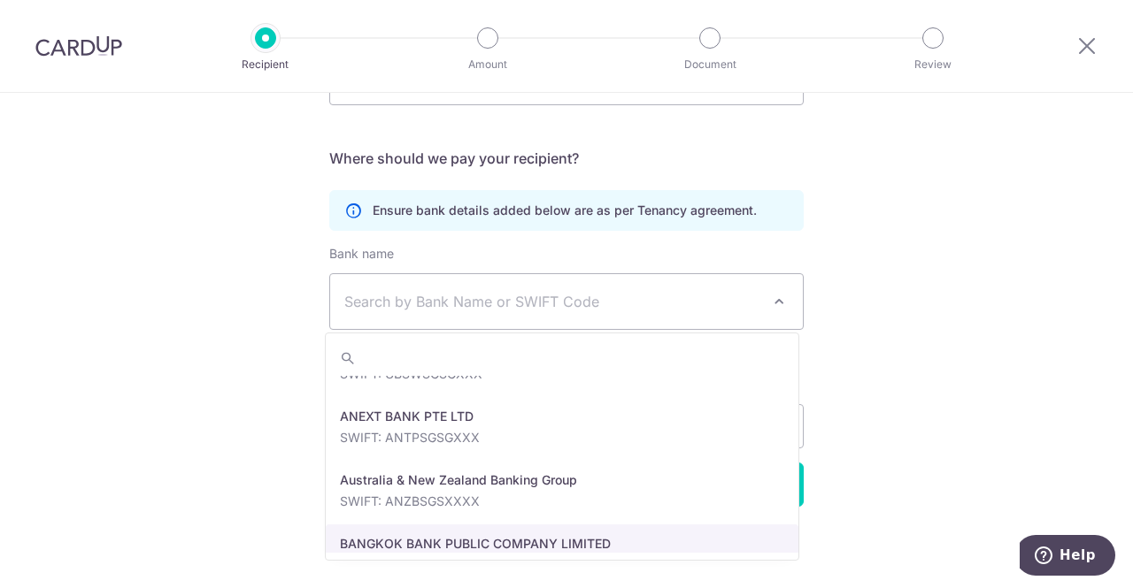
scroll to position [0, 0]
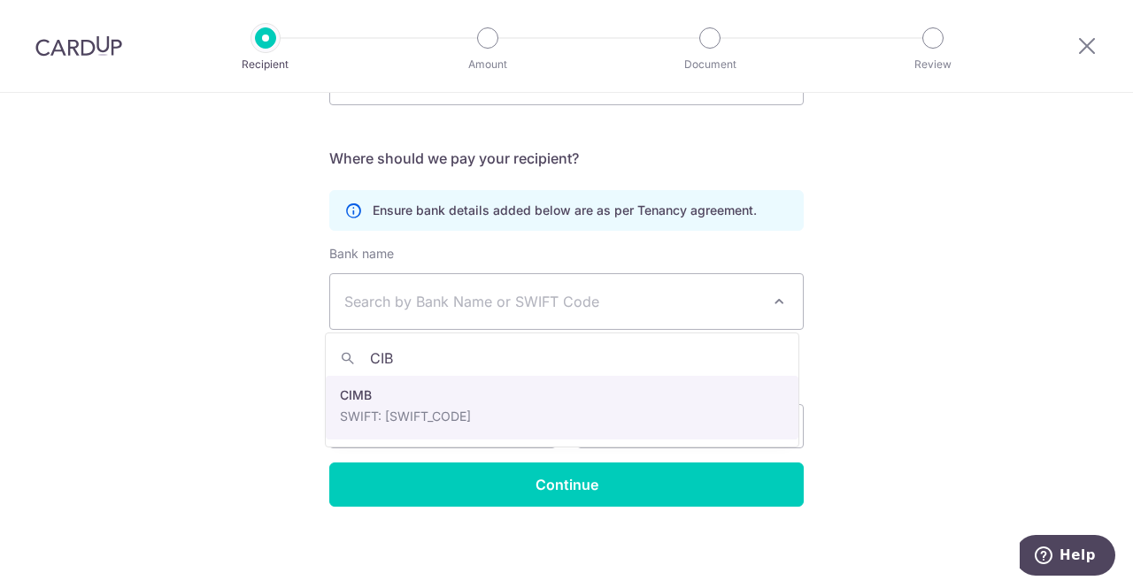
type input "CI"
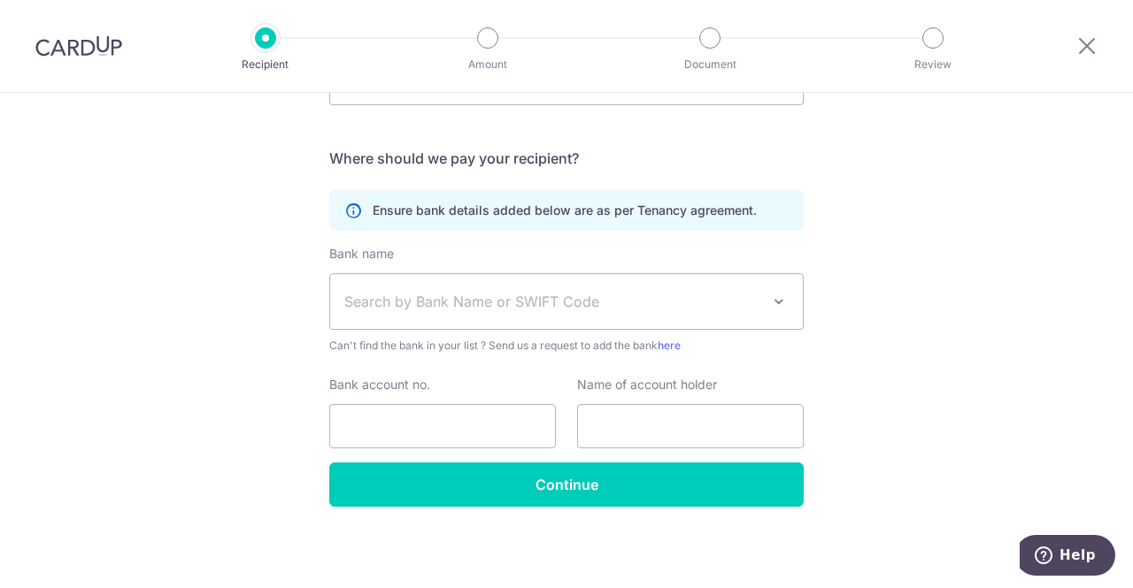
click at [1011, 454] on div "Who would you like to pay? Your recipient does not need a CardUp account to rec…" at bounding box center [566, 169] width 1133 height 842
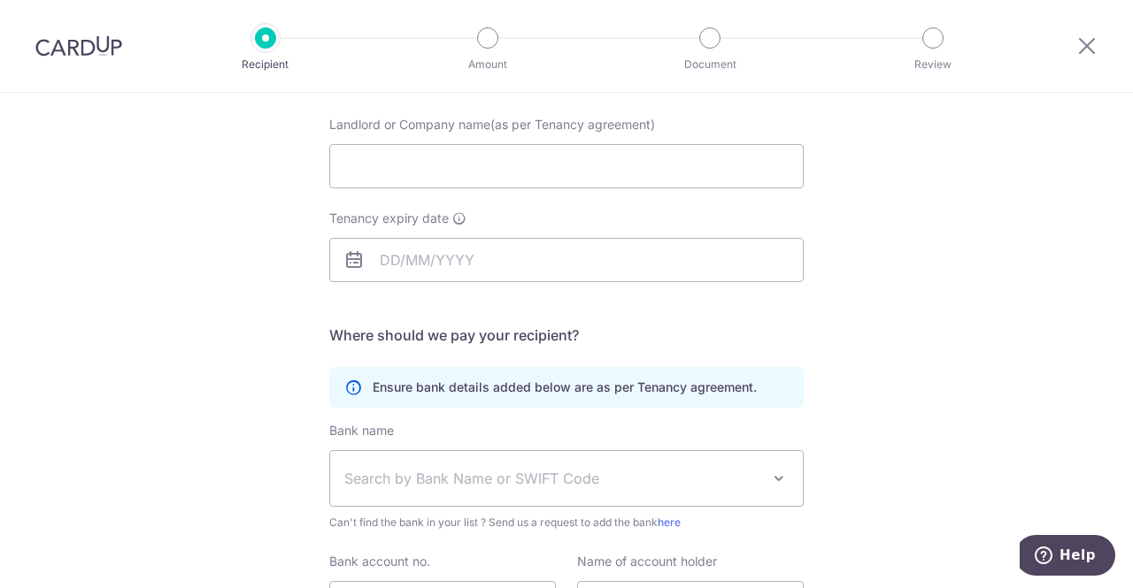
scroll to position [345, 0]
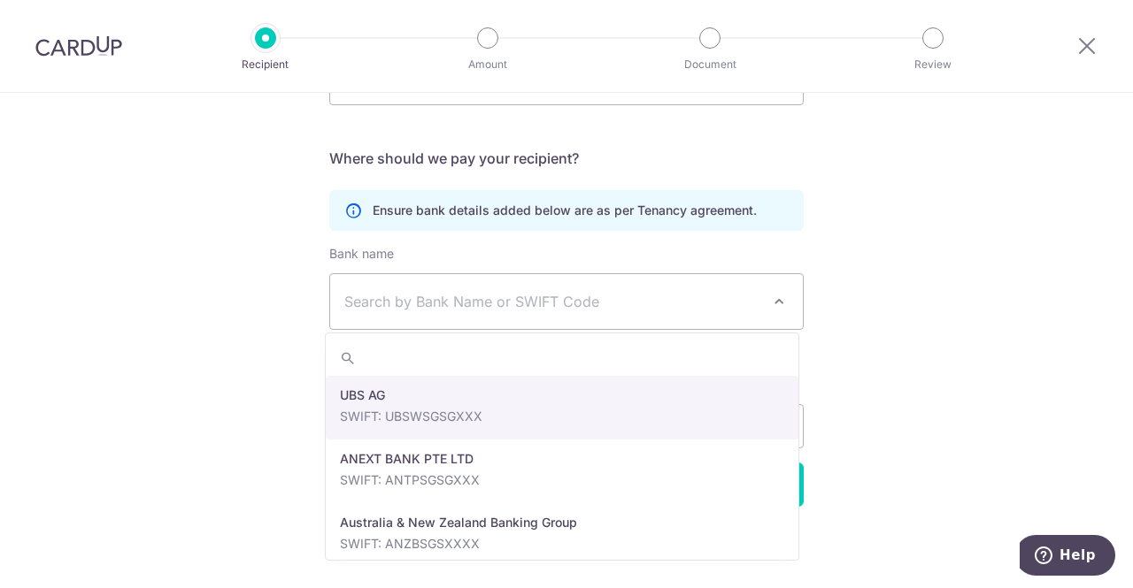
click at [665, 304] on span "Search by Bank Name or SWIFT Code" at bounding box center [552, 301] width 416 height 21
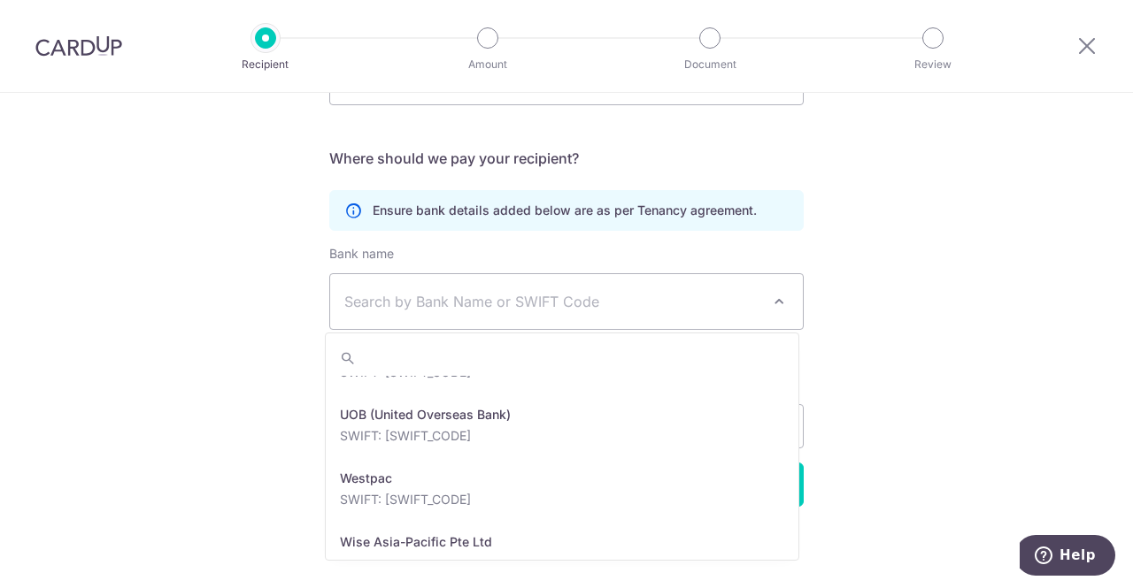
scroll to position [4027, 0]
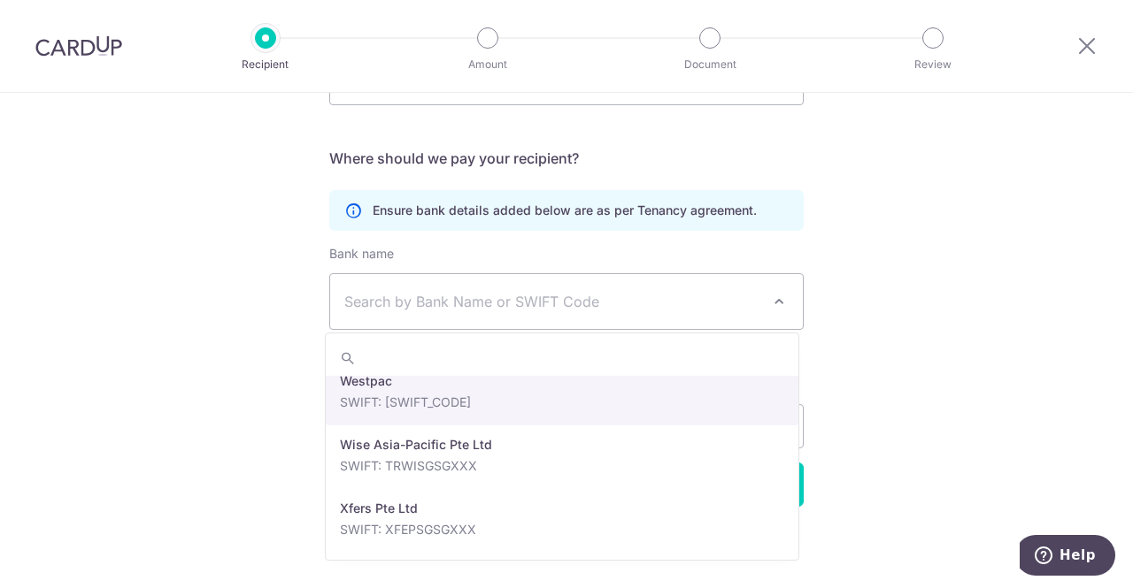
click at [254, 386] on div "Who would you like to pay? Your recipient does not need a CardUp account to rec…" at bounding box center [566, 169] width 1133 height 842
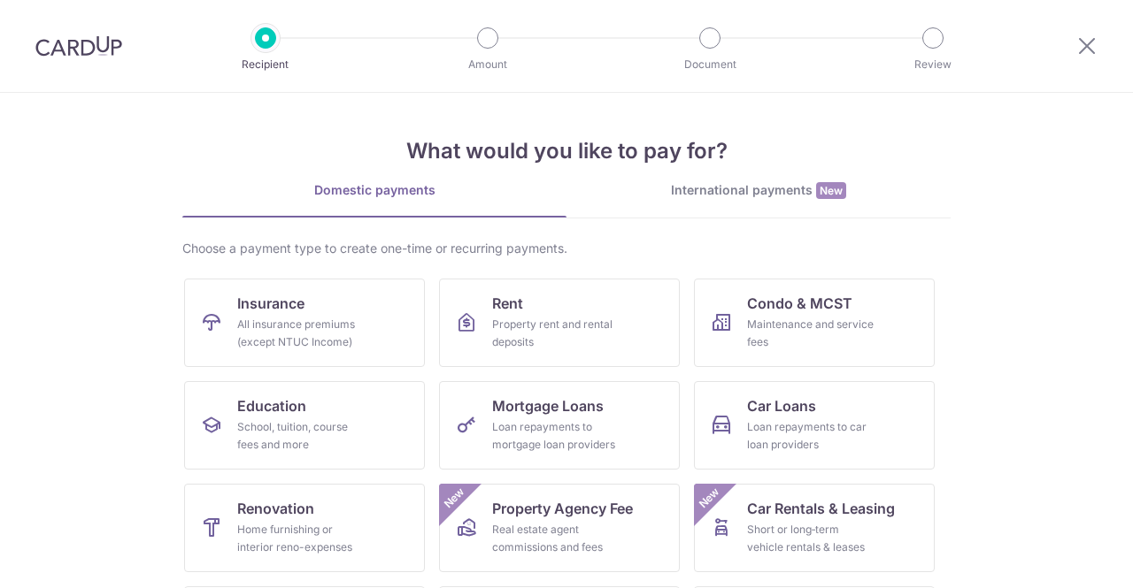
click at [774, 199] on link "International payments New" at bounding box center [758, 199] width 384 height 36
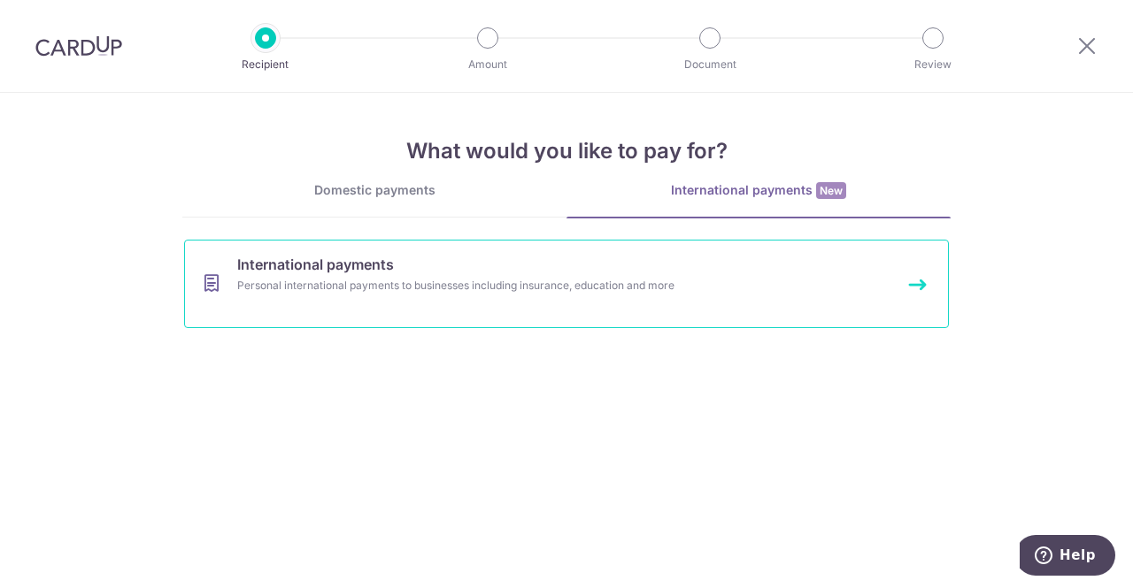
click at [416, 285] on div "Personal international payments to businesses including insurance, education an…" at bounding box center [542, 286] width 611 height 18
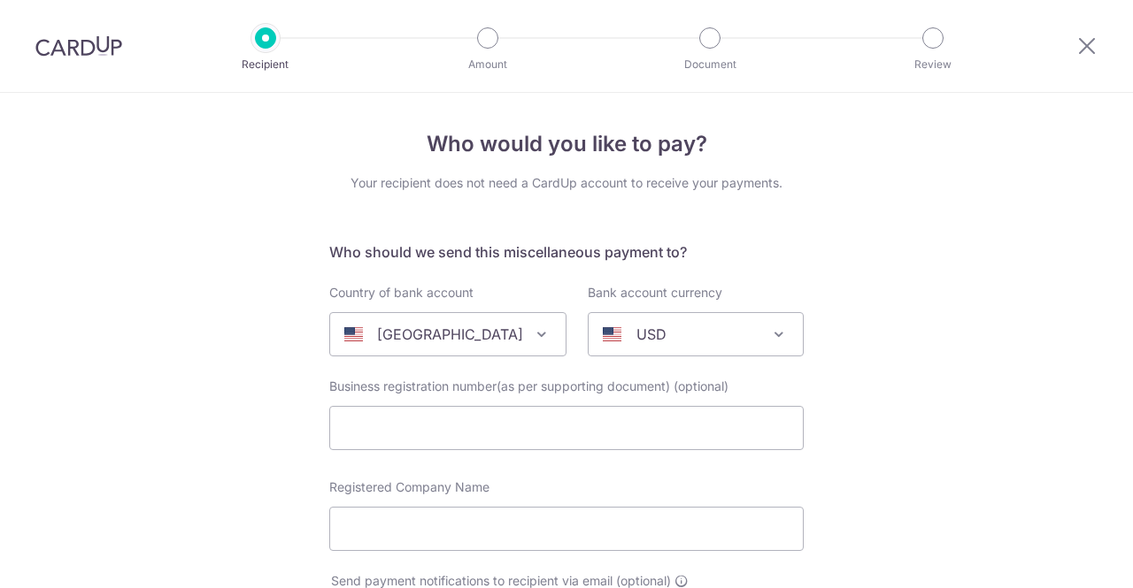
select select
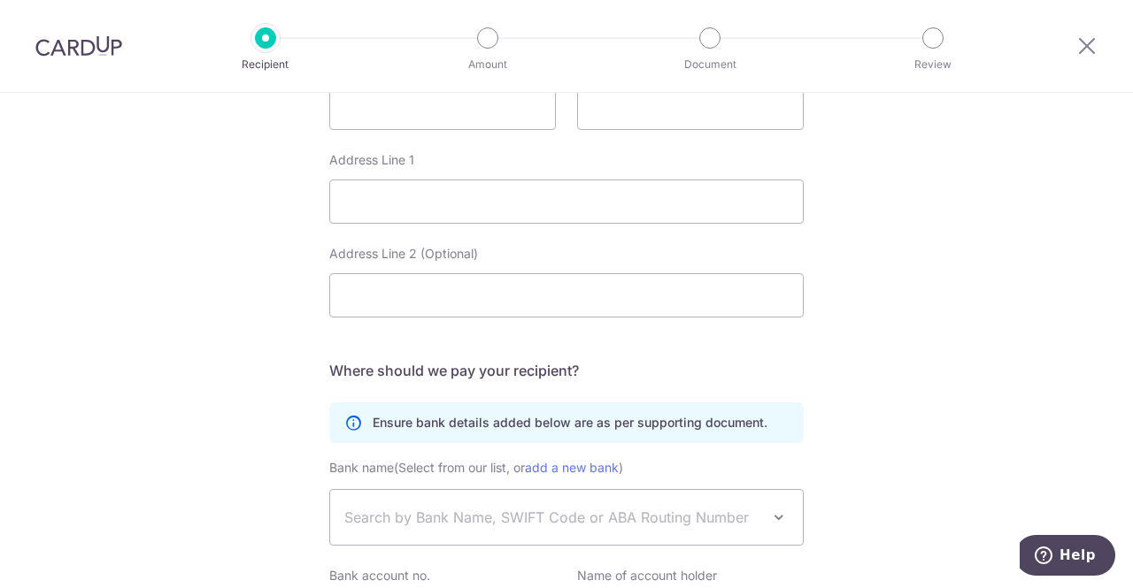
scroll to position [987, 0]
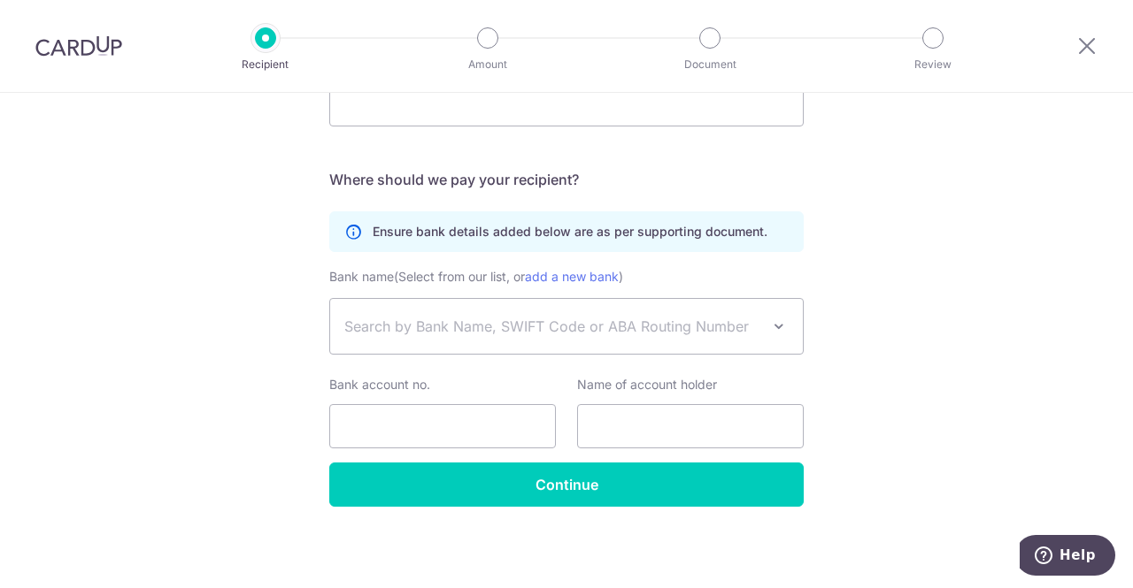
click at [529, 339] on span "Search by Bank Name, SWIFT Code or ABA Routing Number" at bounding box center [566, 326] width 472 height 55
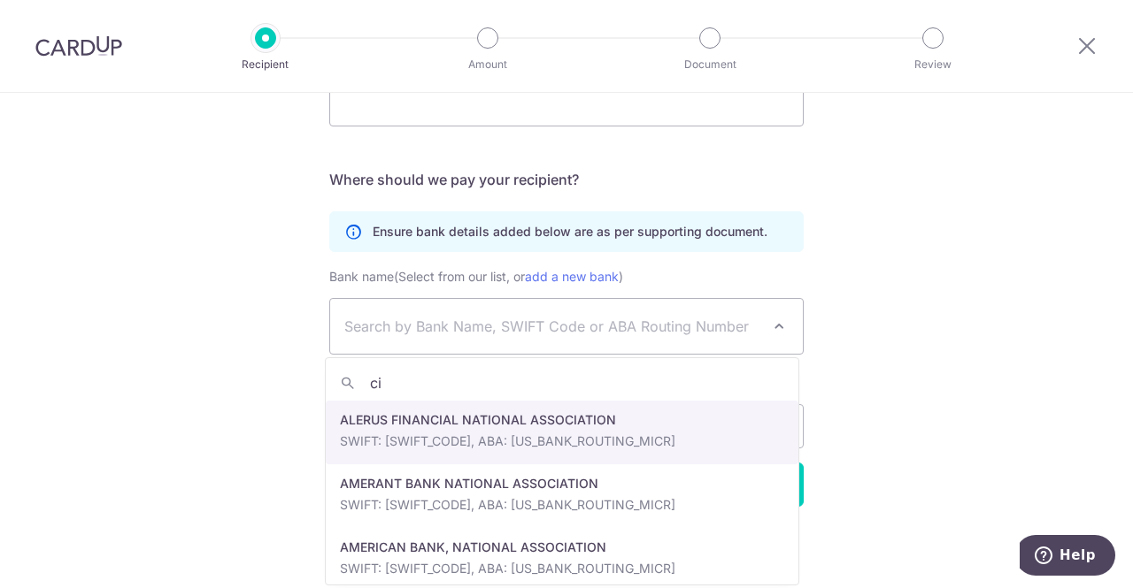
type input "cib"
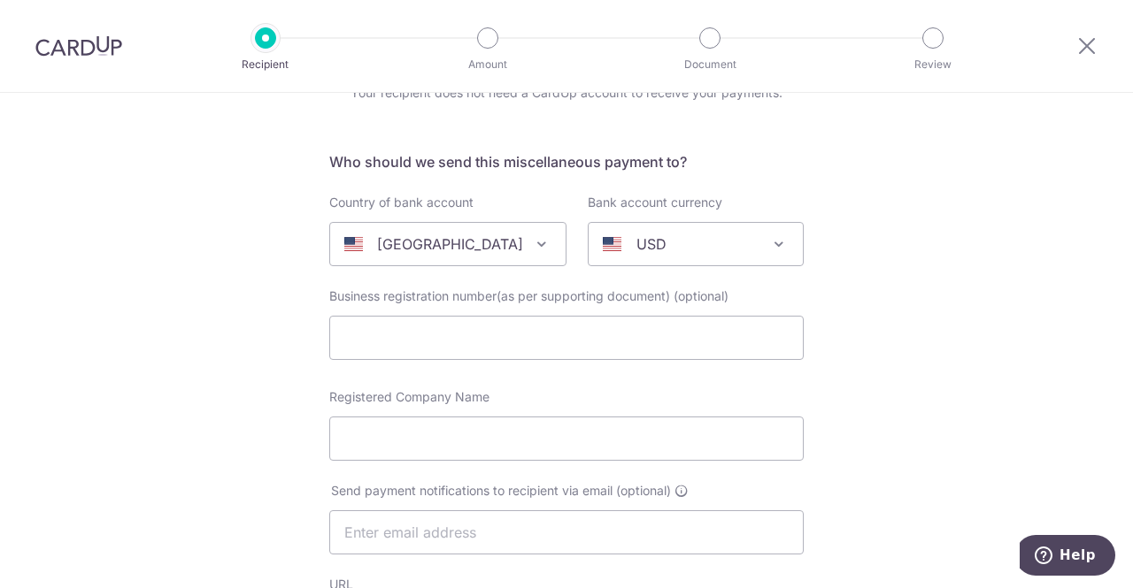
scroll to position [0, 0]
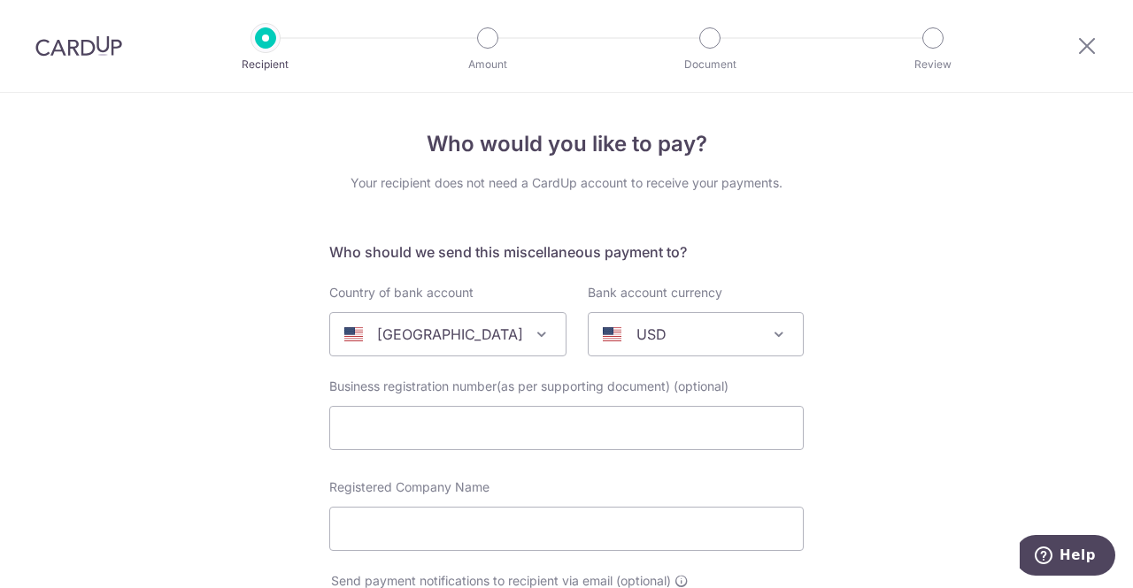
click at [1084, 58] on div at bounding box center [1086, 46] width 92 height 92
drag, startPoint x: 1092, startPoint y: 49, endPoint x: 657, endPoint y: 110, distance: 438.7
click at [1093, 49] on icon at bounding box center [1086, 46] width 21 height 22
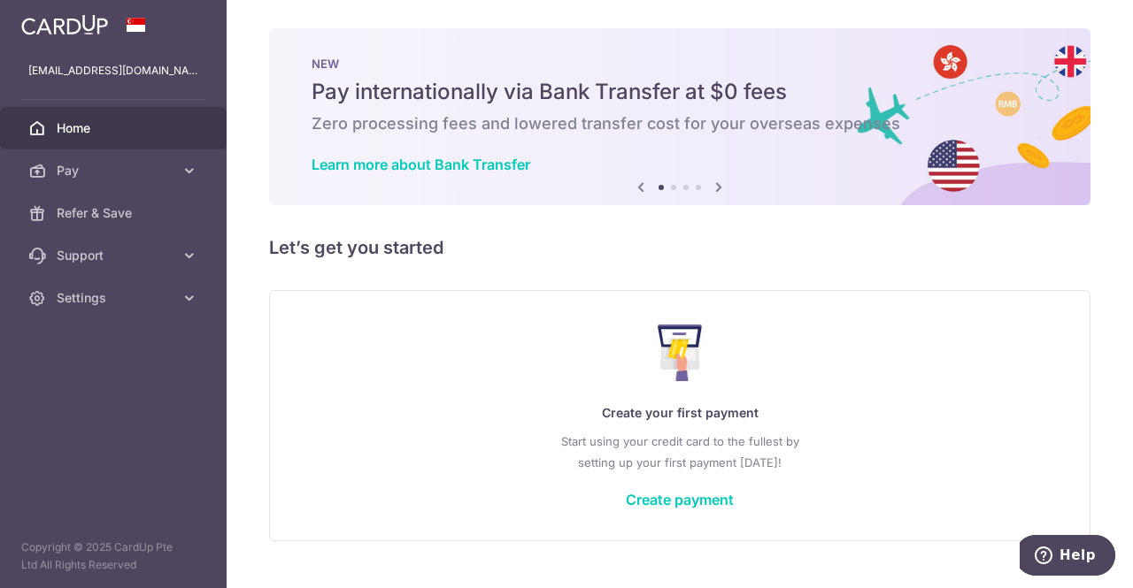
click at [131, 31] on span at bounding box center [136, 25] width 21 height 14
click at [142, 28] on span at bounding box center [136, 25] width 21 height 14
click at [77, 32] on img at bounding box center [64, 24] width 87 height 21
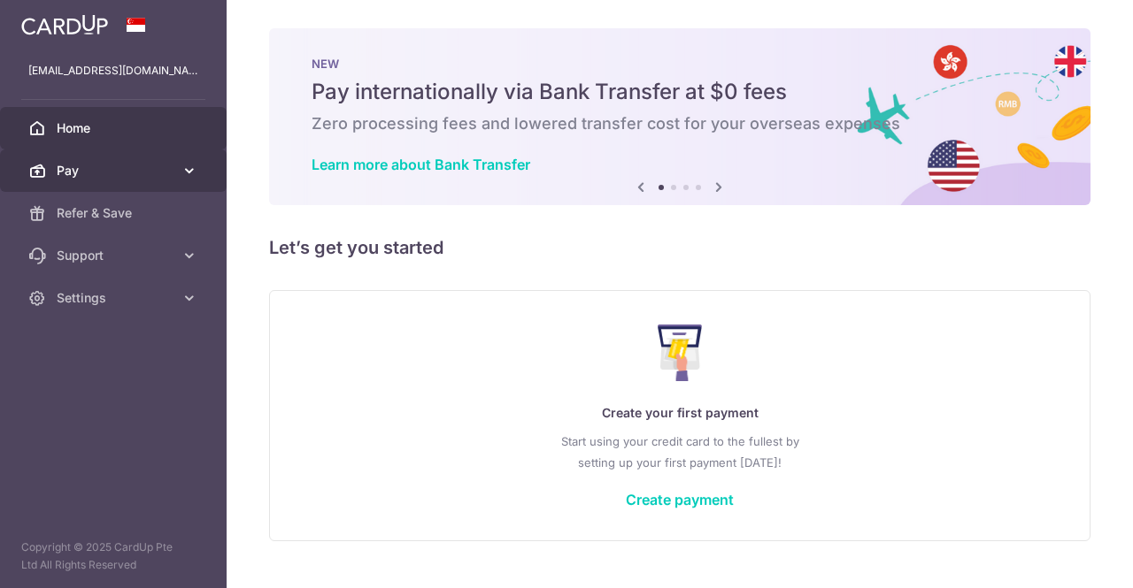
click at [84, 169] on span "Pay" at bounding box center [115, 171] width 117 height 18
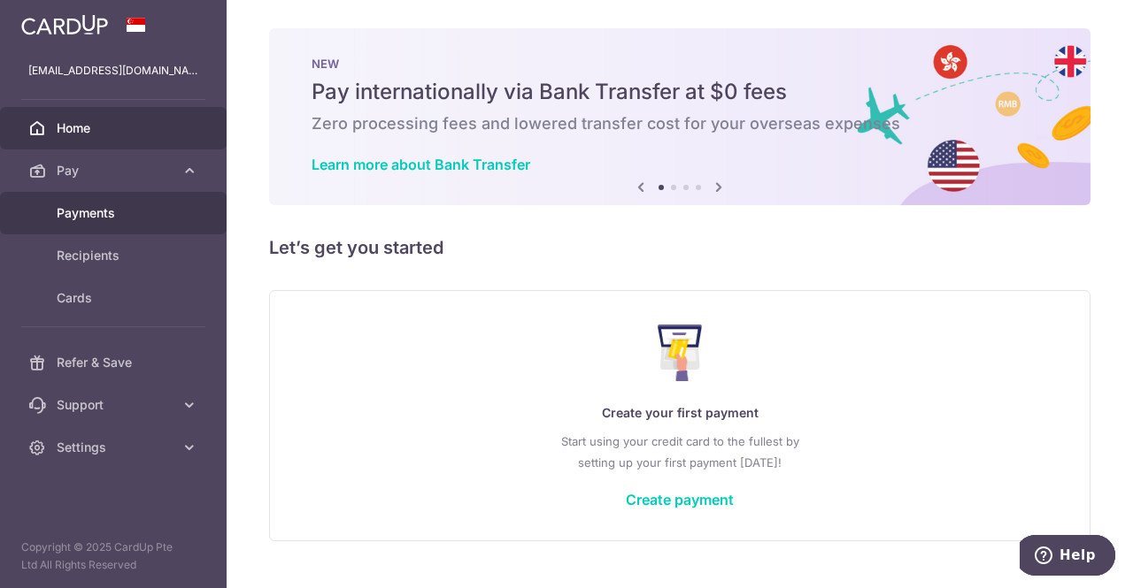
click at [129, 223] on link "Payments" at bounding box center [113, 213] width 227 height 42
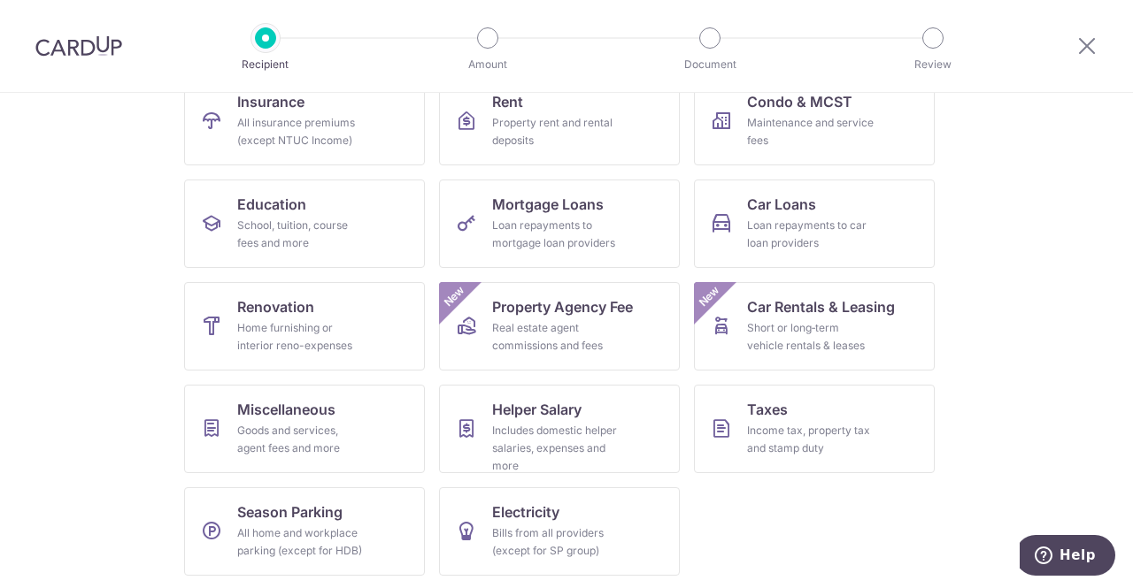
scroll to position [202, 0]
click at [1078, 50] on icon at bounding box center [1086, 46] width 21 height 22
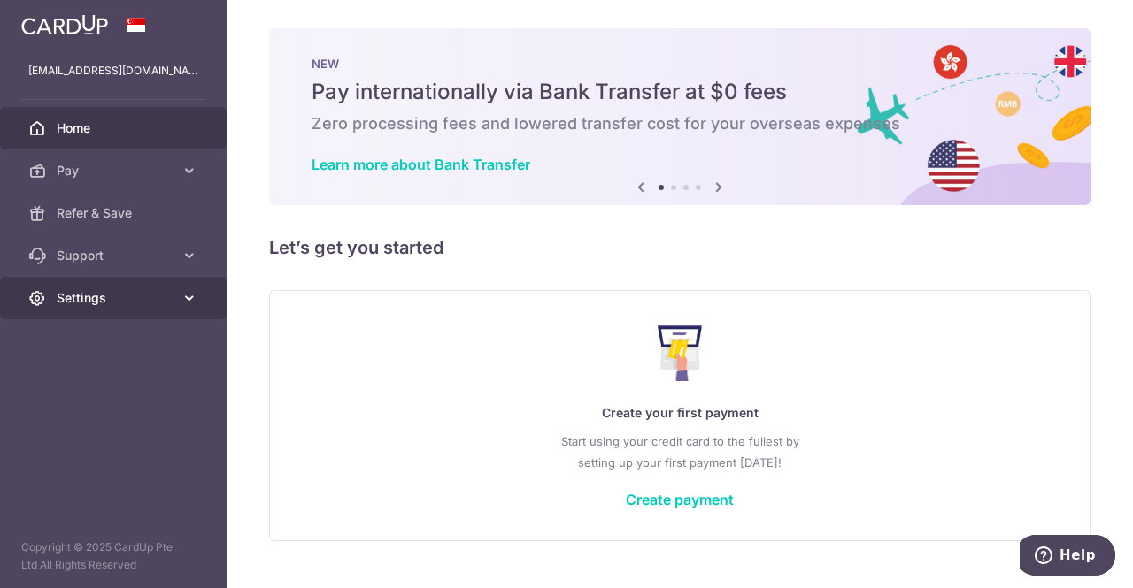
click at [189, 308] on link "Settings" at bounding box center [113, 298] width 227 height 42
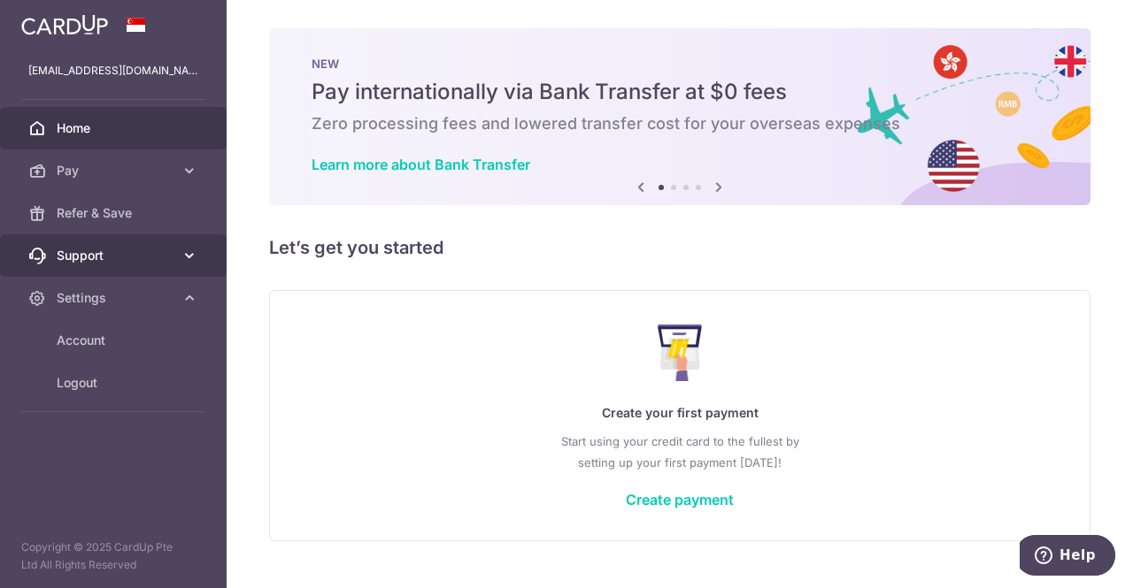
click at [198, 263] on link "Support" at bounding box center [113, 255] width 227 height 42
